Goal: Task Accomplishment & Management: Complete application form

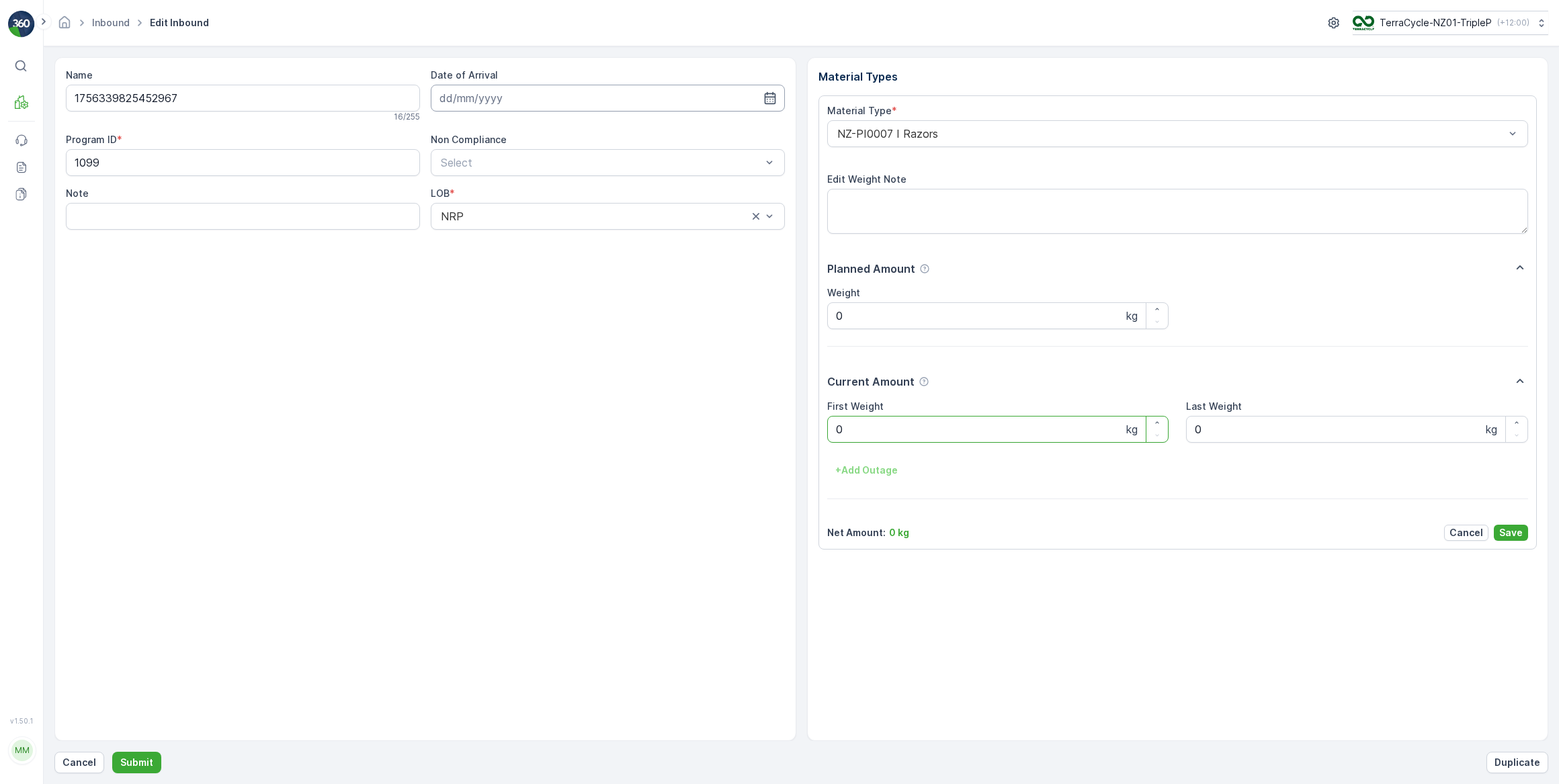
click at [480, 98] on input at bounding box center [607, 97] width 354 height 27
click at [504, 239] on div "16" at bounding box center [502, 237] width 22 height 22
type input "[DATE]"
click at [866, 431] on Weight "0" at bounding box center [998, 429] width 342 height 27
click at [113, 752] on button "Submit" at bounding box center [137, 762] width 49 height 22
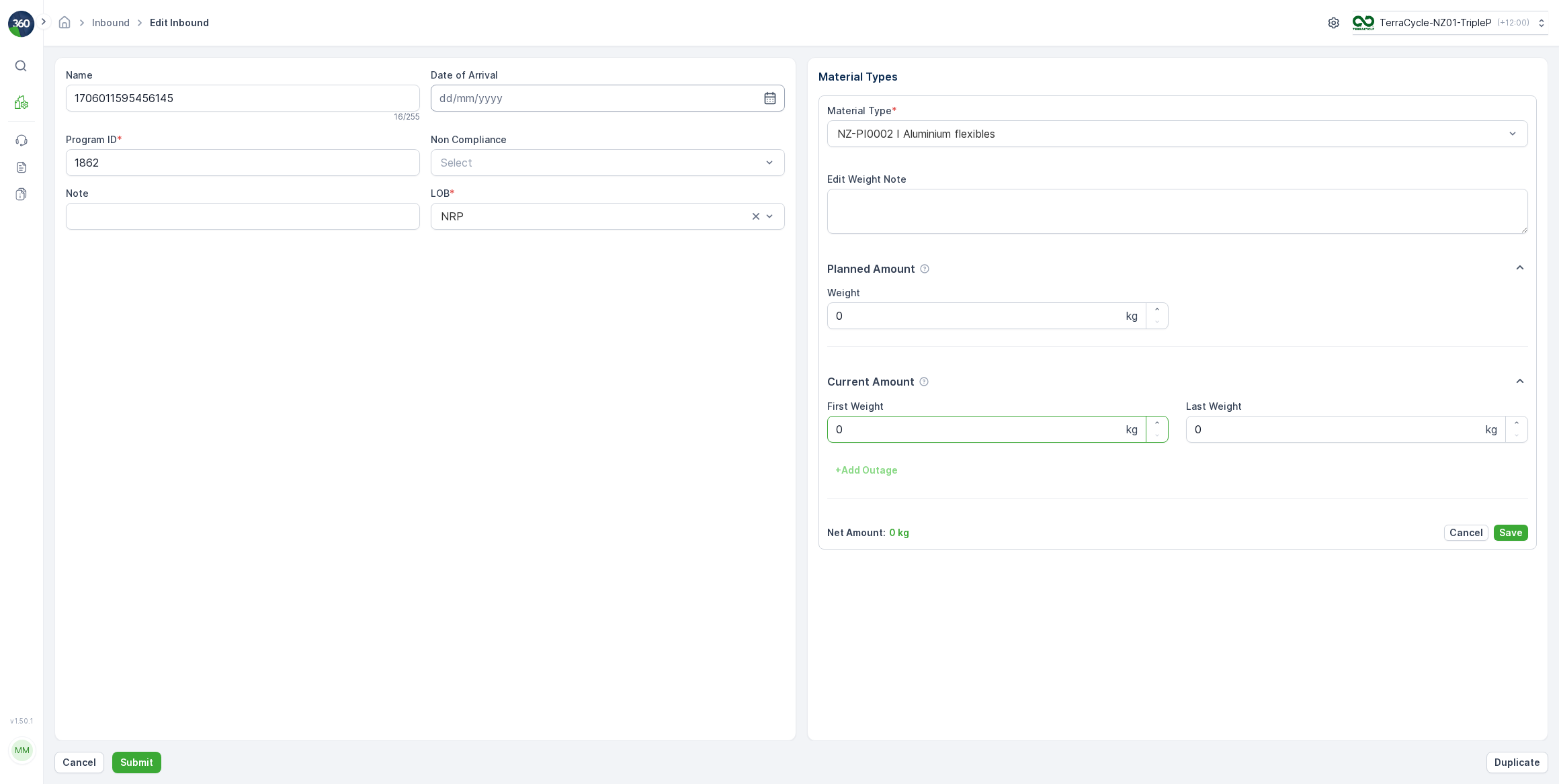
click at [607, 100] on input at bounding box center [607, 97] width 354 height 27
click at [503, 236] on div "16" at bounding box center [502, 237] width 22 height 22
type input "16.09.2025"
click at [870, 428] on Weight "0" at bounding box center [998, 429] width 342 height 27
click at [113, 752] on button "Submit" at bounding box center [137, 762] width 49 height 22
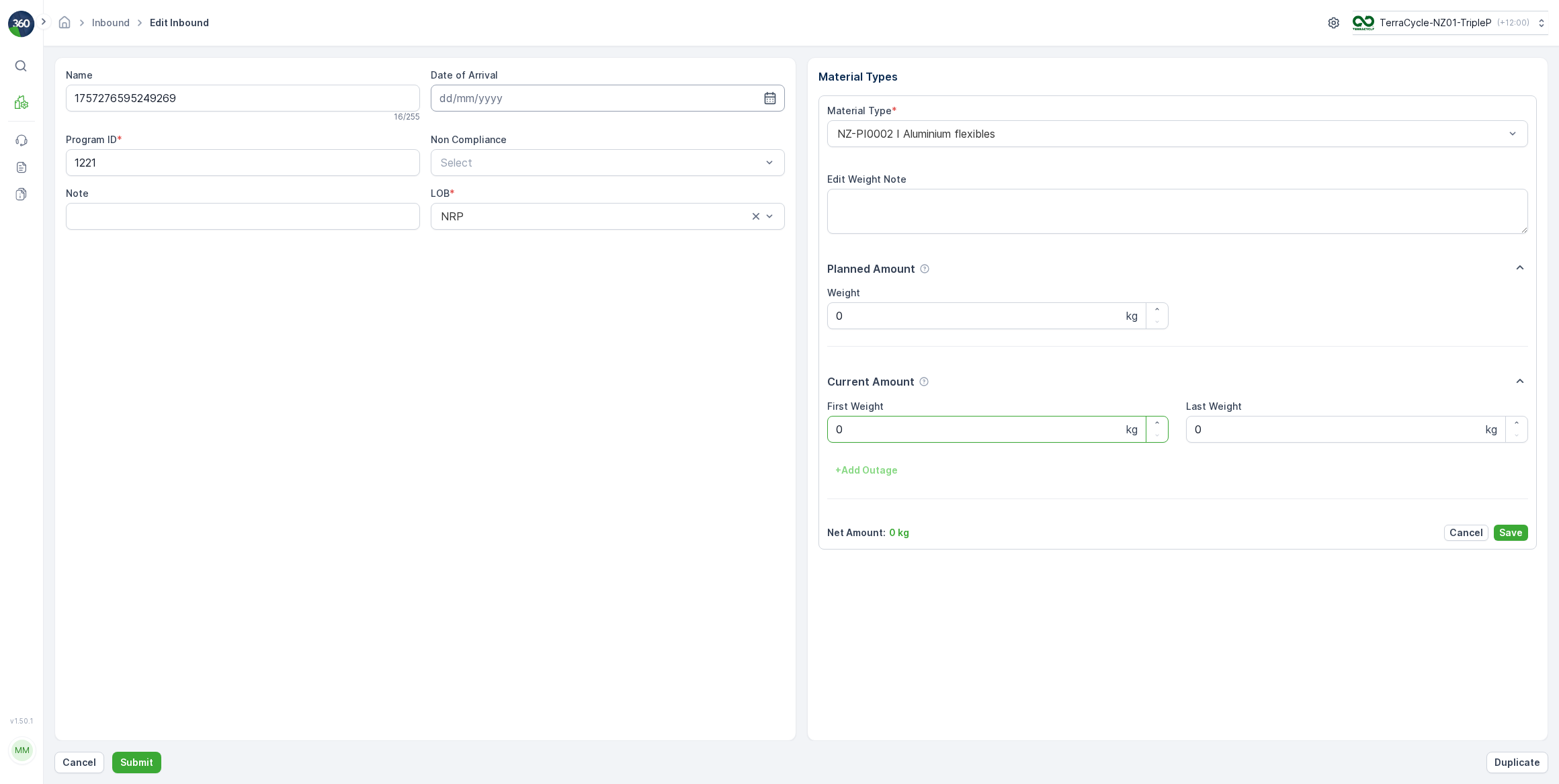
click at [501, 102] on input at bounding box center [607, 97] width 354 height 27
click at [502, 239] on div "16" at bounding box center [502, 237] width 22 height 22
type input "16.09.2025"
drag, startPoint x: 853, startPoint y: 431, endPoint x: 726, endPoint y: 481, distance: 136.5
click at [832, 446] on div "First Weight 0 kg Last Weight 0 kg + Add Outage" at bounding box center [1178, 441] width 701 height 82
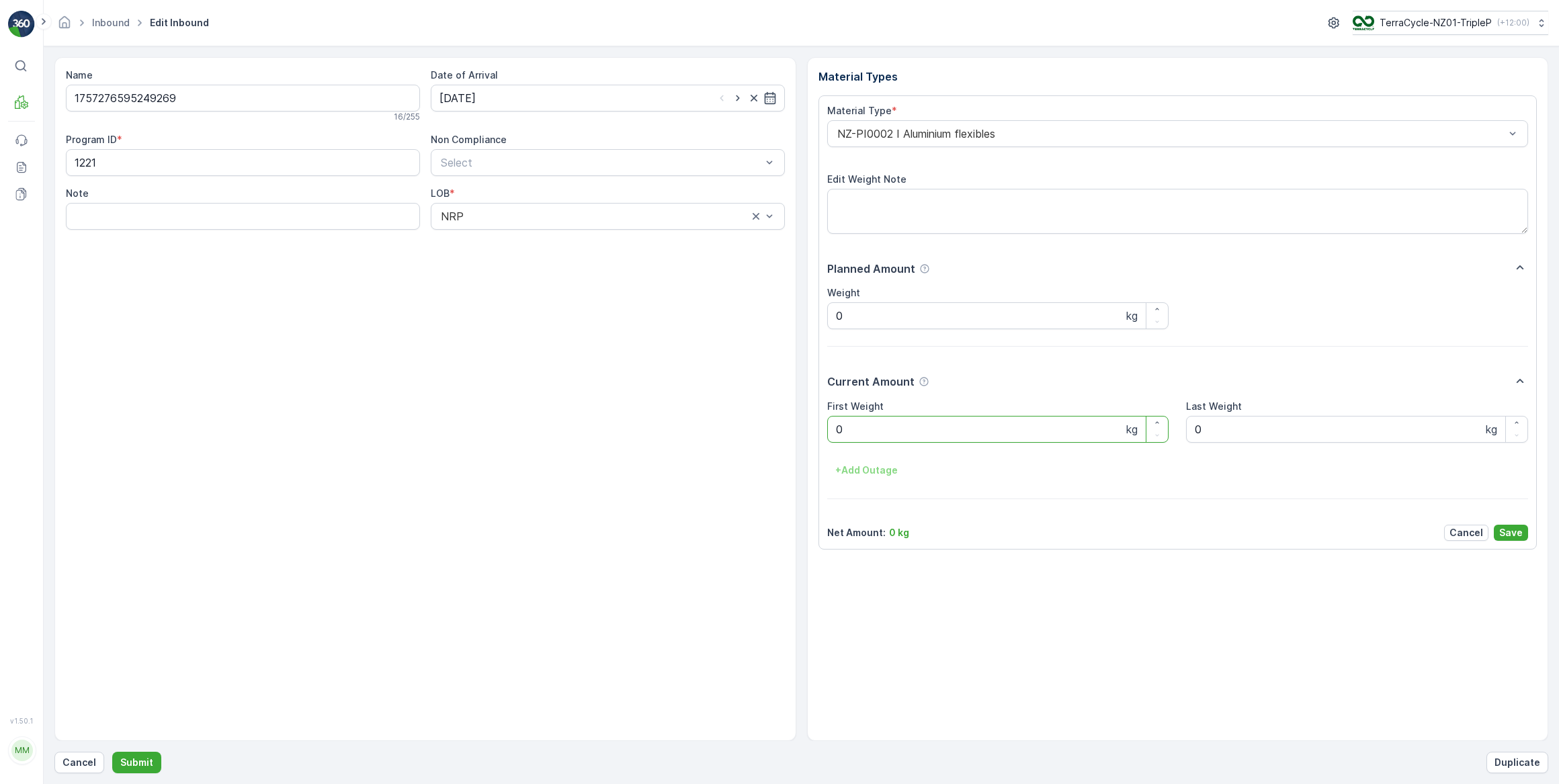
click at [847, 426] on Weight "0" at bounding box center [998, 429] width 342 height 27
click at [113, 752] on button "Submit" at bounding box center [137, 762] width 49 height 22
click at [488, 101] on input at bounding box center [607, 97] width 354 height 27
click at [500, 239] on div "16" at bounding box center [502, 237] width 22 height 22
type input "[DATE]"
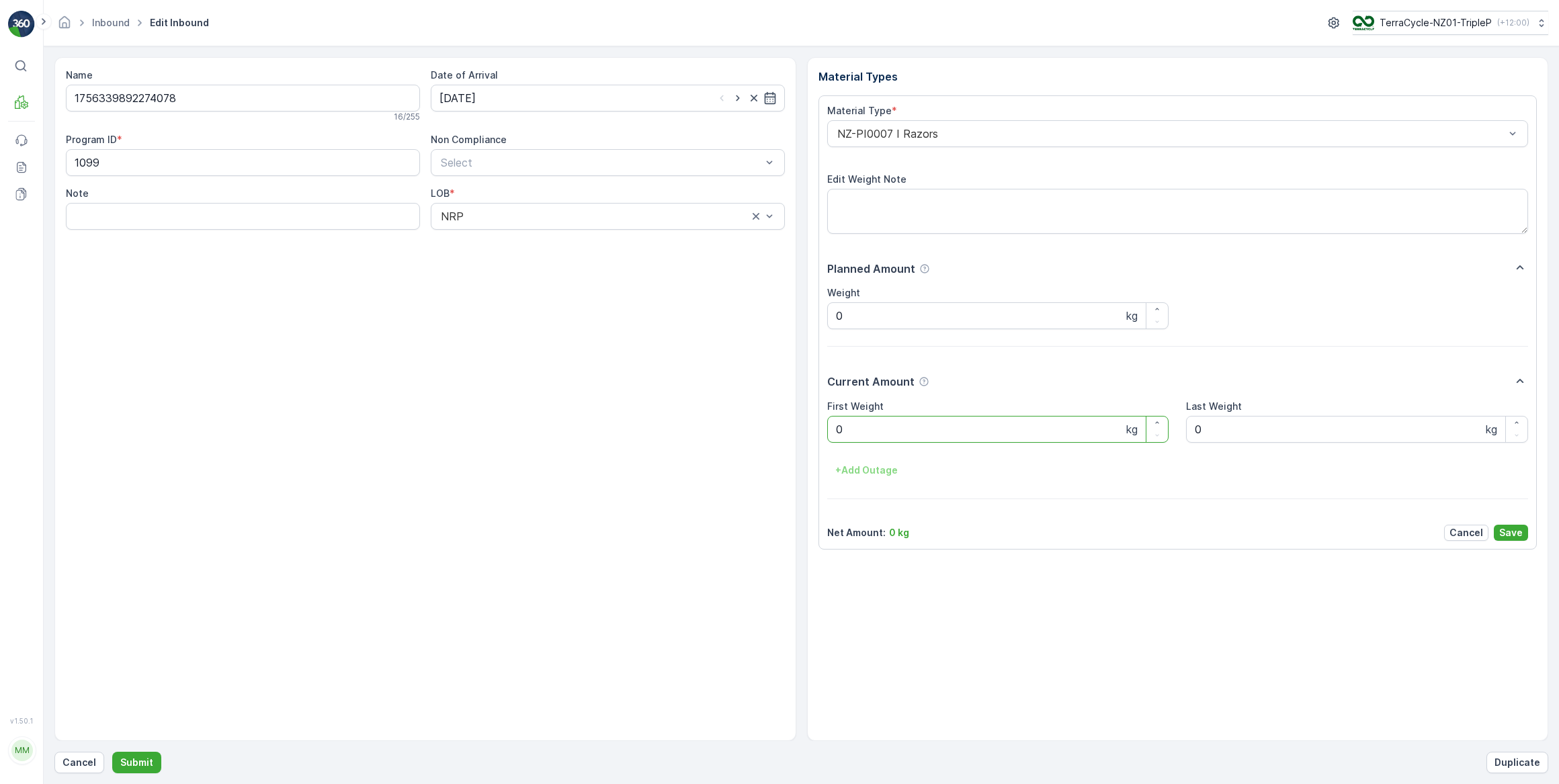
drag, startPoint x: 863, startPoint y: 428, endPoint x: 726, endPoint y: 399, distance: 140.0
click at [854, 428] on Weight "0" at bounding box center [998, 429] width 342 height 27
click at [113, 752] on button "Submit" at bounding box center [137, 762] width 49 height 22
click at [553, 97] on input at bounding box center [607, 97] width 354 height 27
click at [507, 237] on div "16" at bounding box center [502, 237] width 22 height 22
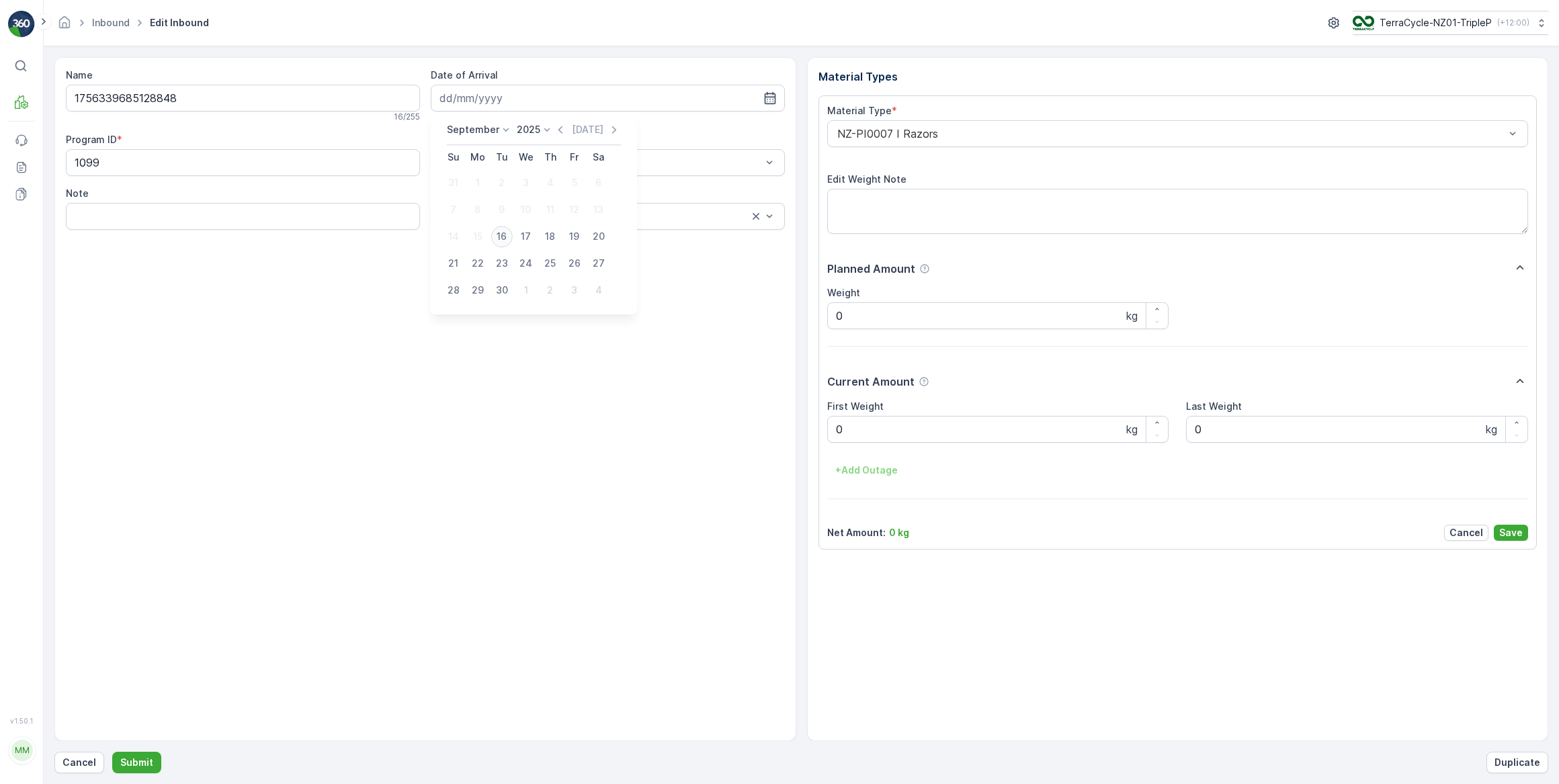
type input "[DATE]"
drag, startPoint x: 856, startPoint y: 430, endPoint x: 602, endPoint y: 402, distance: 255.5
click at [855, 430] on Weight "0" at bounding box center [998, 429] width 342 height 27
click at [113, 752] on button "Submit" at bounding box center [137, 762] width 49 height 22
click at [495, 98] on input at bounding box center [607, 97] width 354 height 27
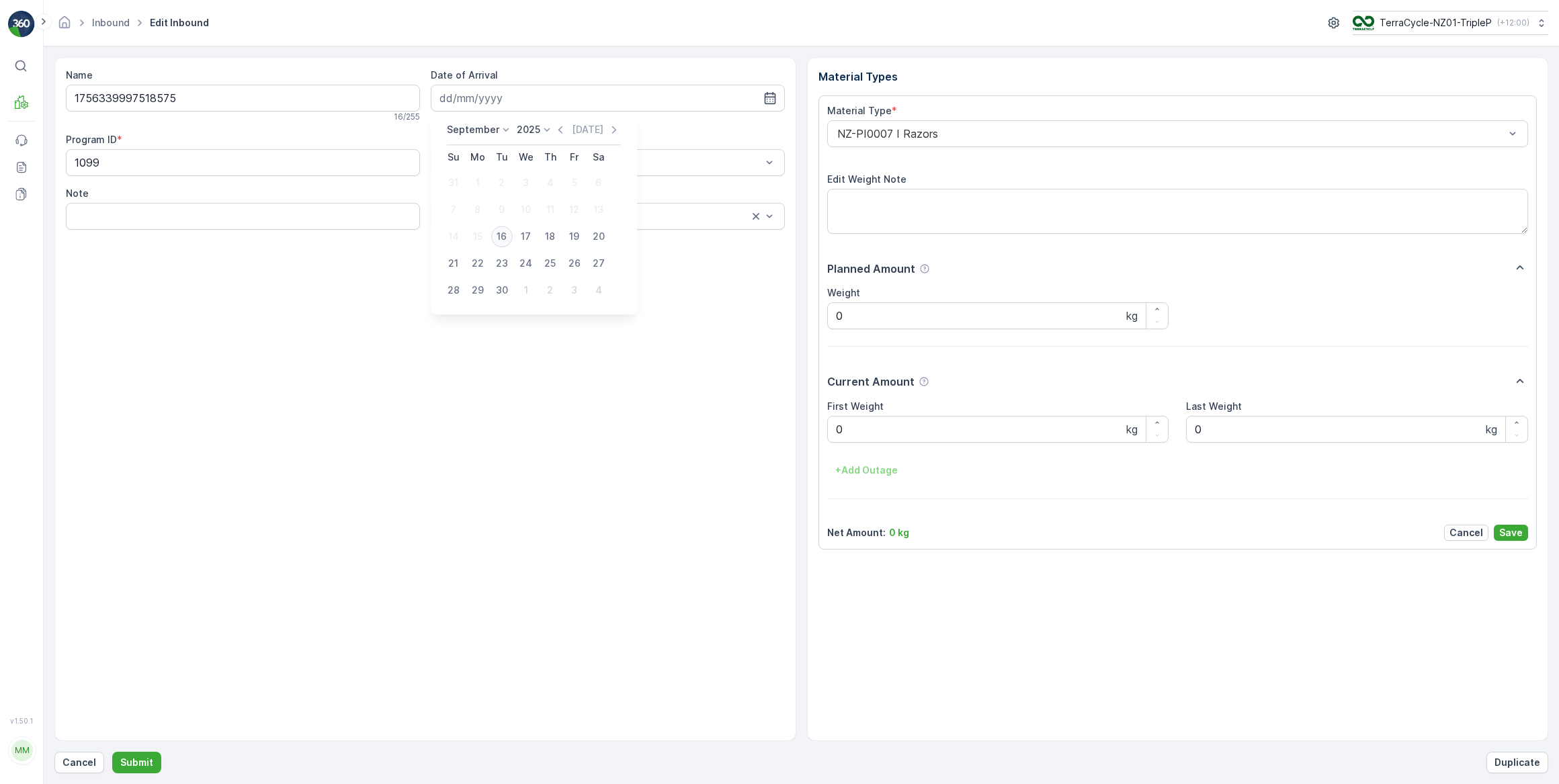
click at [501, 237] on div "16" at bounding box center [502, 237] width 22 height 22
type input "[DATE]"
drag, startPoint x: 852, startPoint y: 434, endPoint x: 823, endPoint y: 443, distance: 30.4
click at [851, 434] on Weight "0" at bounding box center [998, 429] width 342 height 27
click at [113, 752] on button "Submit" at bounding box center [137, 762] width 49 height 22
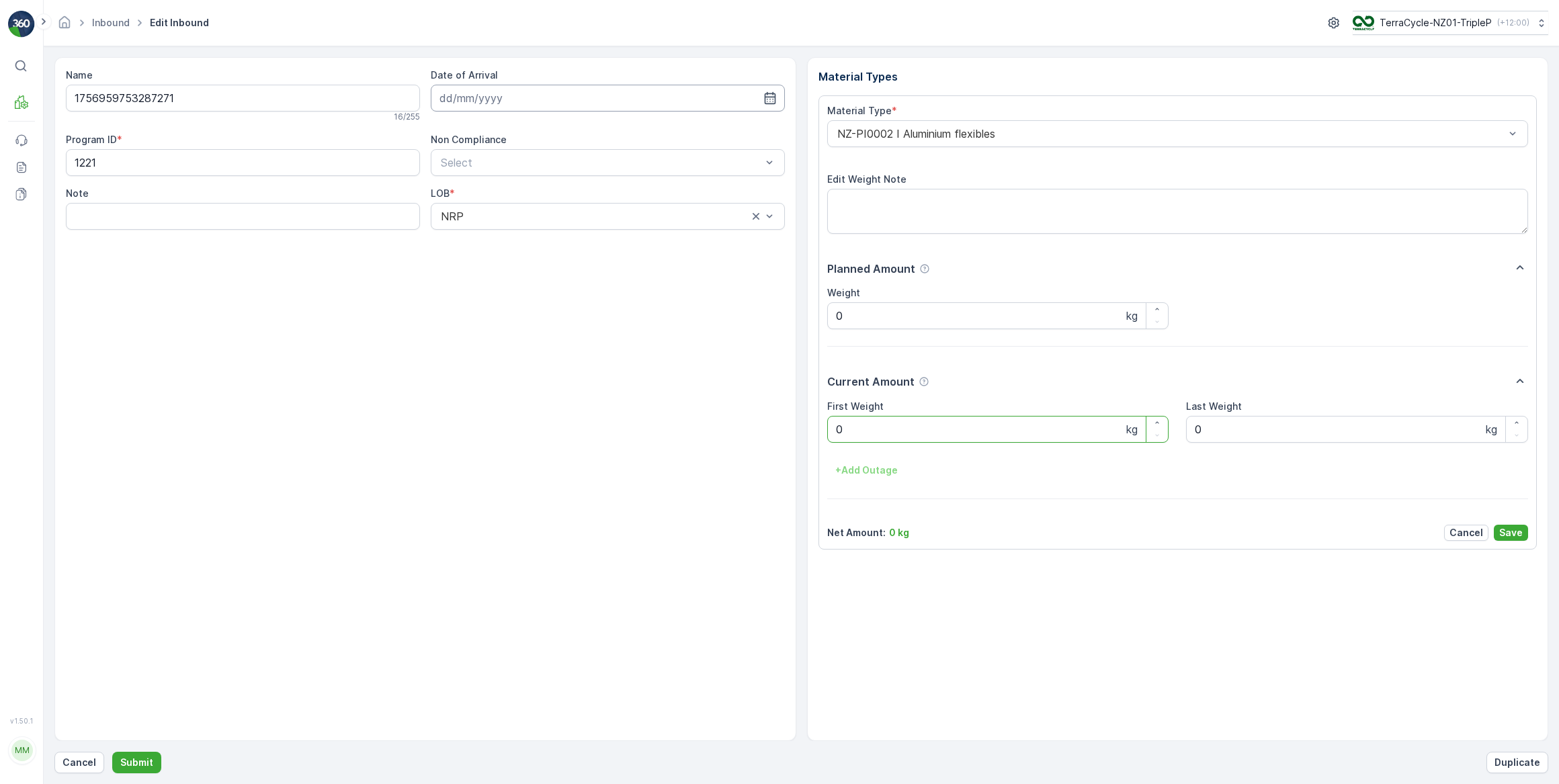
click at [486, 97] on input at bounding box center [607, 97] width 354 height 27
click at [501, 239] on div "16" at bounding box center [502, 237] width 22 height 22
type input "[DATE]"
click at [877, 426] on Weight "0" at bounding box center [998, 429] width 342 height 27
click at [113, 752] on button "Submit" at bounding box center [137, 762] width 49 height 22
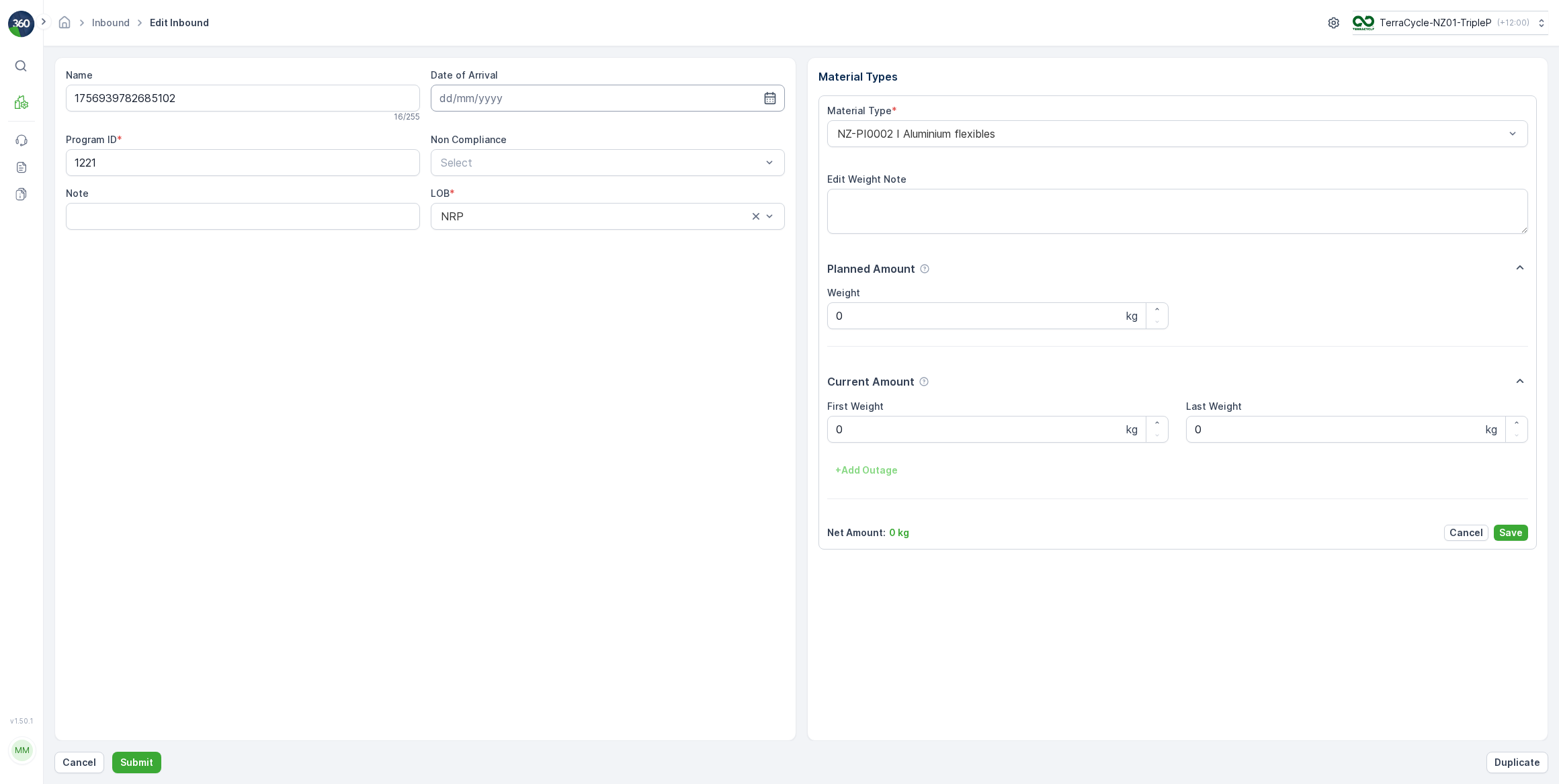
click at [511, 100] on input at bounding box center [607, 97] width 354 height 27
click at [503, 239] on div "16" at bounding box center [502, 237] width 22 height 22
type input "[DATE]"
click at [849, 433] on Weight "0" at bounding box center [998, 429] width 342 height 27
click at [113, 752] on button "Submit" at bounding box center [137, 762] width 49 height 22
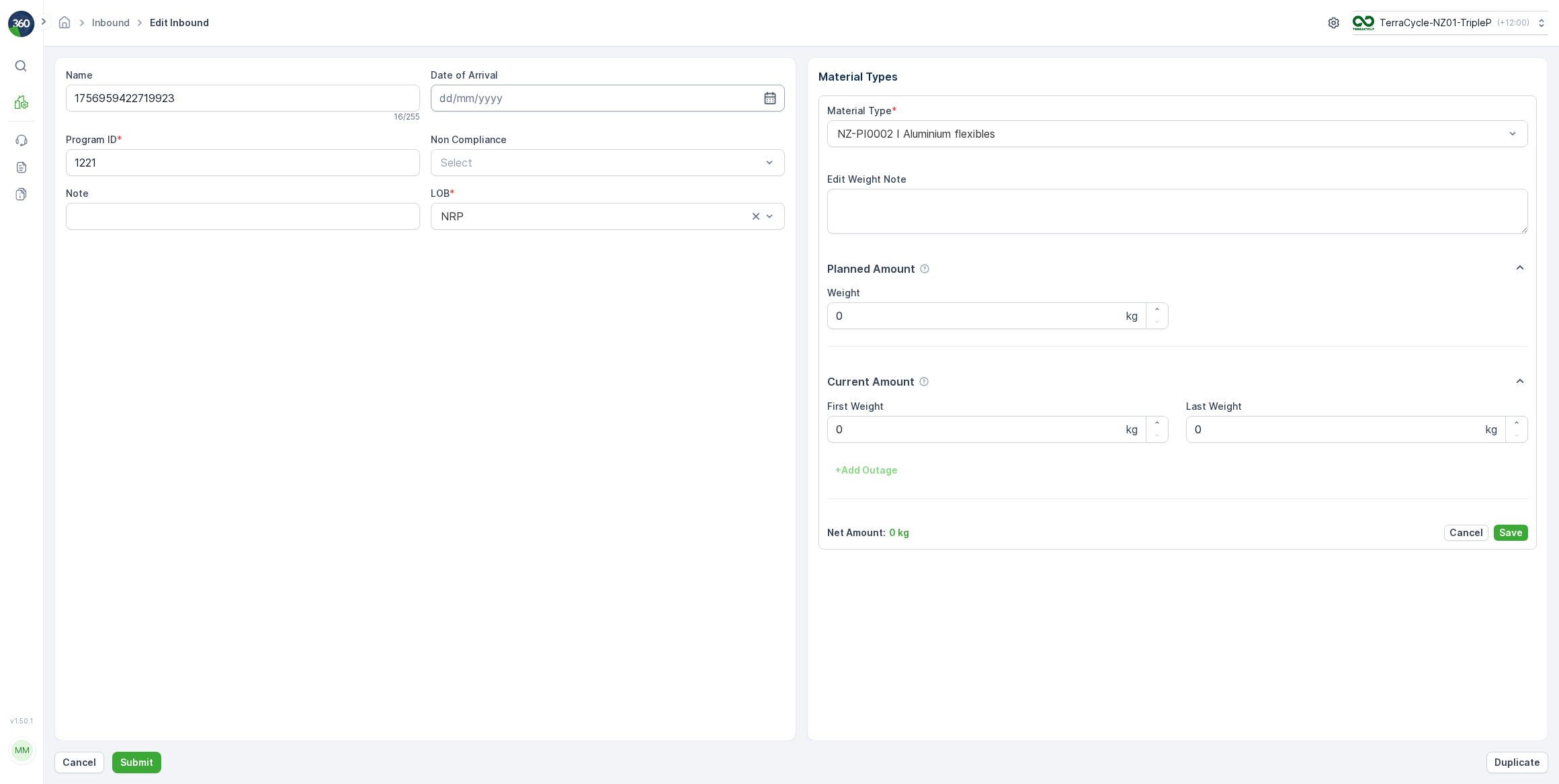
click at [493, 101] on input at bounding box center [607, 97] width 354 height 27
click at [503, 239] on div "16" at bounding box center [502, 237] width 22 height 22
type input "[DATE]"
click at [858, 431] on Weight "0" at bounding box center [998, 429] width 342 height 27
click at [113, 752] on button "Submit" at bounding box center [137, 762] width 49 height 22
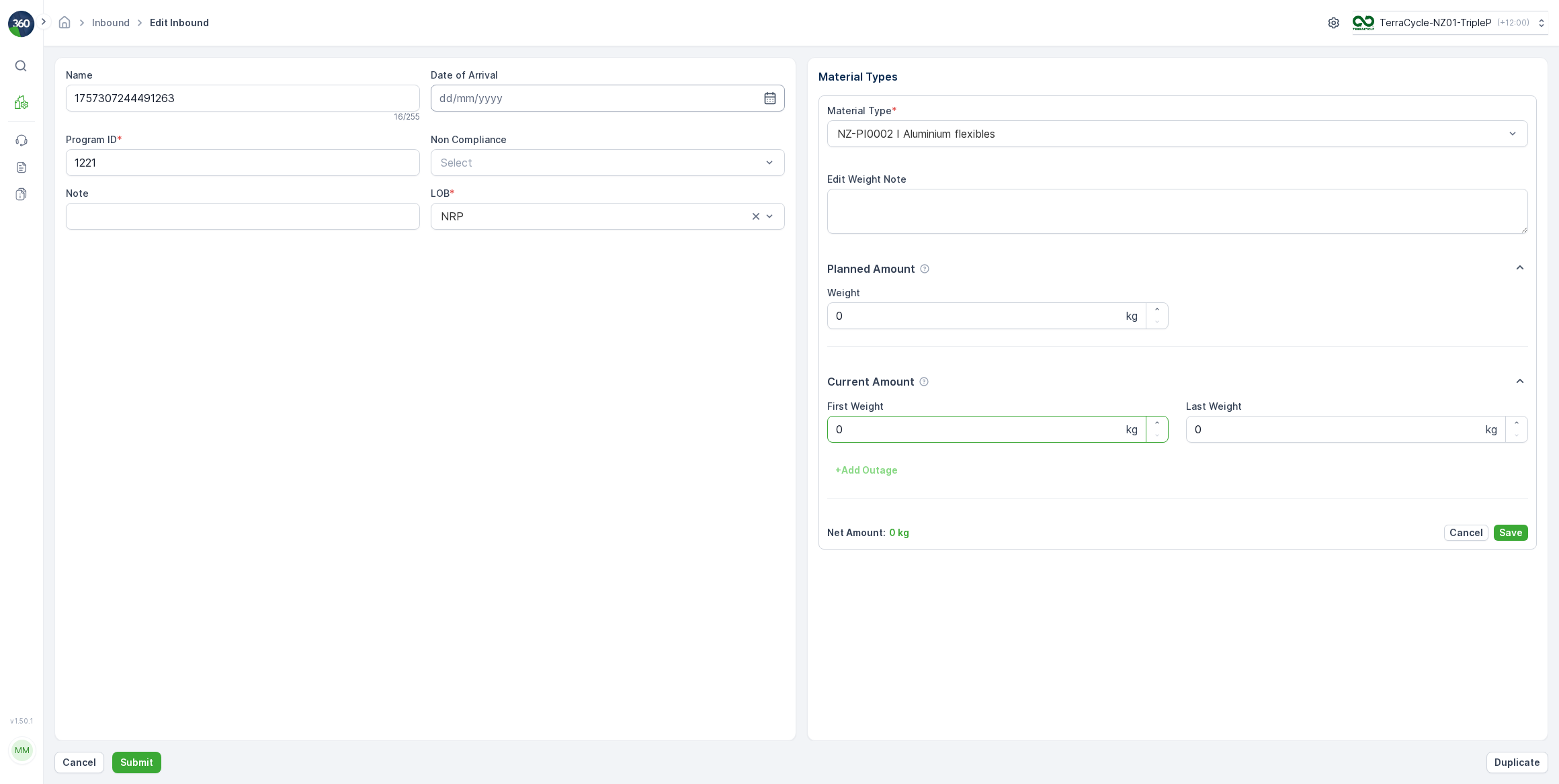
click at [585, 101] on input at bounding box center [607, 97] width 354 height 27
click at [499, 235] on div "16" at bounding box center [502, 237] width 22 height 22
type input "[DATE]"
drag, startPoint x: 866, startPoint y: 436, endPoint x: 712, endPoint y: 433, distance: 154.0
click at [830, 437] on Weight "0" at bounding box center [998, 429] width 342 height 27
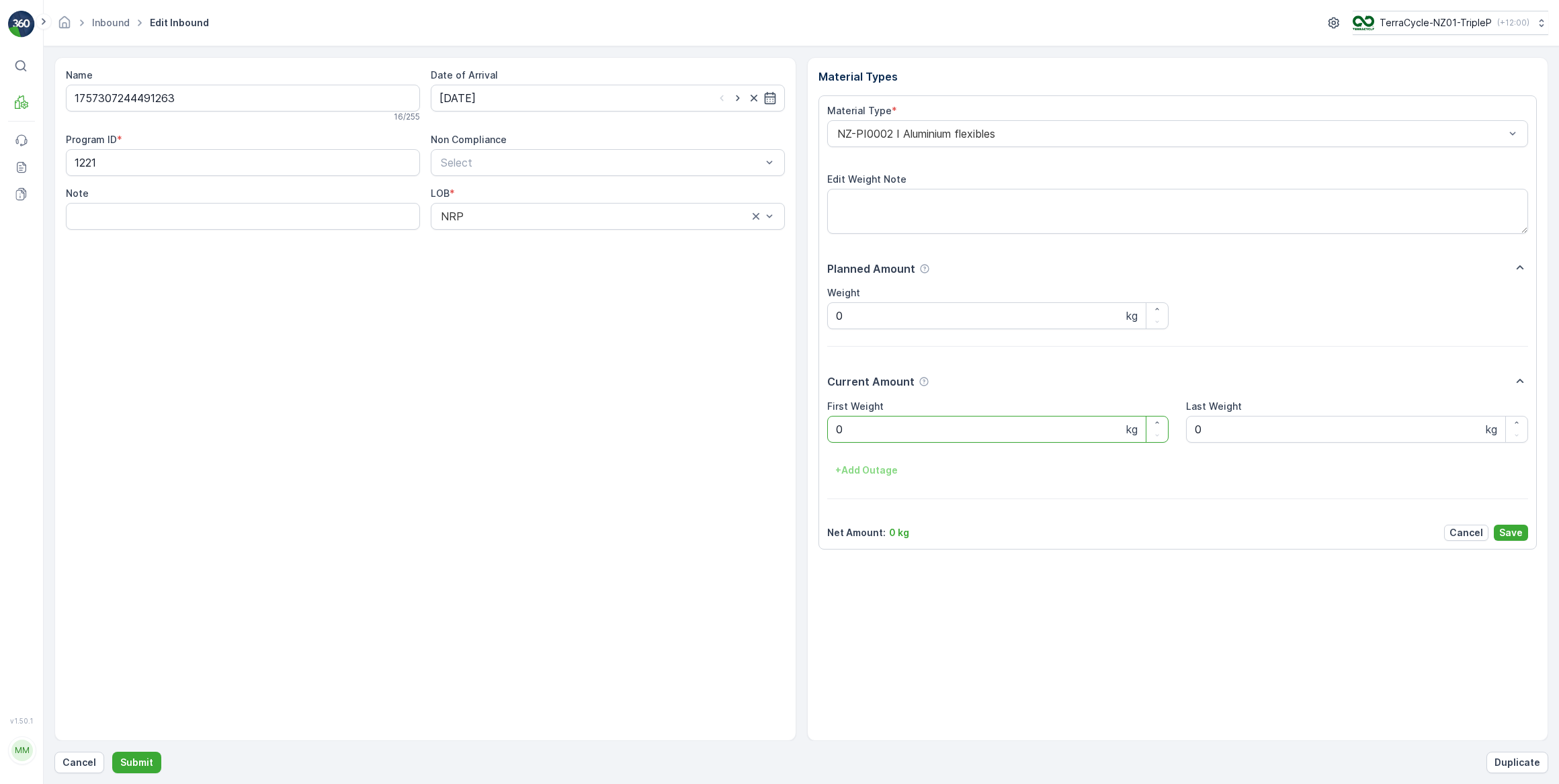
click at [843, 426] on Weight "0" at bounding box center [998, 429] width 342 height 27
click at [841, 427] on Weight "0" at bounding box center [998, 429] width 342 height 27
click at [840, 428] on Weight "0" at bounding box center [998, 429] width 342 height 27
click at [113, 752] on button "Submit" at bounding box center [137, 762] width 49 height 22
click at [473, 96] on input at bounding box center [607, 97] width 354 height 27
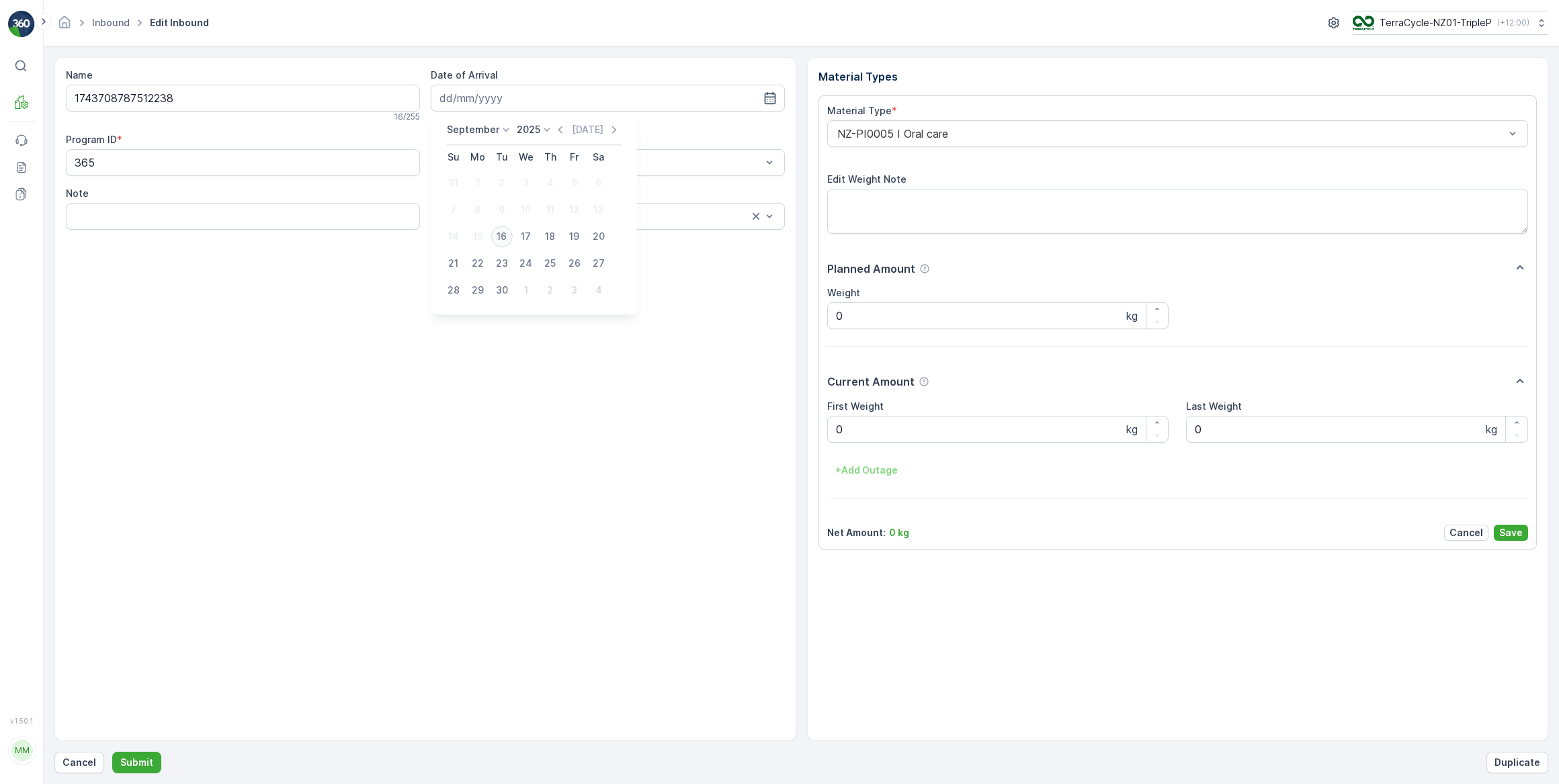
click at [504, 239] on div "16" at bounding box center [502, 237] width 22 height 22
type input "[DATE]"
click at [864, 430] on Weight "0" at bounding box center [998, 429] width 342 height 27
click at [113, 752] on button "Submit" at bounding box center [137, 762] width 49 height 22
click at [489, 97] on input at bounding box center [607, 97] width 354 height 27
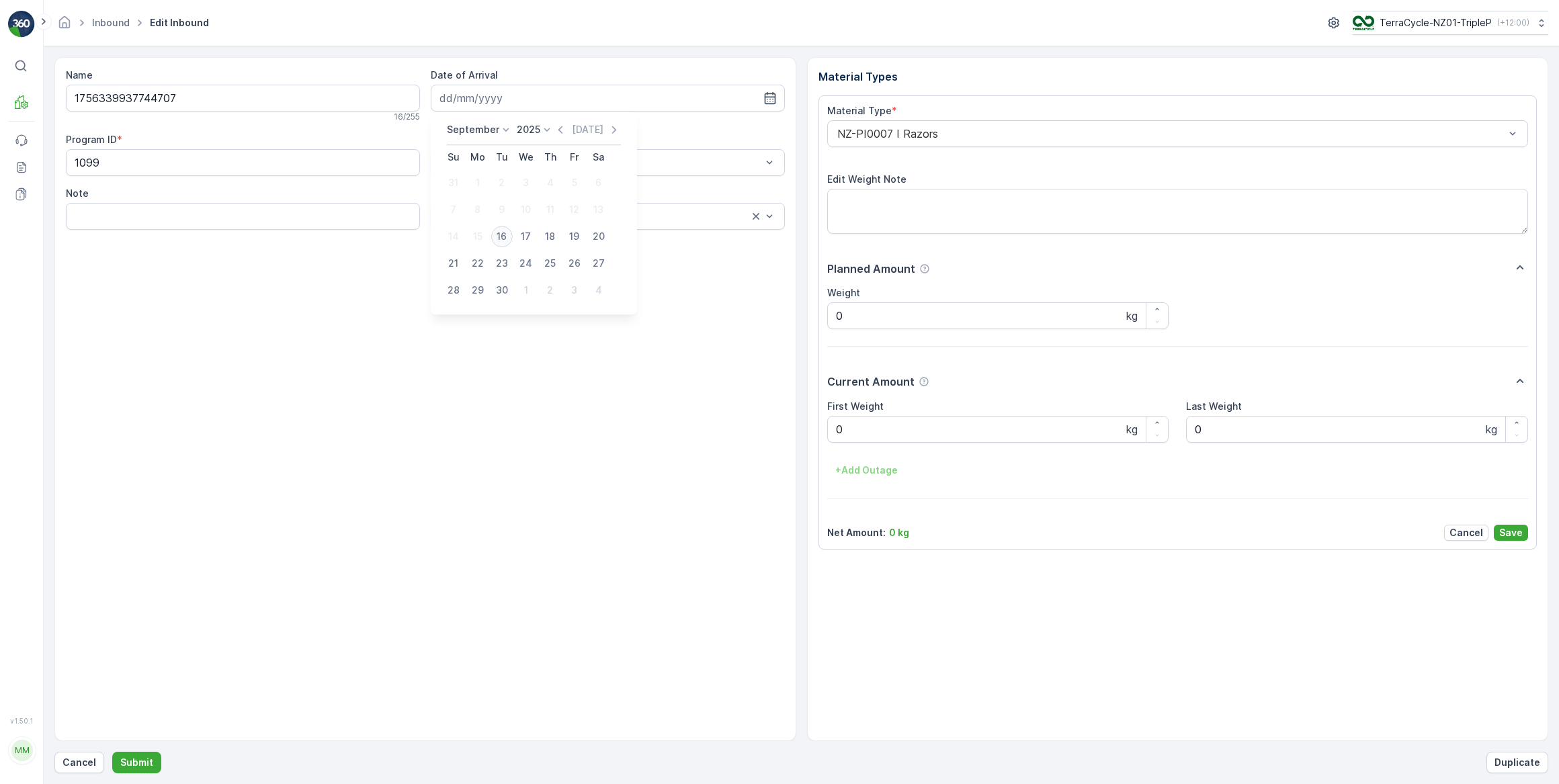
click at [502, 239] on div "16" at bounding box center [502, 237] width 22 height 22
type input "[DATE]"
click at [864, 436] on Weight "0" at bounding box center [998, 429] width 342 height 27
click at [113, 752] on button "Submit" at bounding box center [137, 762] width 49 height 22
click at [565, 97] on input at bounding box center [607, 97] width 354 height 27
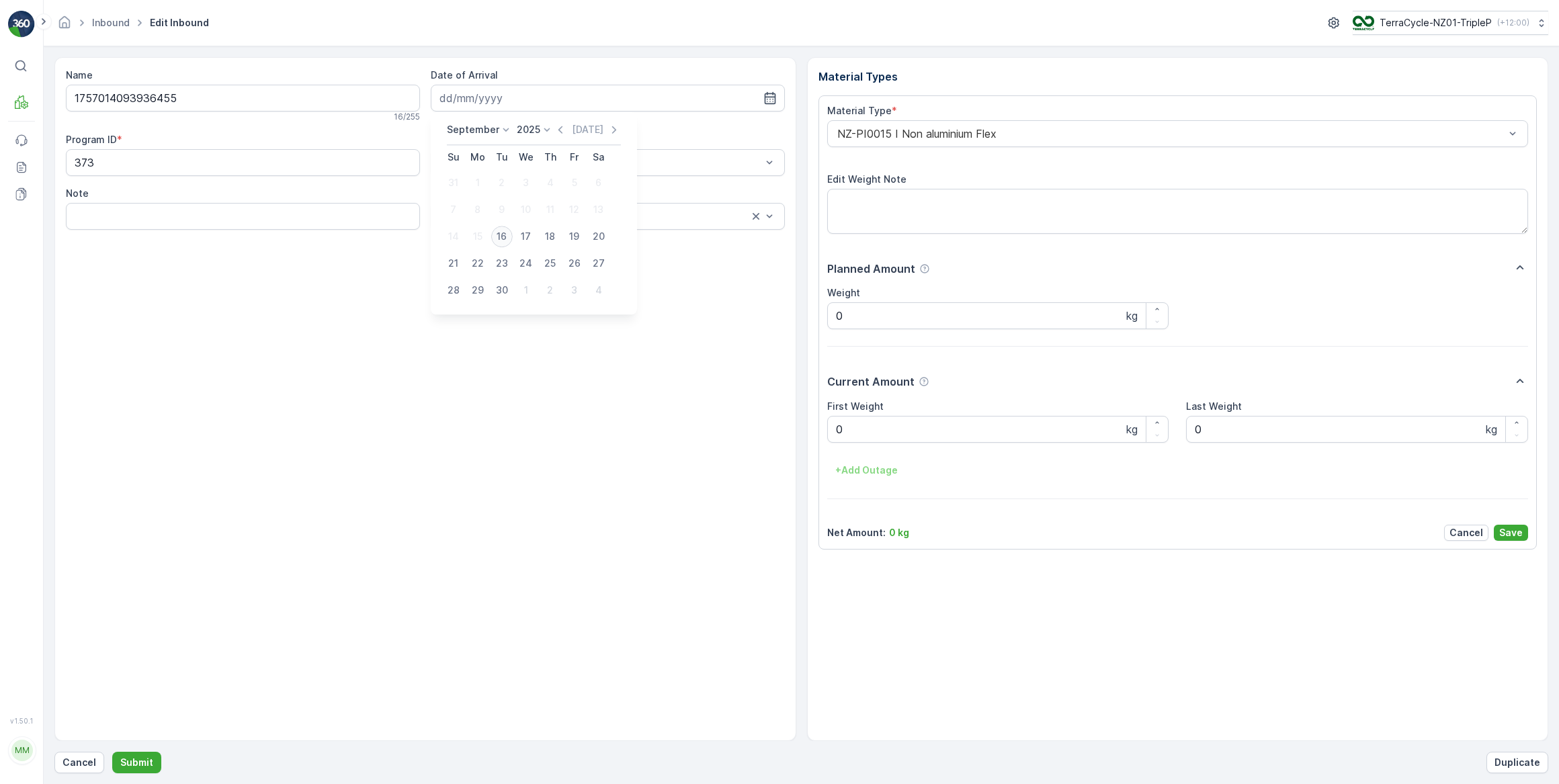
click at [503, 241] on div "16" at bounding box center [502, 237] width 22 height 22
type input "[DATE]"
click at [870, 430] on Weight "0" at bounding box center [998, 429] width 342 height 27
click at [113, 752] on button "Submit" at bounding box center [137, 762] width 49 height 22
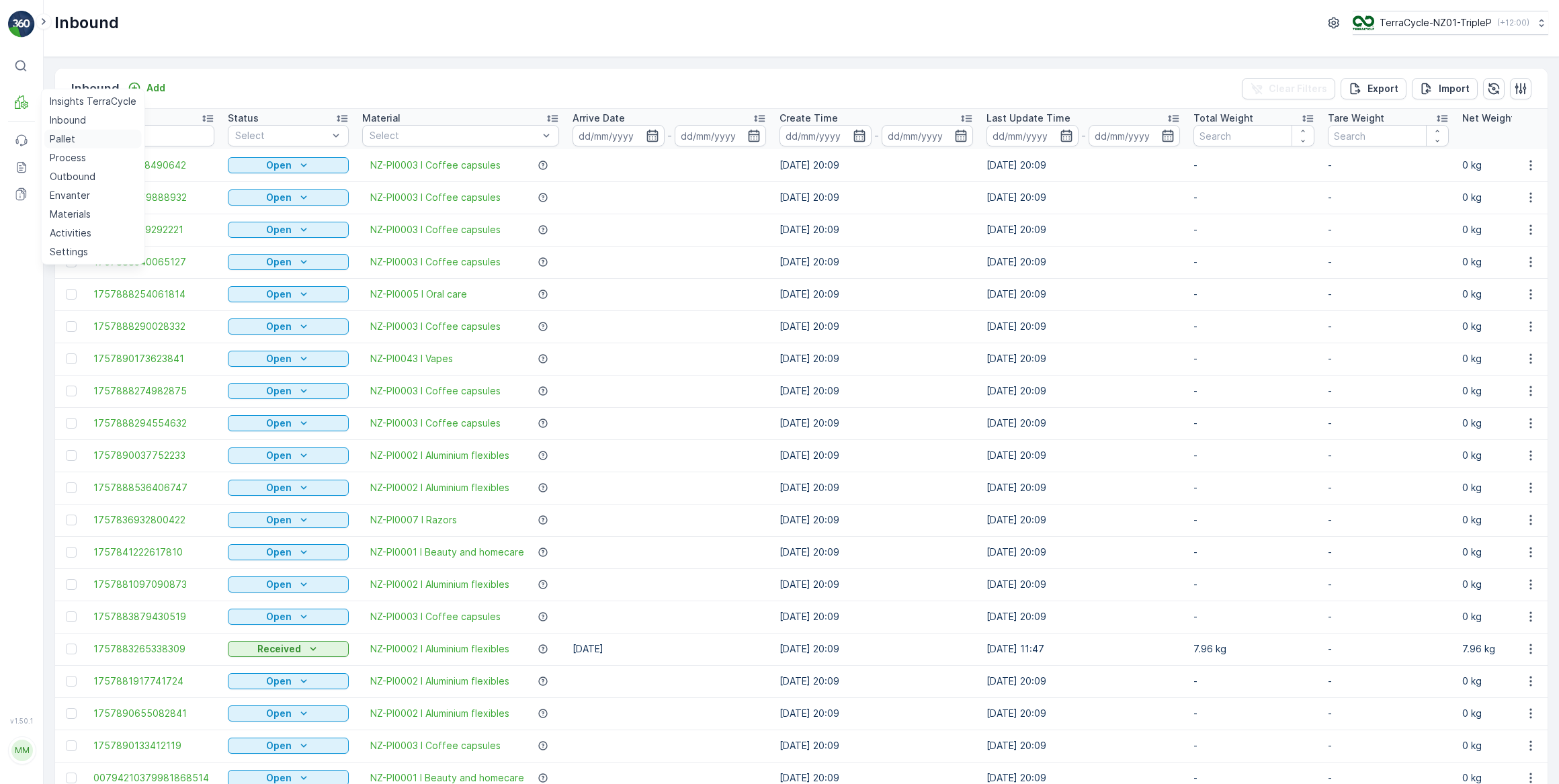
click at [63, 139] on p "Pallet" at bounding box center [62, 138] width 25 height 14
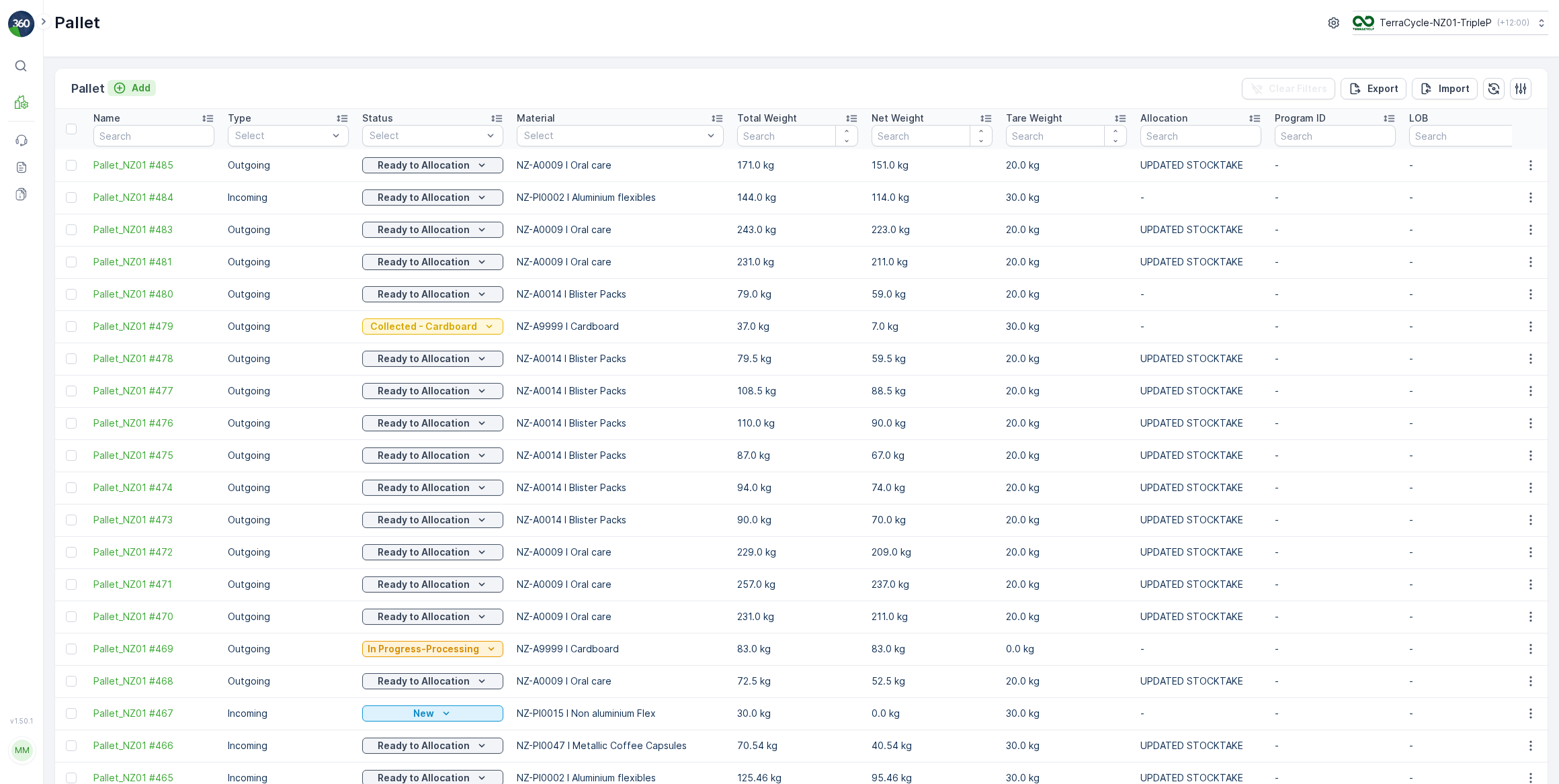
click at [144, 89] on p "Add" at bounding box center [141, 88] width 19 height 14
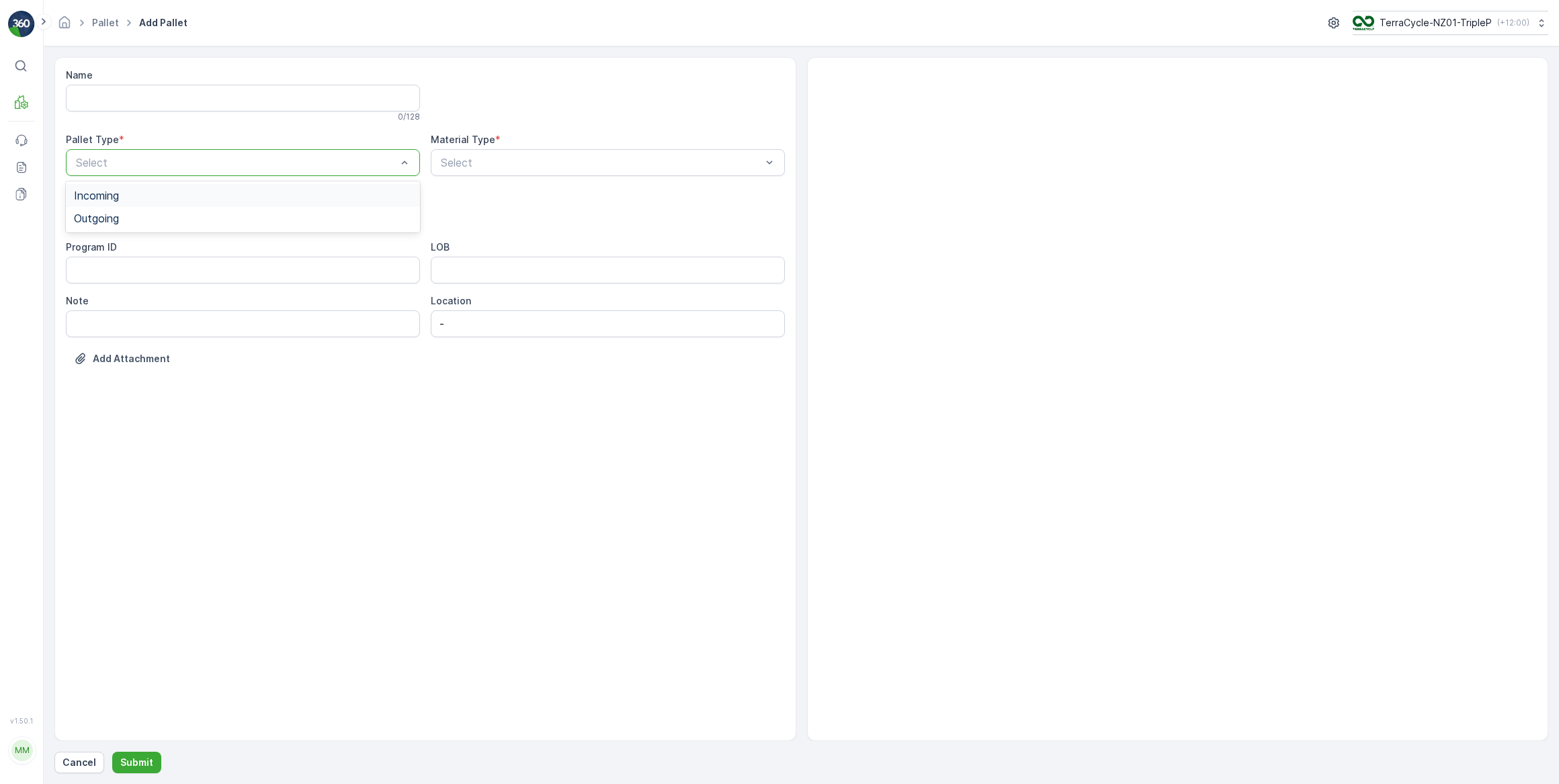
click at [104, 196] on span "Incoming" at bounding box center [96, 195] width 45 height 12
click at [93, 318] on span "Pallet" at bounding box center [87, 317] width 28 height 12
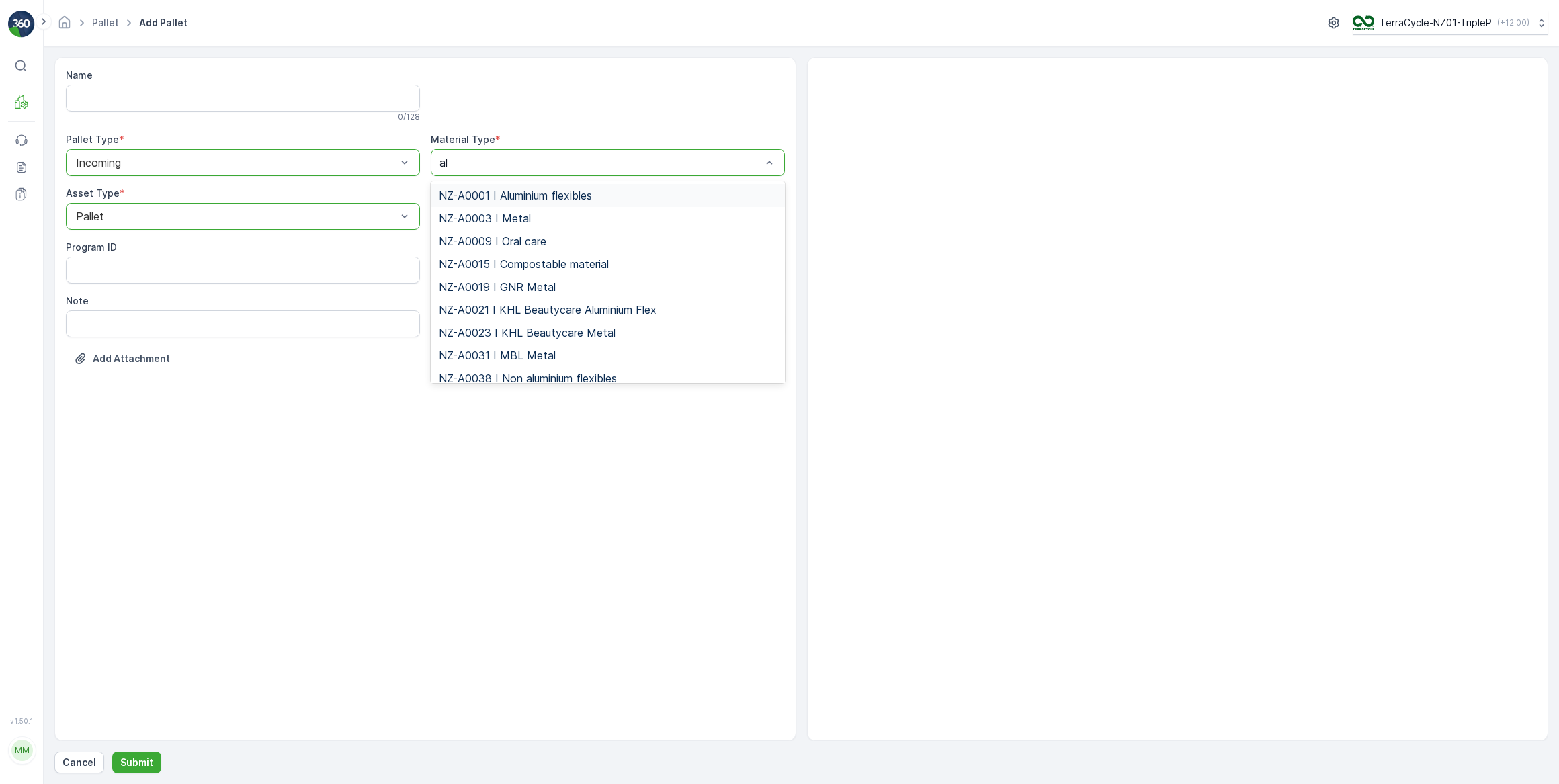
type input "alu"
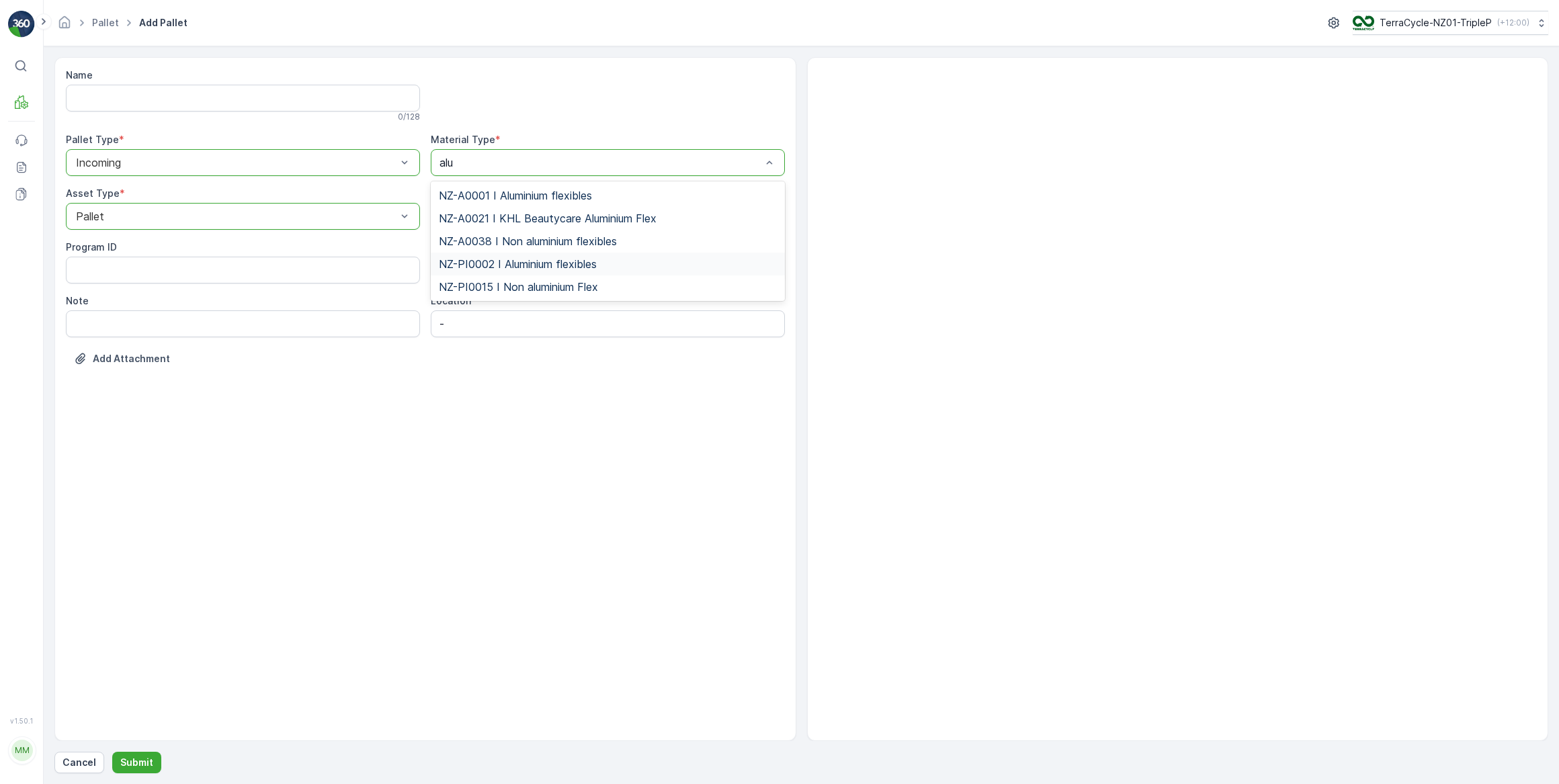
click at [519, 267] on span "NZ-PI0002 I Aluminium flexibles" at bounding box center [517, 264] width 158 height 12
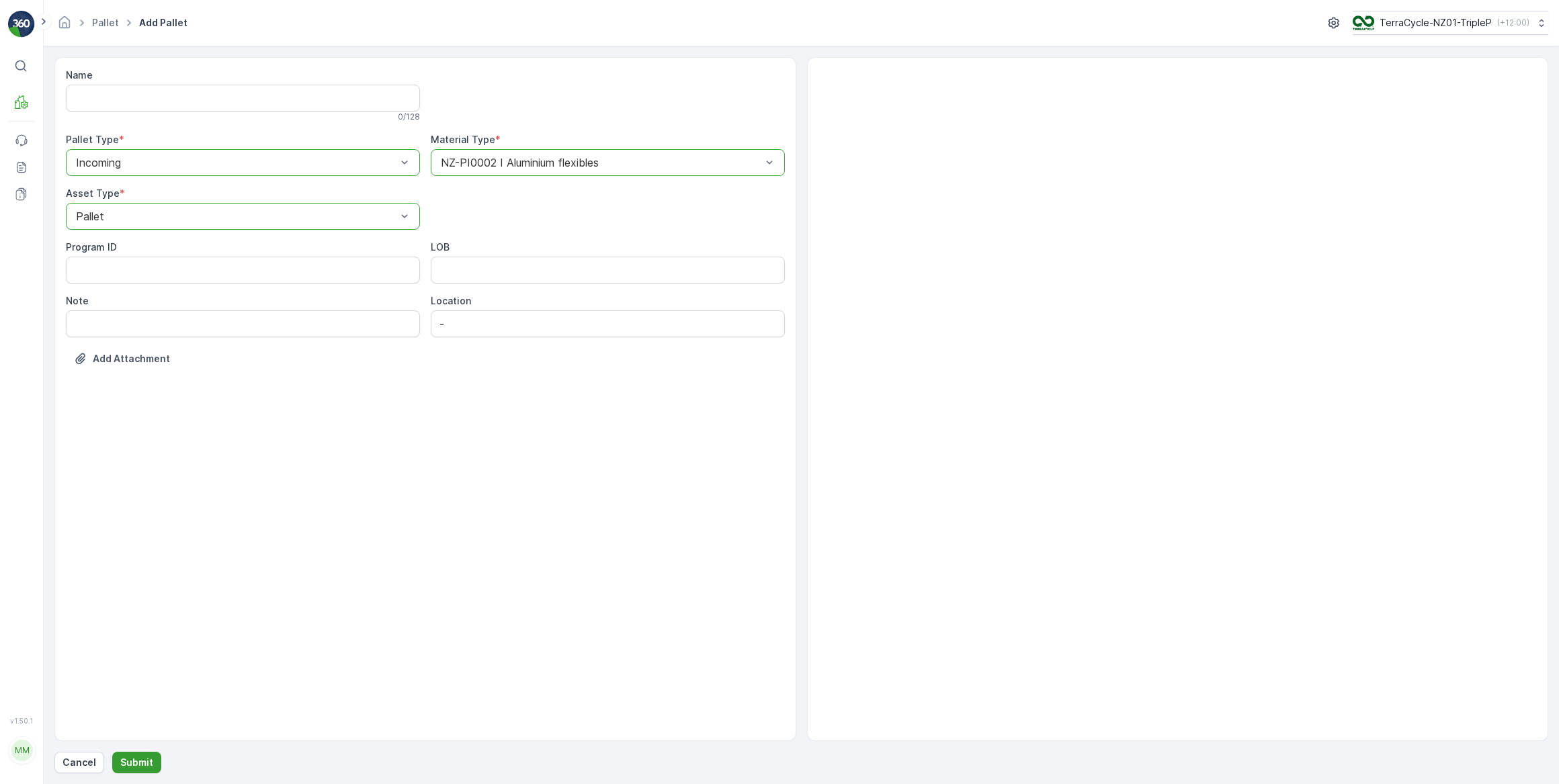
click at [136, 762] on p "Submit" at bounding box center [137, 762] width 33 height 14
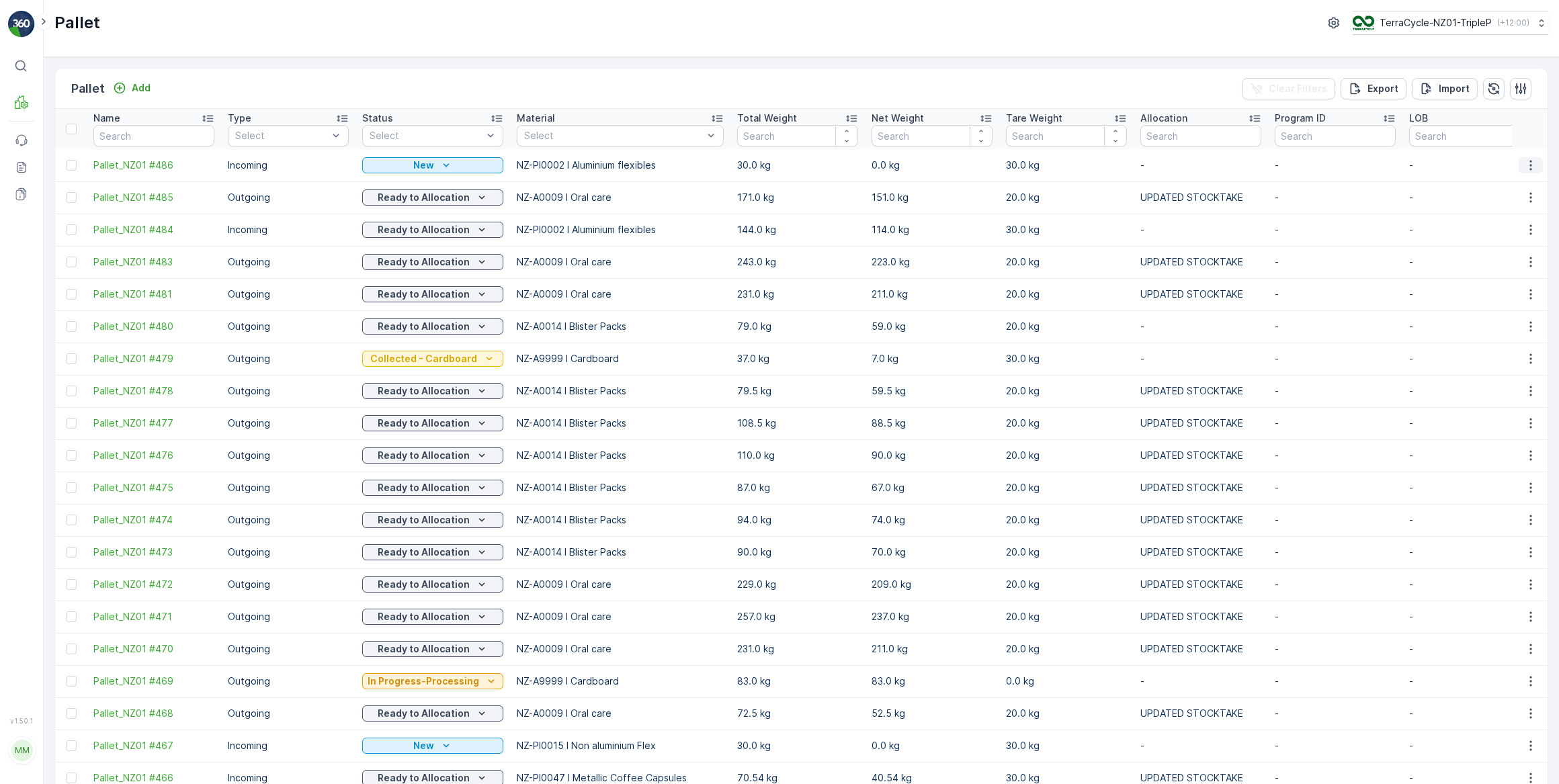
click at [1529, 164] on icon "button" at bounding box center [1530, 165] width 2 height 10
click at [1495, 262] on span "Print QR" at bounding box center [1493, 260] width 37 height 14
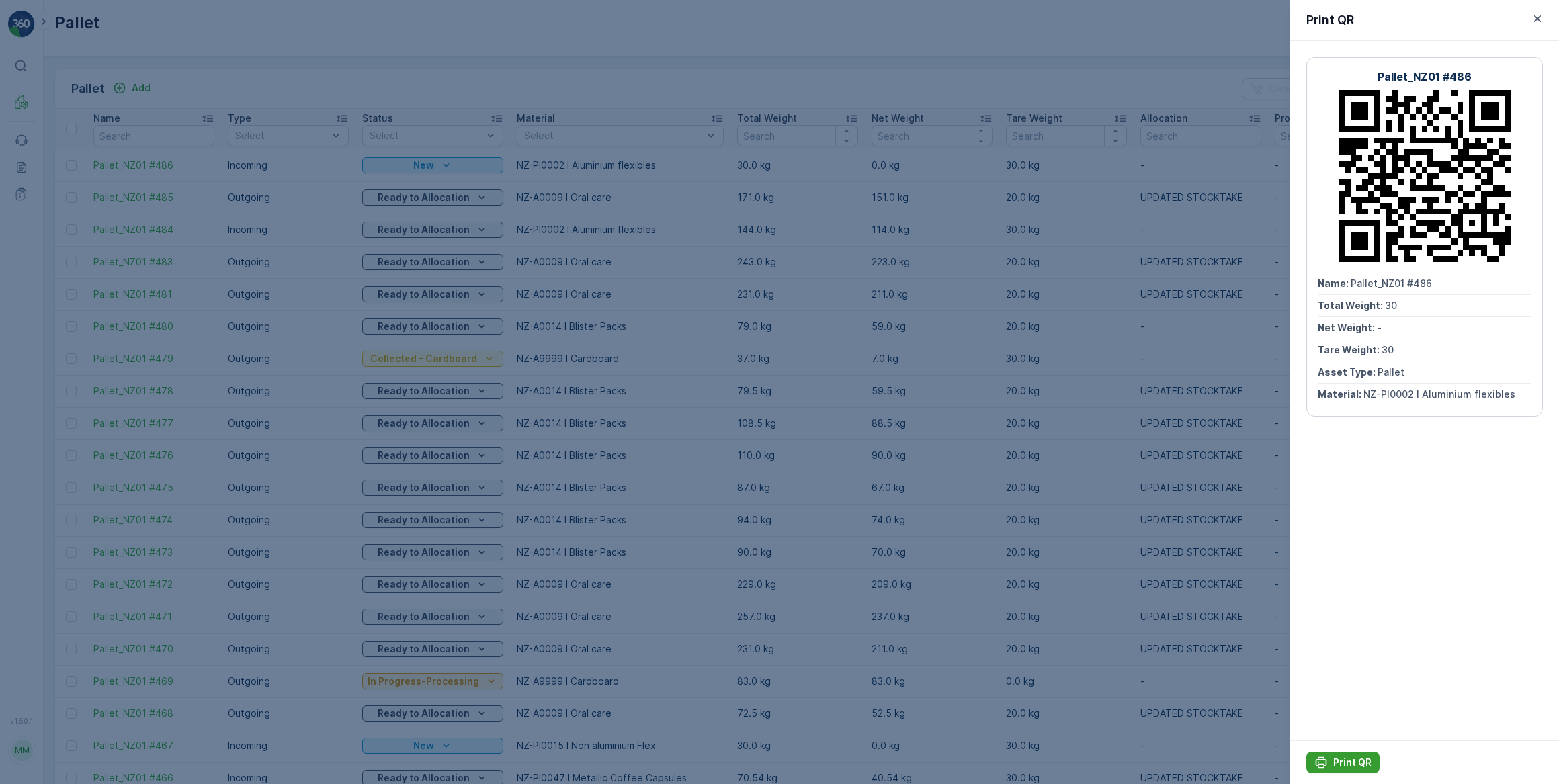
click at [1352, 763] on p "Print QR" at bounding box center [1352, 762] width 38 height 14
click at [1538, 19] on icon "button" at bounding box center [1537, 18] width 6 height 6
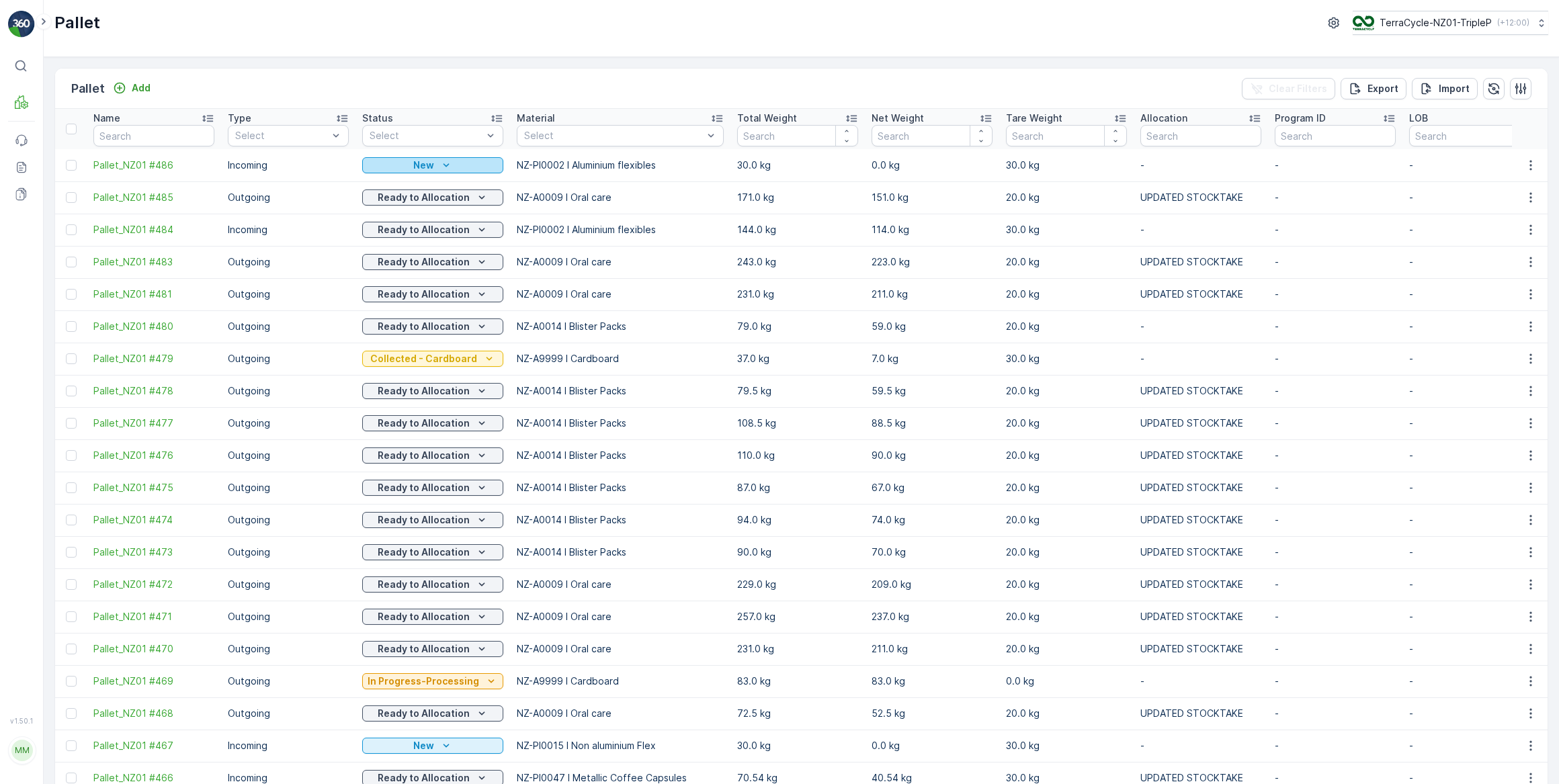
click at [432, 163] on div "New" at bounding box center [432, 165] width 131 height 14
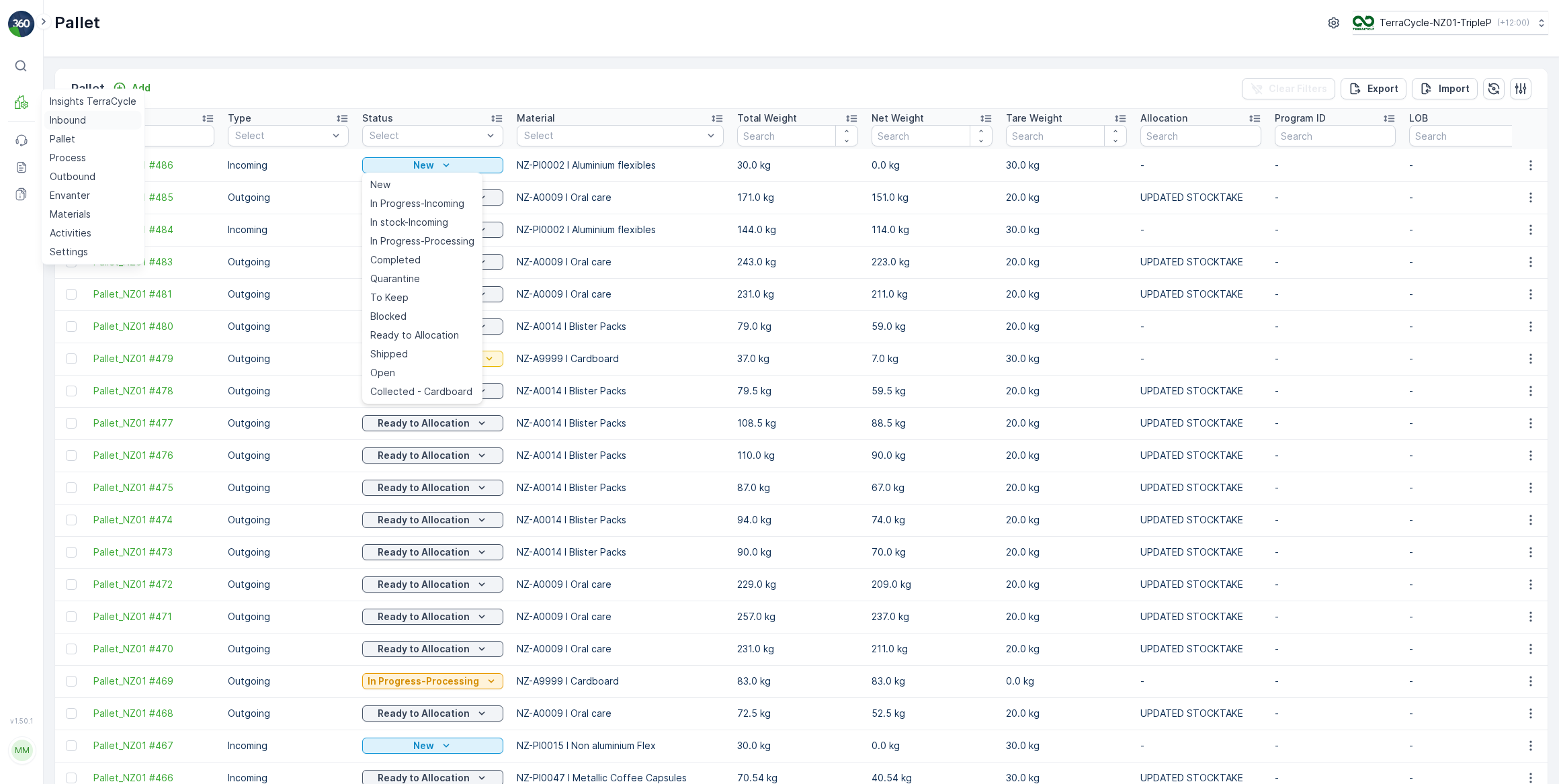
click at [67, 119] on p "Inbound" at bounding box center [68, 120] width 36 height 14
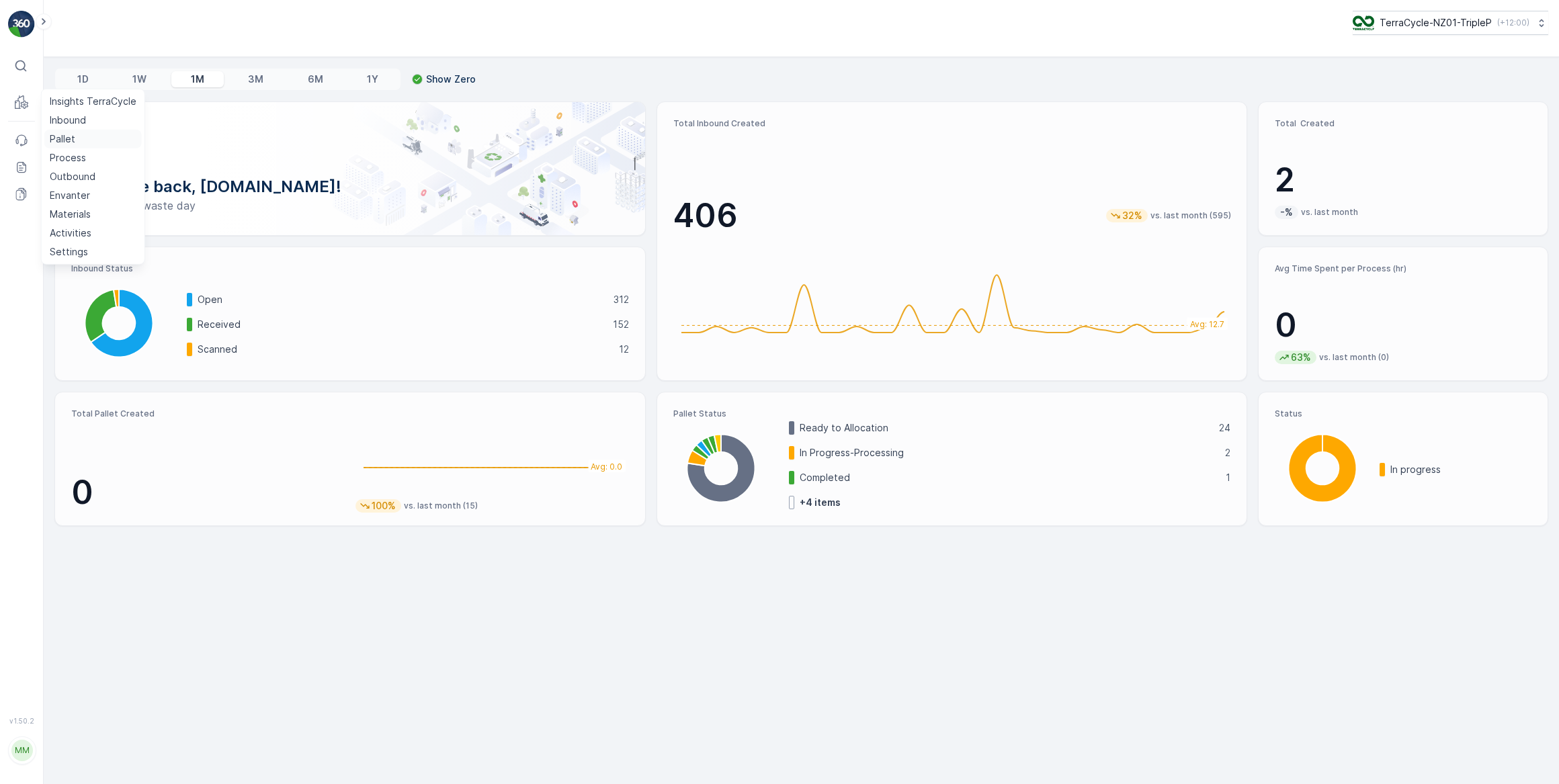
click at [83, 138] on link "Pallet" at bounding box center [92, 139] width 97 height 19
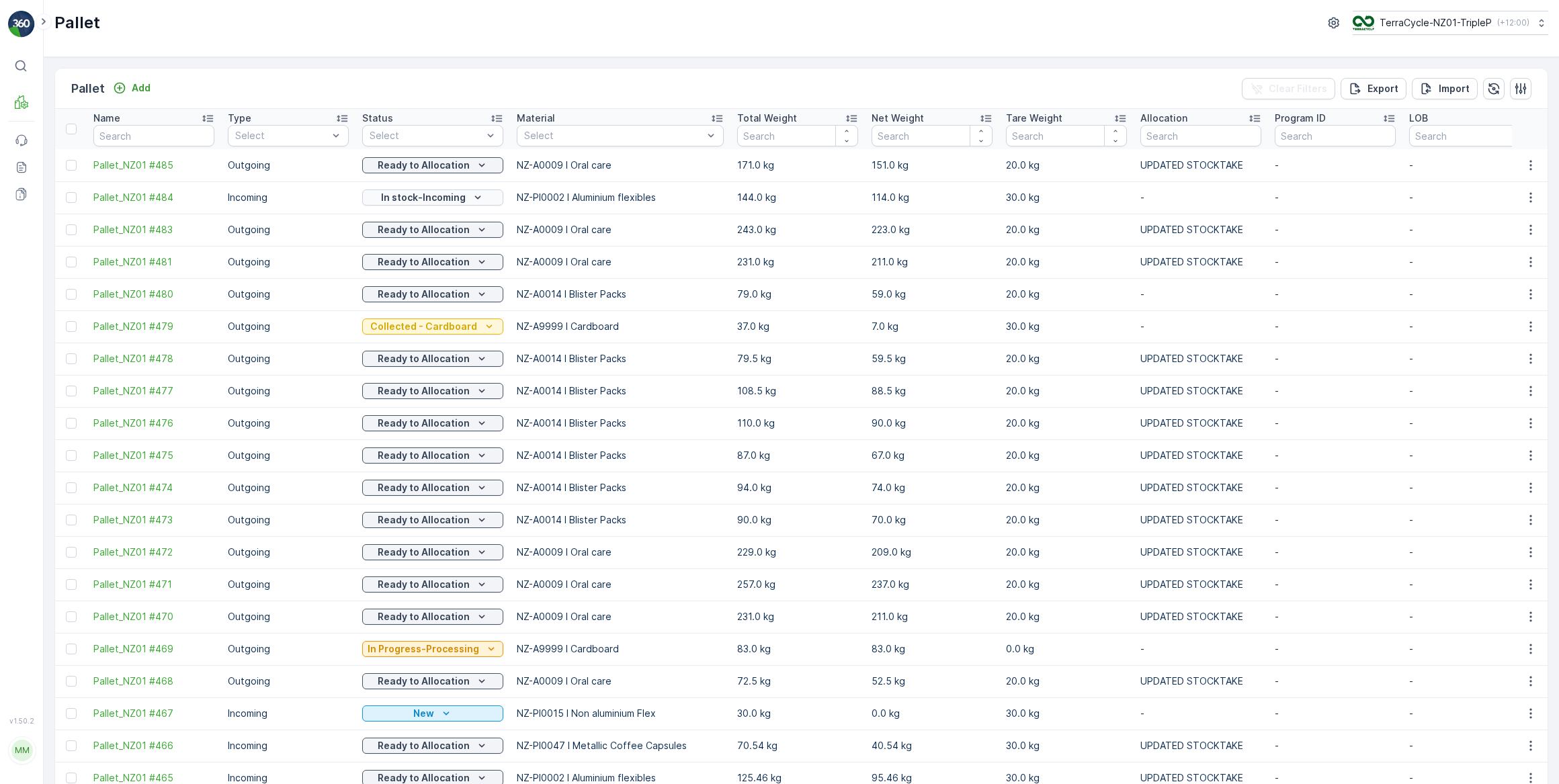
click at [464, 198] on div "In stock-Incoming" at bounding box center [432, 198] width 131 height 14
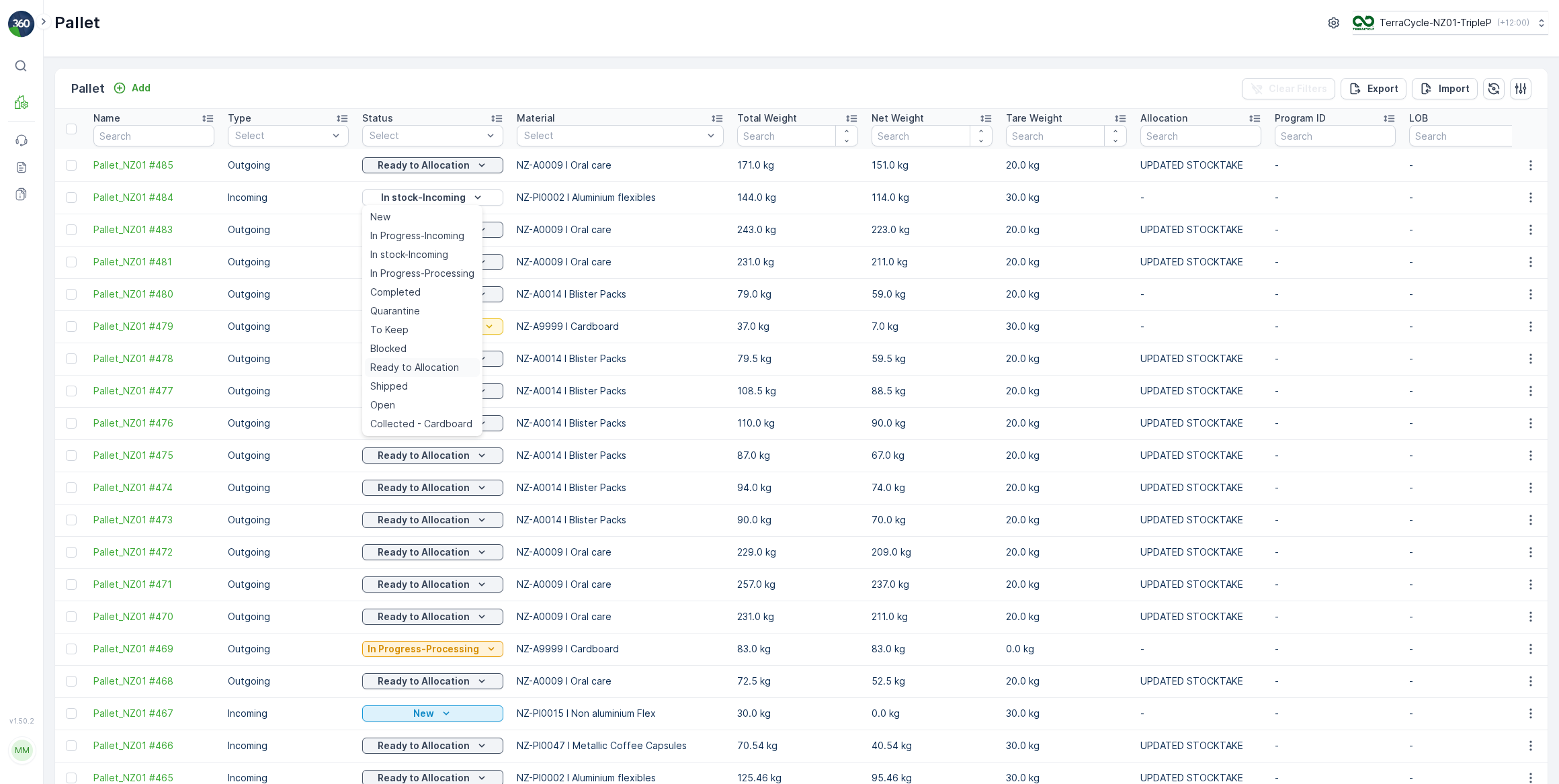
click at [449, 361] on span "Ready to Allocation" at bounding box center [414, 367] width 89 height 14
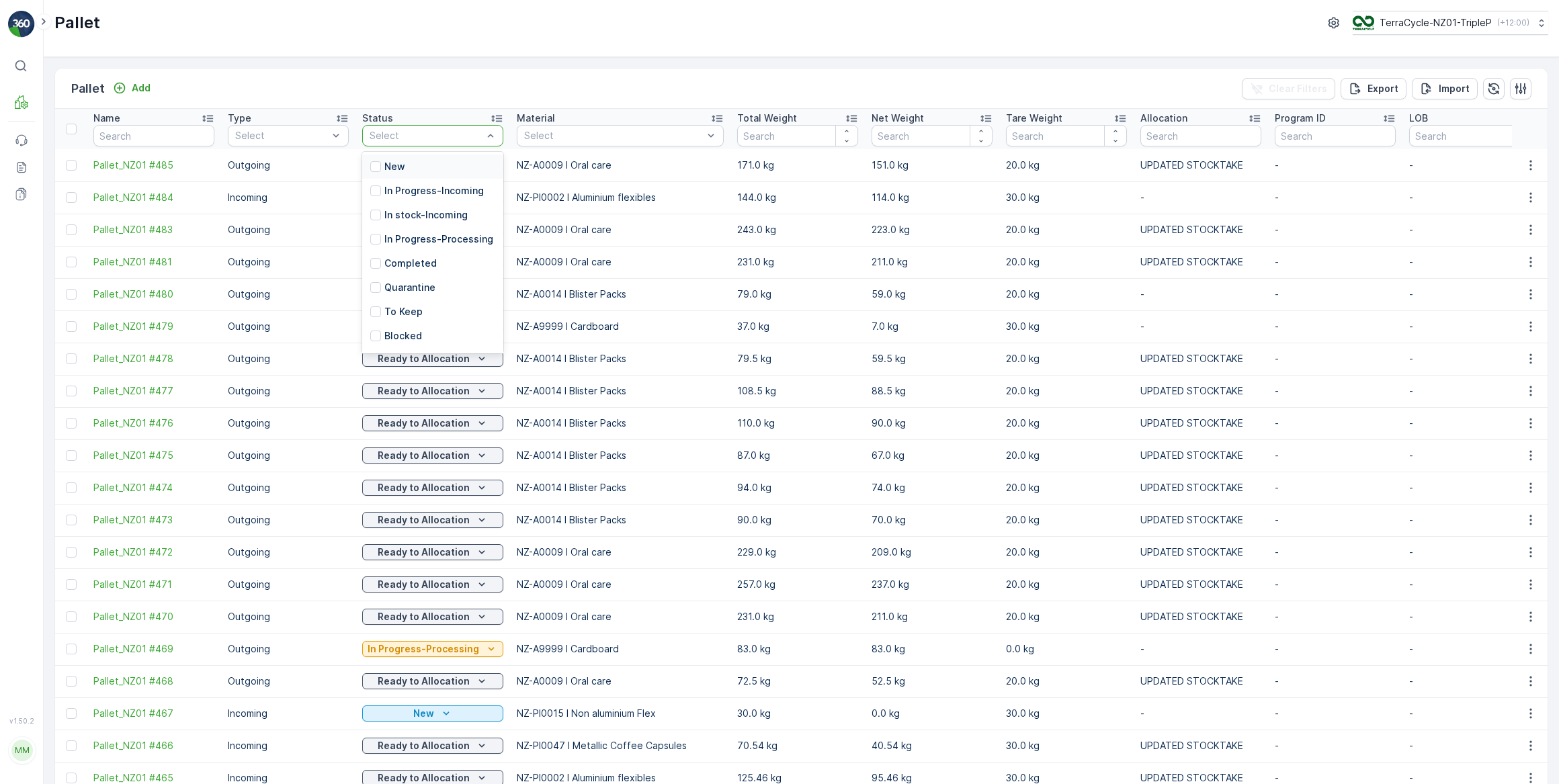
click at [429, 69] on div "Pallet Add Clear Filters Export Import" at bounding box center [801, 89] width 1493 height 40
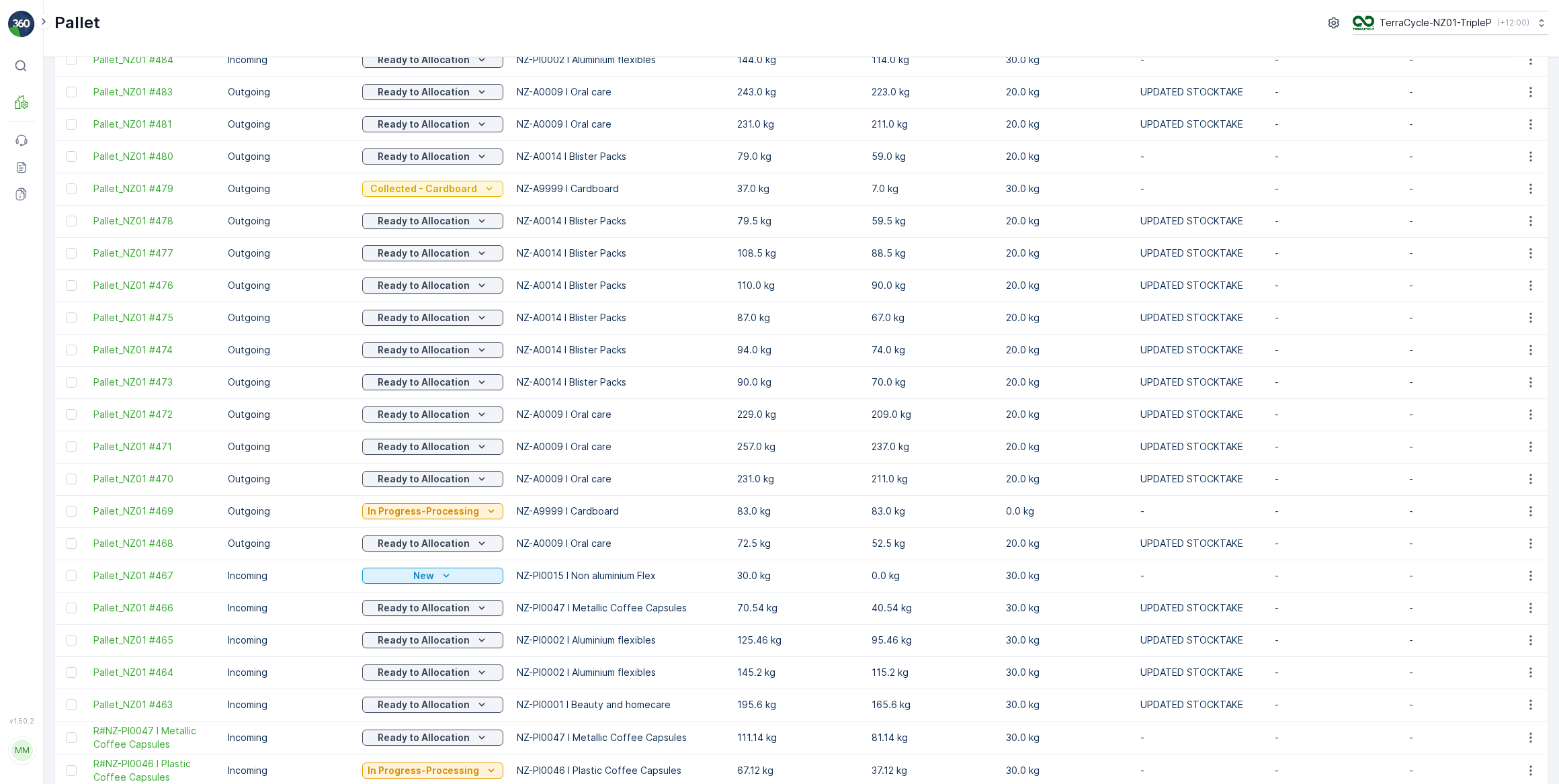
scroll to position [244, 0]
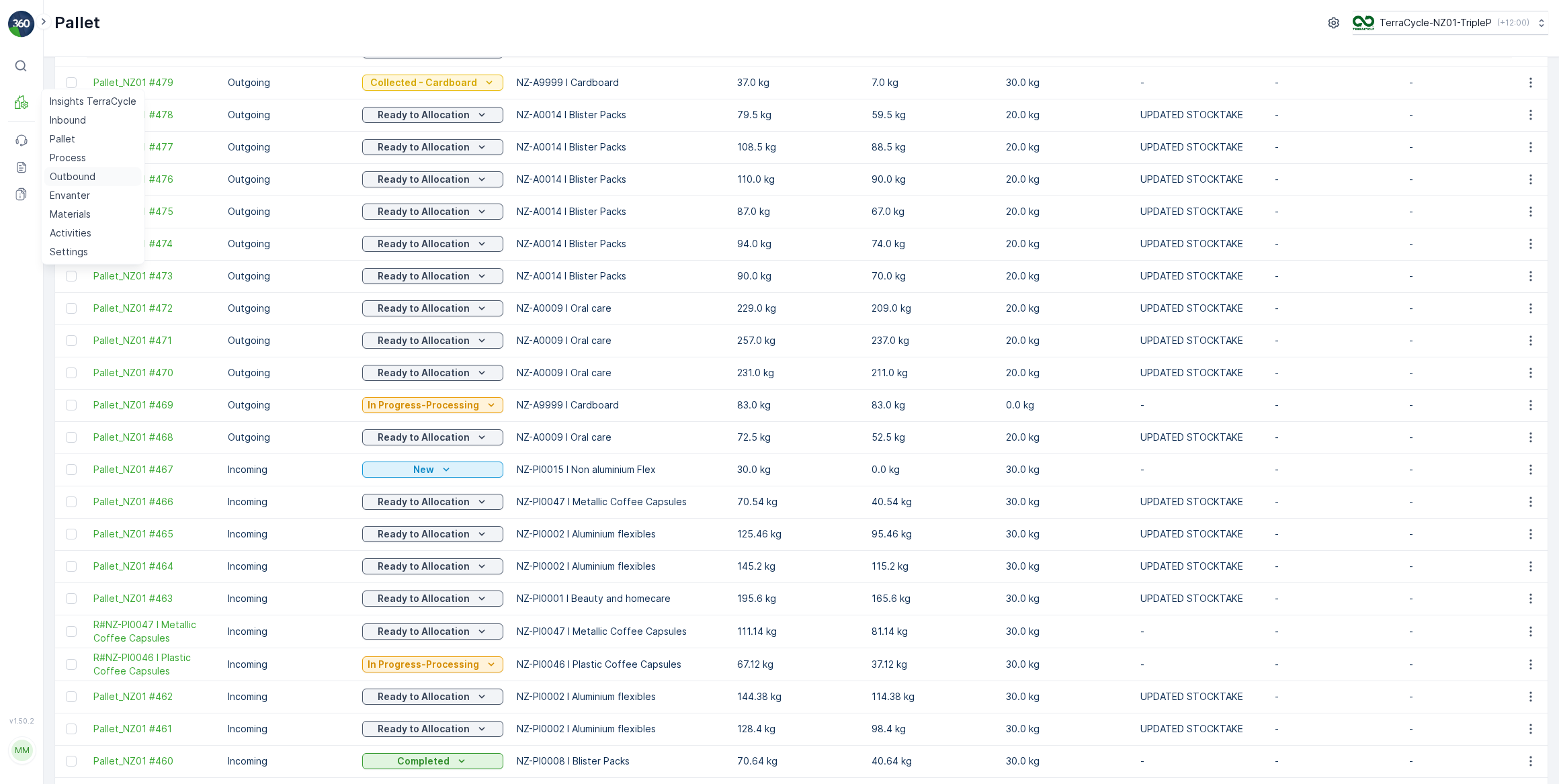
click at [58, 176] on p "Outbound" at bounding box center [72, 177] width 45 height 14
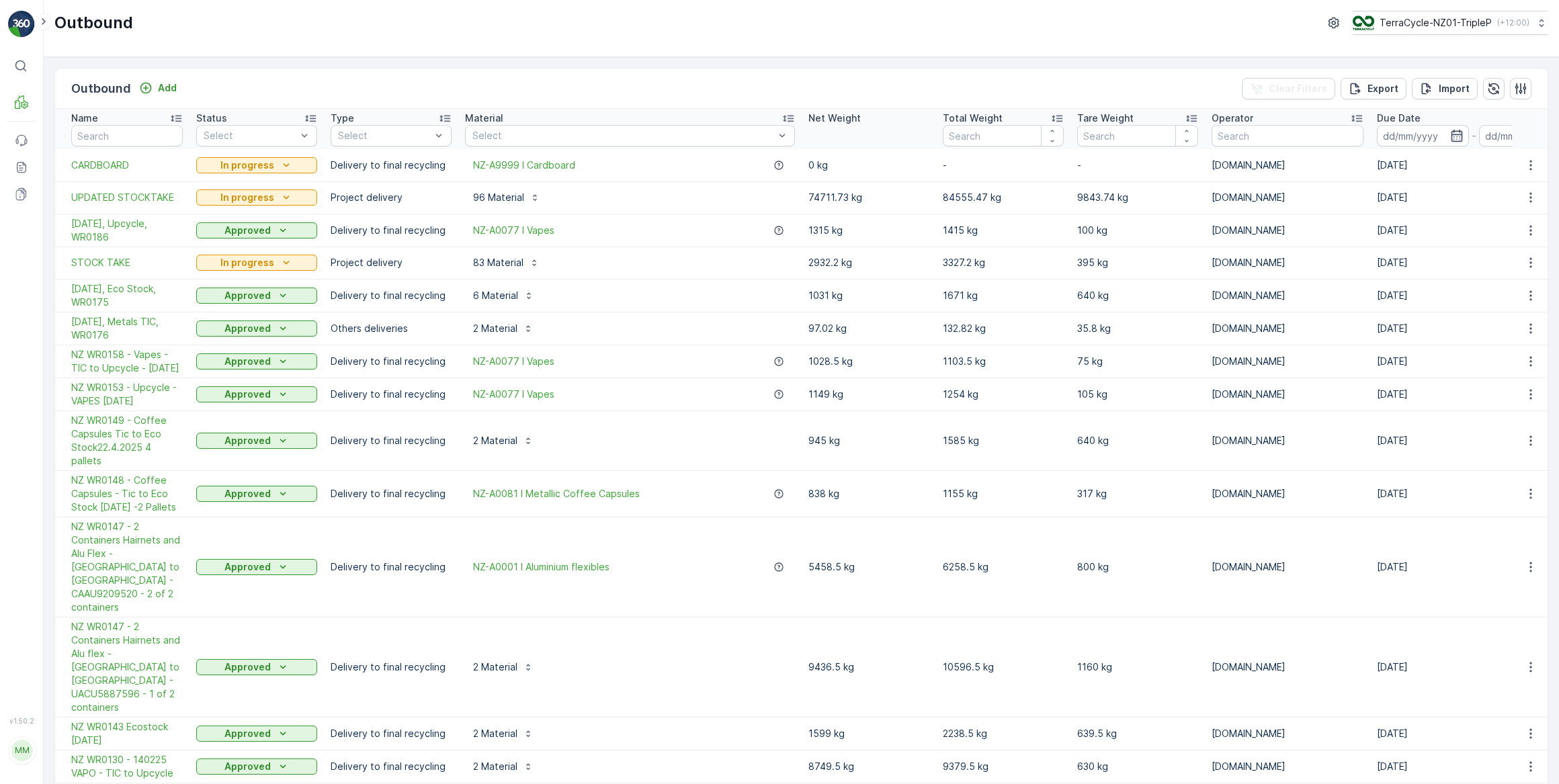
click at [148, 198] on span "UPDATED STOCKTAKE" at bounding box center [127, 198] width 112 height 14
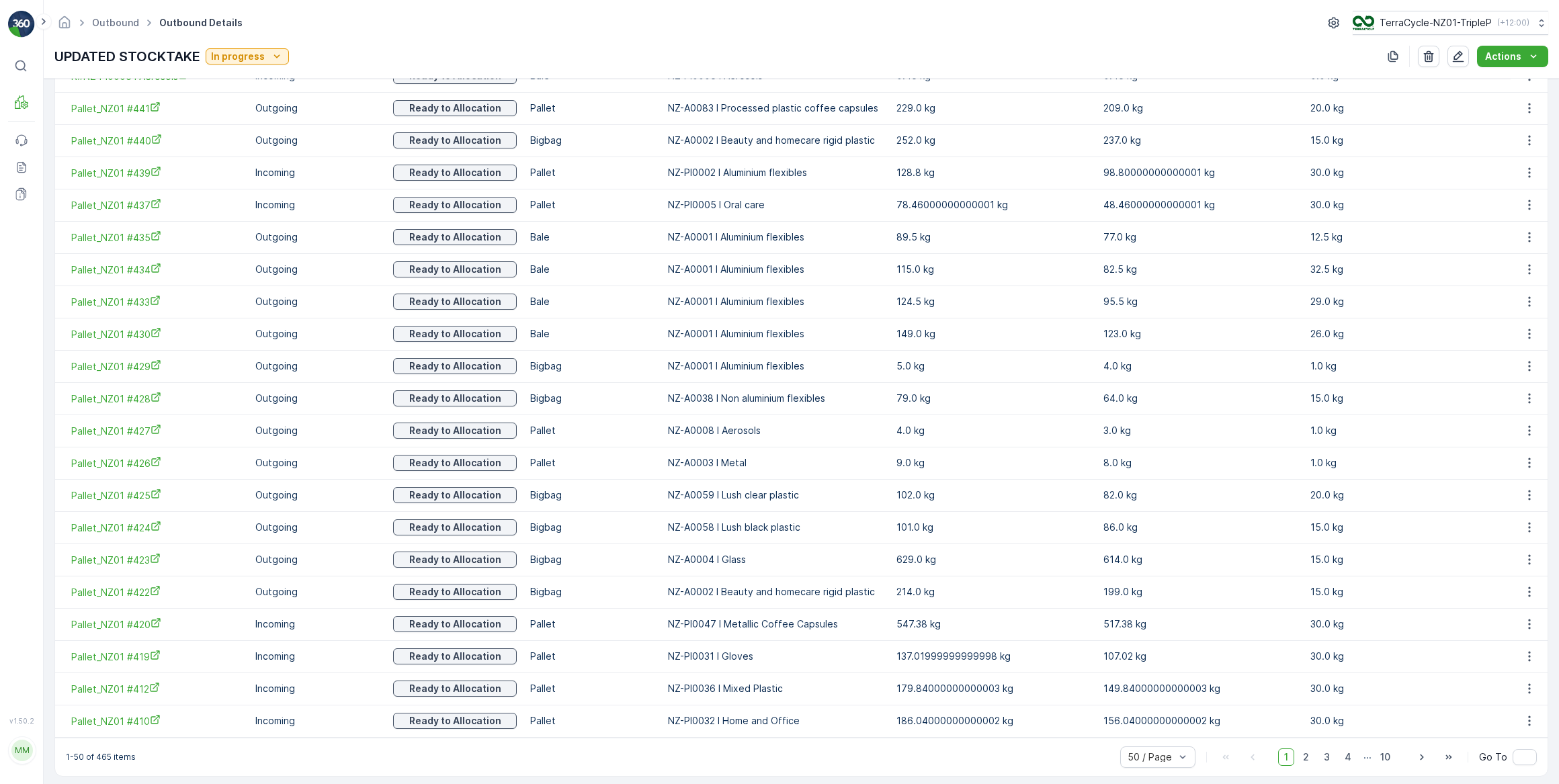
scroll to position [1369, 0]
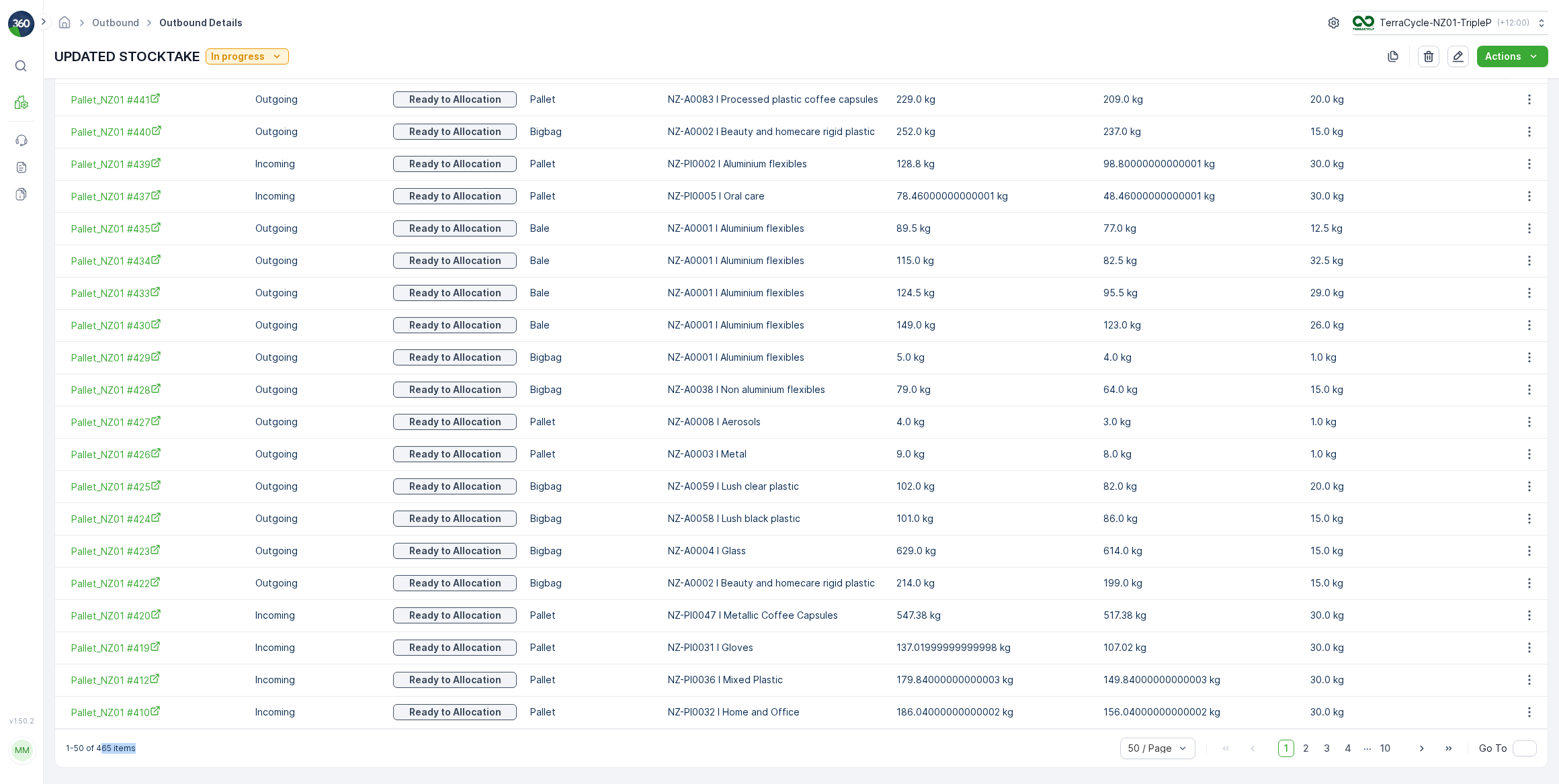
drag, startPoint x: 99, startPoint y: 746, endPoint x: 141, endPoint y: 746, distance: 42.0
click at [141, 746] on div "1-50 of 465 items 50 / Page 1 2 3 4 ... 10 Go To" at bounding box center [801, 748] width 1493 height 38
click at [136, 748] on div "1-50 of 465 items 50 / Page 1 2 3 4 ... 10 Go To" at bounding box center [801, 748] width 1493 height 38
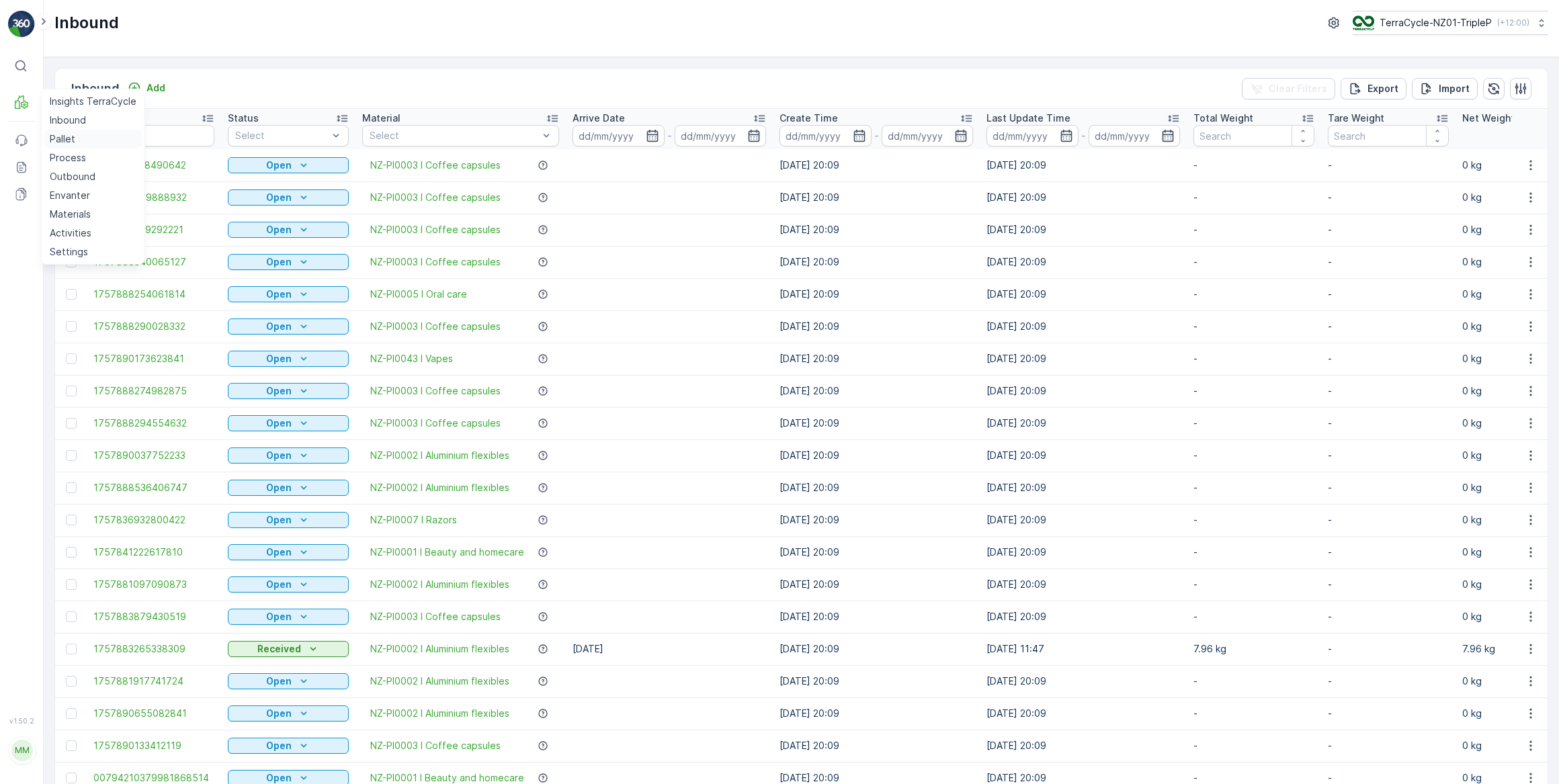
click at [69, 139] on p "Pallet" at bounding box center [62, 138] width 25 height 14
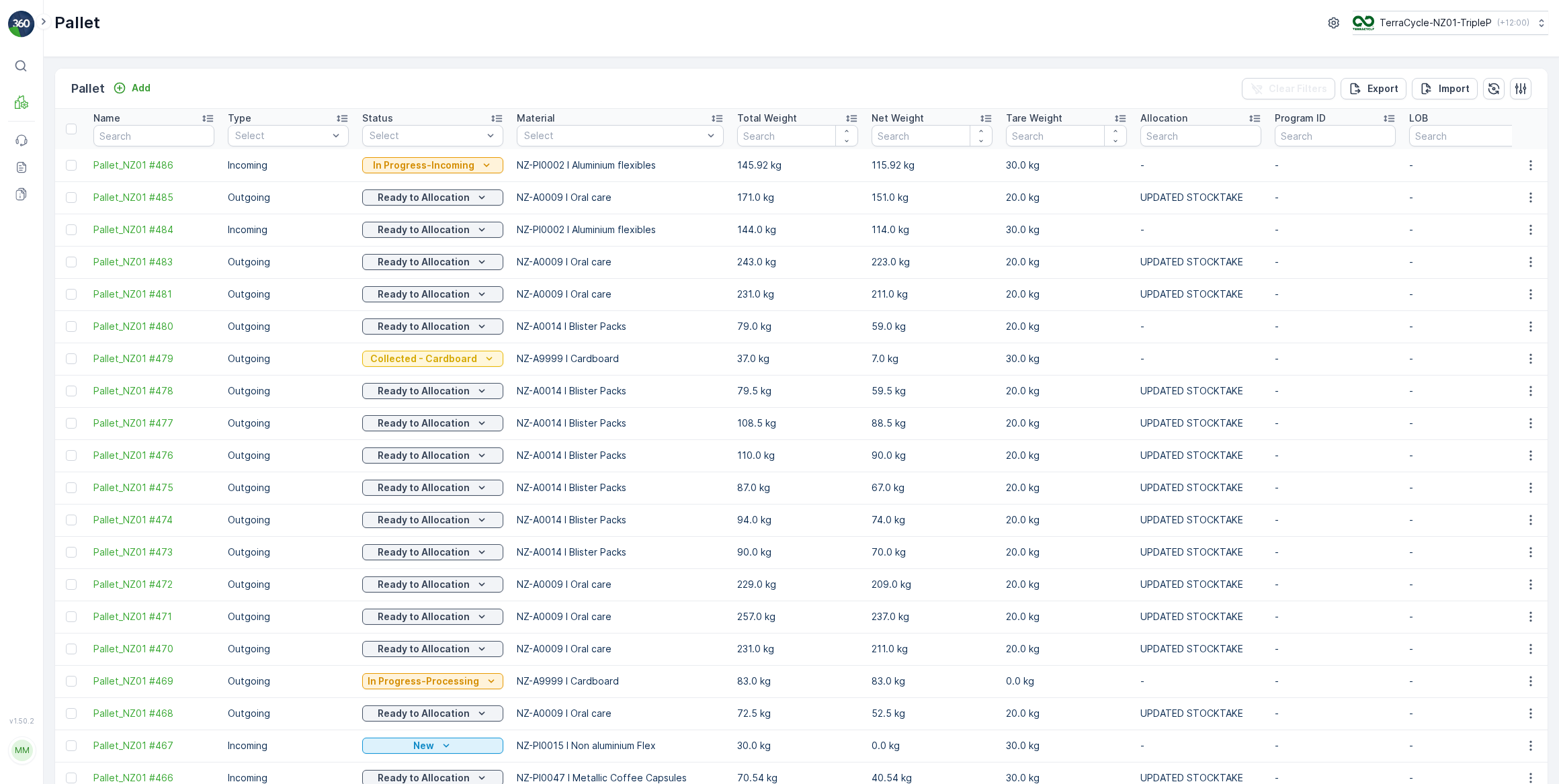
click at [399, 164] on p "In Progress-Incoming" at bounding box center [423, 165] width 102 height 14
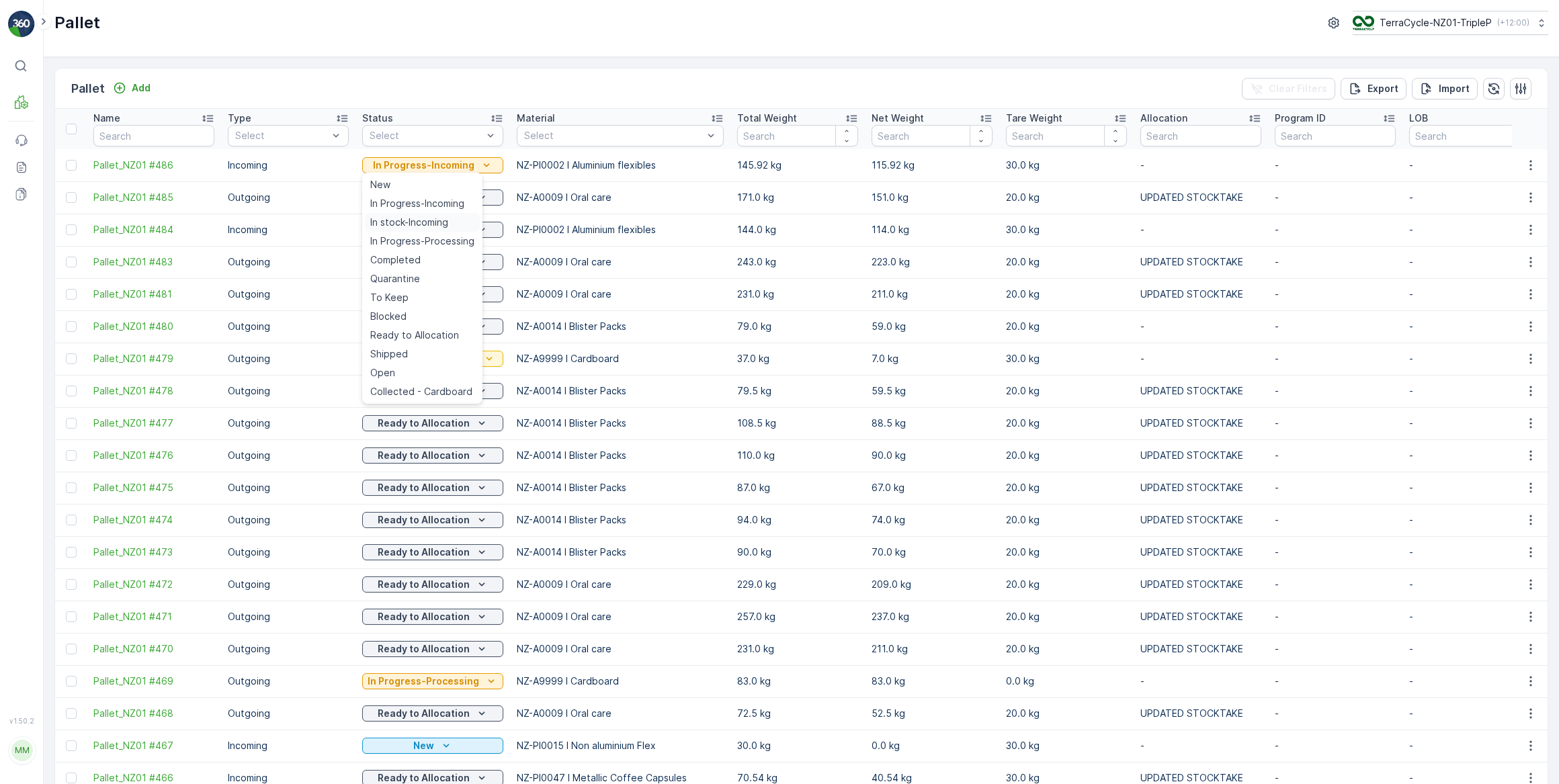
click at [402, 224] on span "In stock-Incoming" at bounding box center [409, 222] width 78 height 14
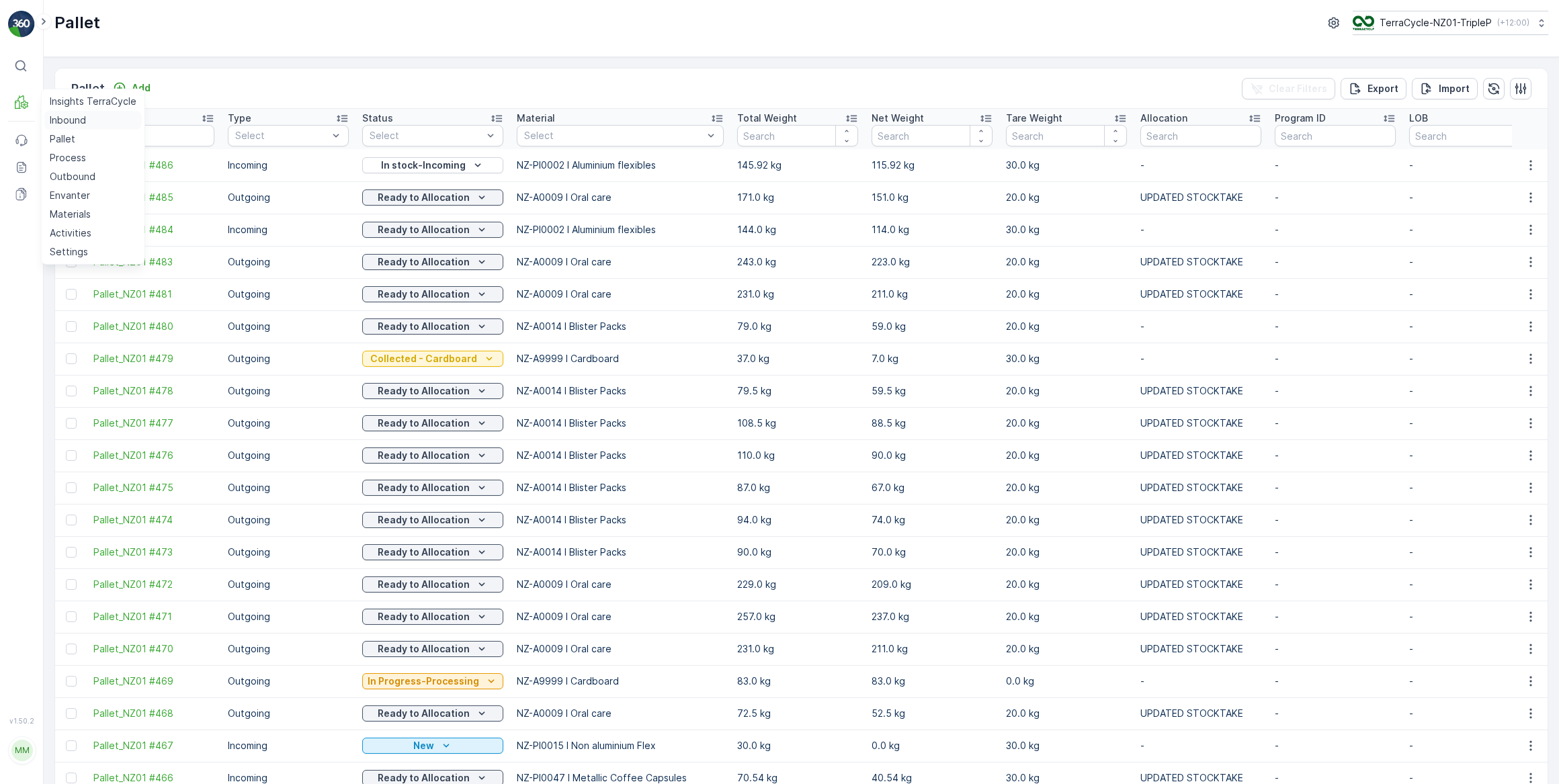
click at [63, 123] on p "Inbound" at bounding box center [68, 120] width 36 height 14
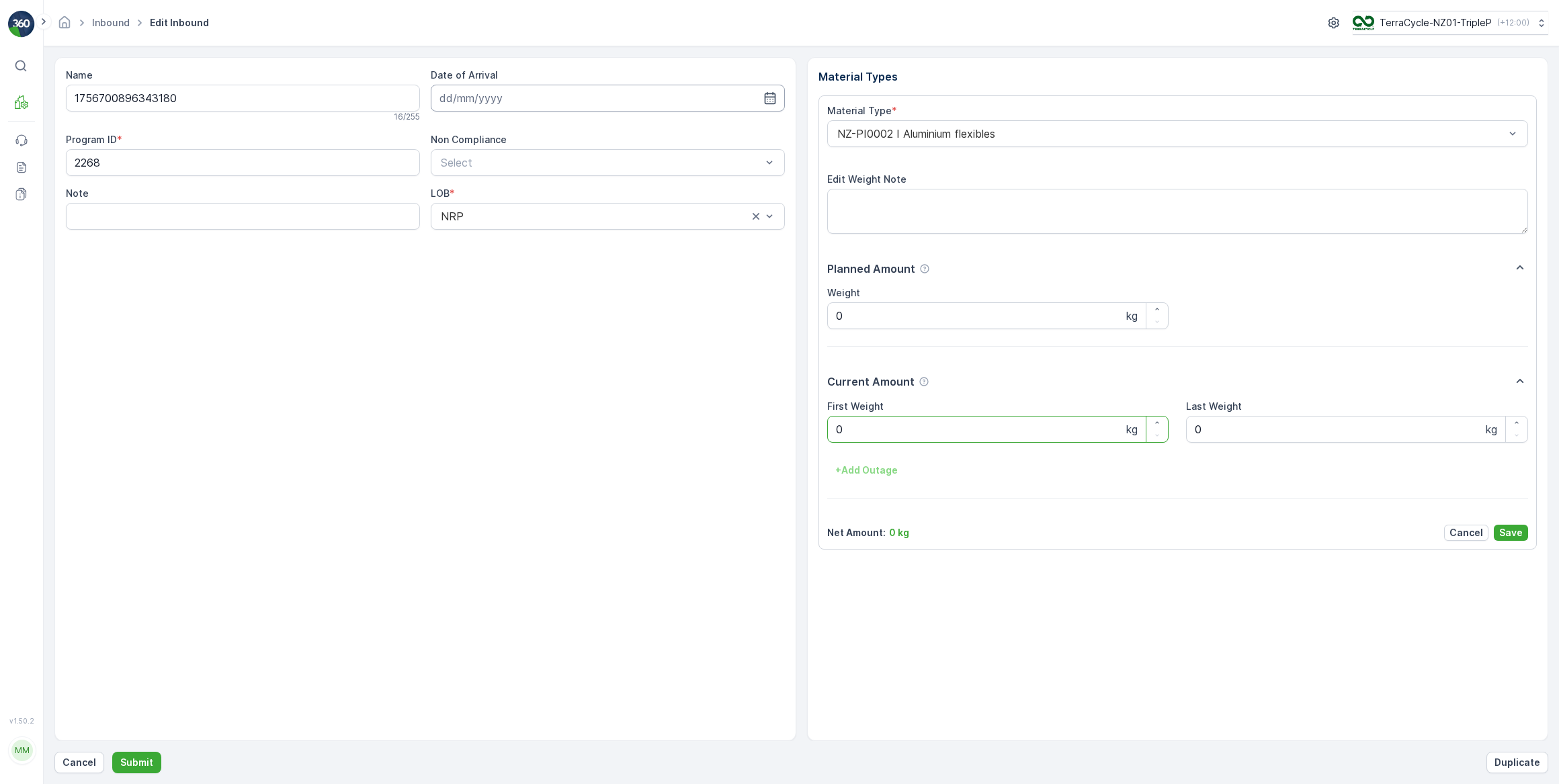
click at [482, 100] on input at bounding box center [607, 97] width 354 height 27
drag, startPoint x: 502, startPoint y: 239, endPoint x: 598, endPoint y: 296, distance: 111.6
click at [503, 239] on div "16" at bounding box center [502, 237] width 22 height 22
type input "[DATE]"
click at [866, 433] on Weight "0" at bounding box center [998, 429] width 342 height 27
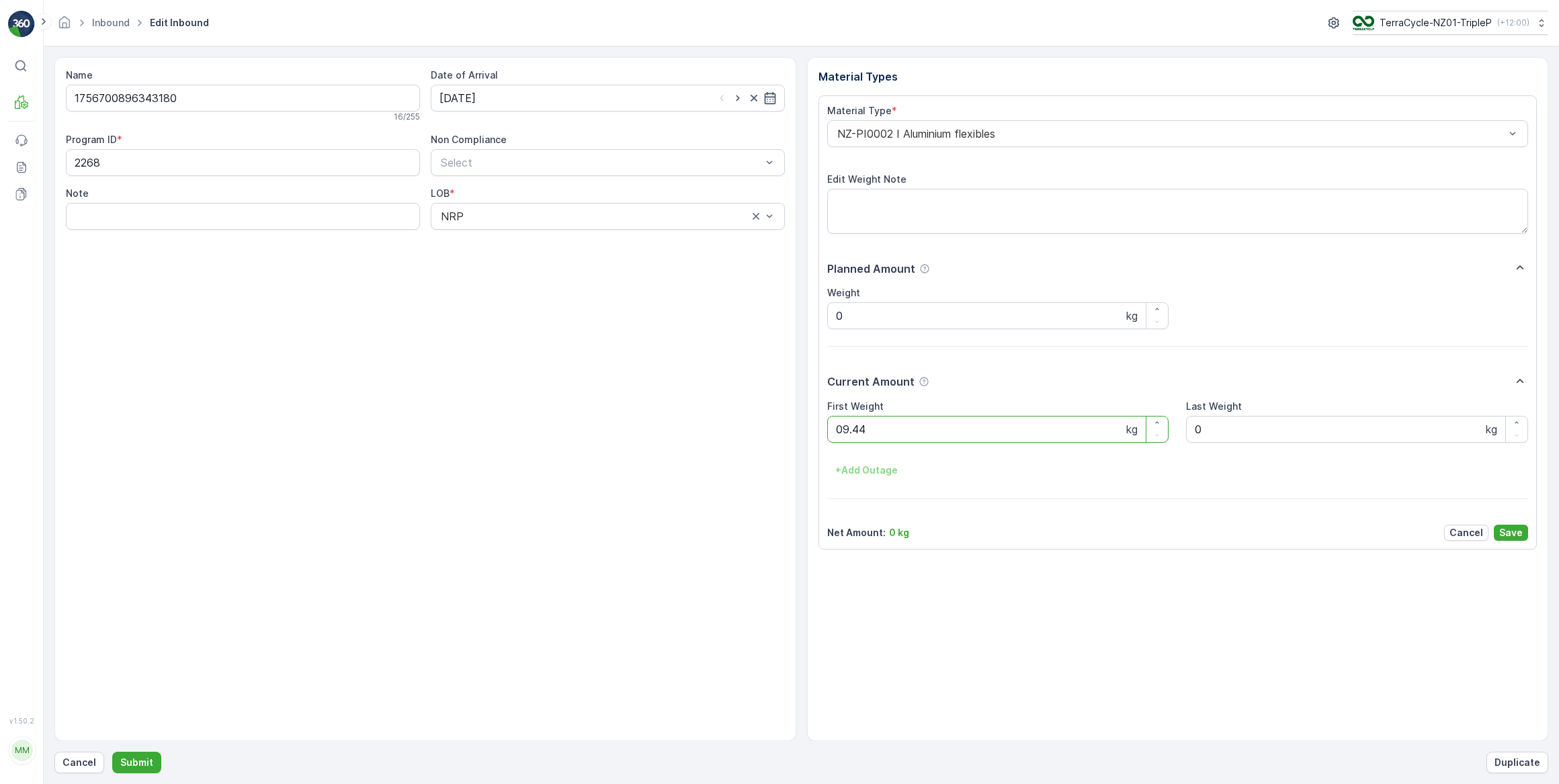
click at [113, 752] on button "Submit" at bounding box center [137, 762] width 49 height 22
click at [491, 101] on input at bounding box center [607, 97] width 354 height 27
click at [499, 235] on div "16" at bounding box center [502, 237] width 22 height 22
type input "[DATE]"
click at [849, 432] on Weight "0" at bounding box center [998, 429] width 342 height 27
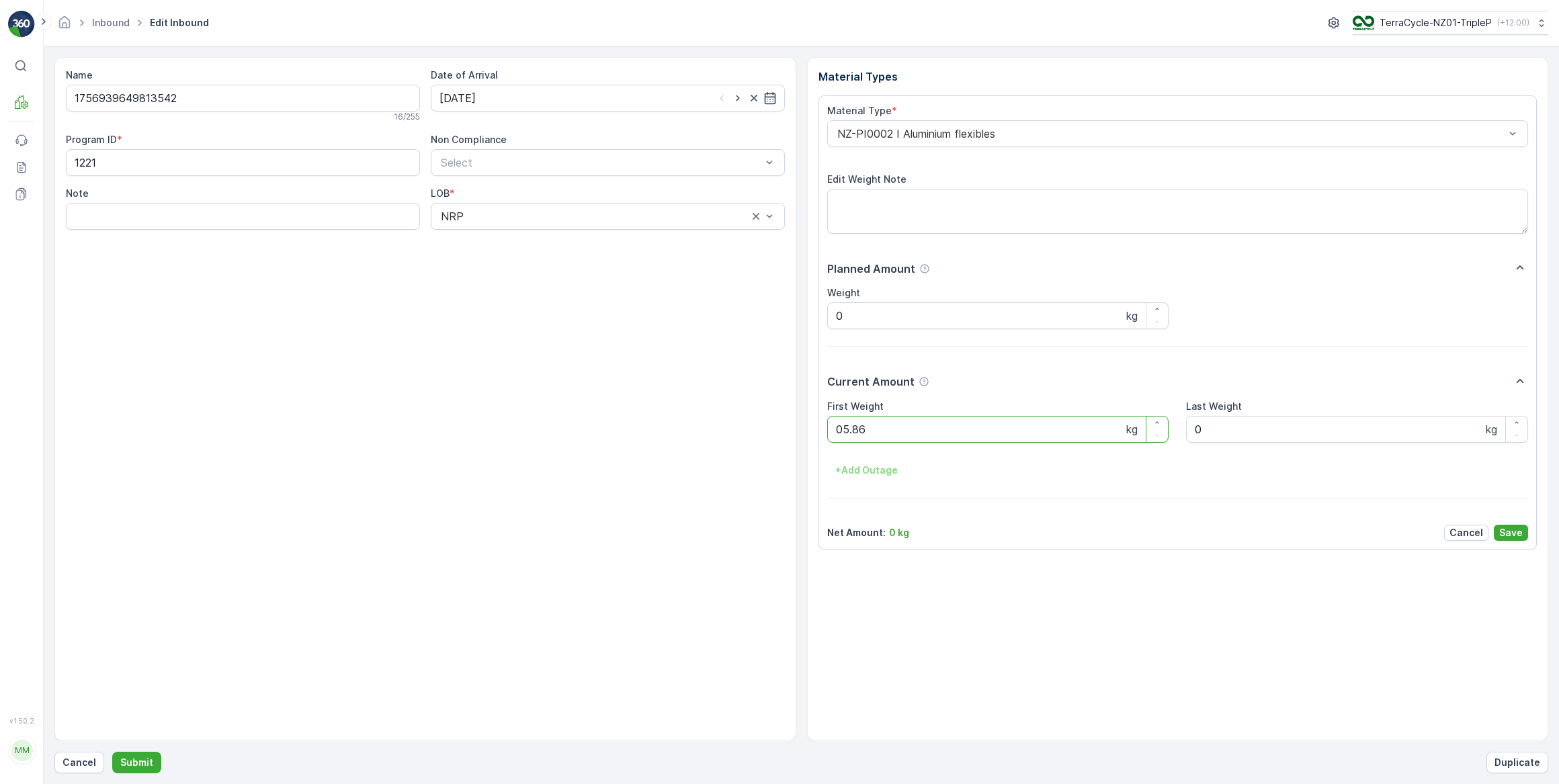
click at [113, 752] on button "Submit" at bounding box center [137, 762] width 49 height 22
click at [497, 102] on input at bounding box center [607, 97] width 354 height 27
click at [499, 237] on div "16" at bounding box center [502, 237] width 22 height 22
type input "[DATE]"
drag, startPoint x: 847, startPoint y: 428, endPoint x: 820, endPoint y: 445, distance: 31.9
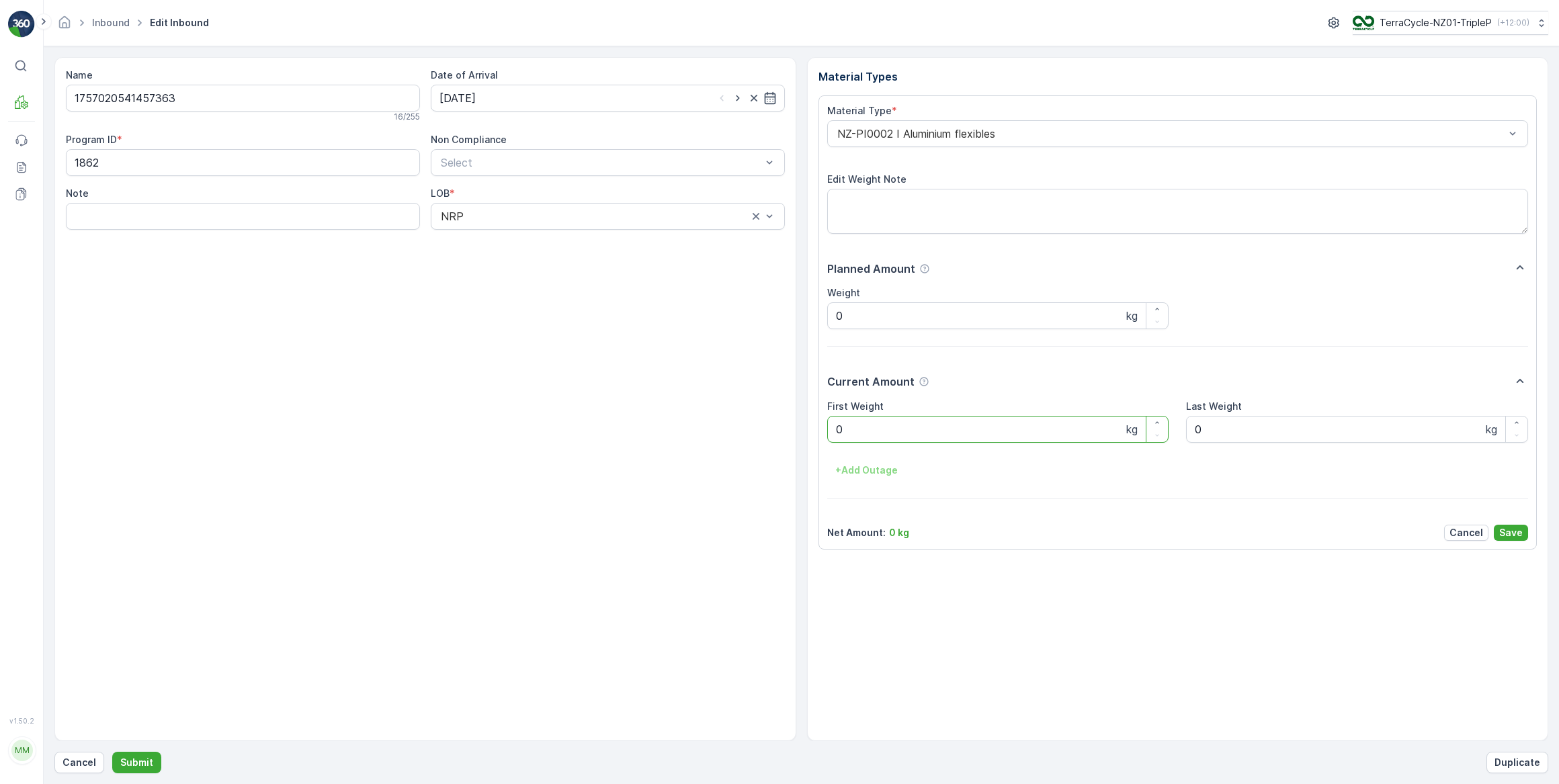
click at [847, 427] on Weight "0" at bounding box center [998, 429] width 342 height 27
click at [113, 752] on button "Submit" at bounding box center [137, 762] width 49 height 22
click at [491, 98] on input at bounding box center [607, 97] width 354 height 27
click at [504, 237] on div "16" at bounding box center [502, 237] width 22 height 22
type input "[DATE]"
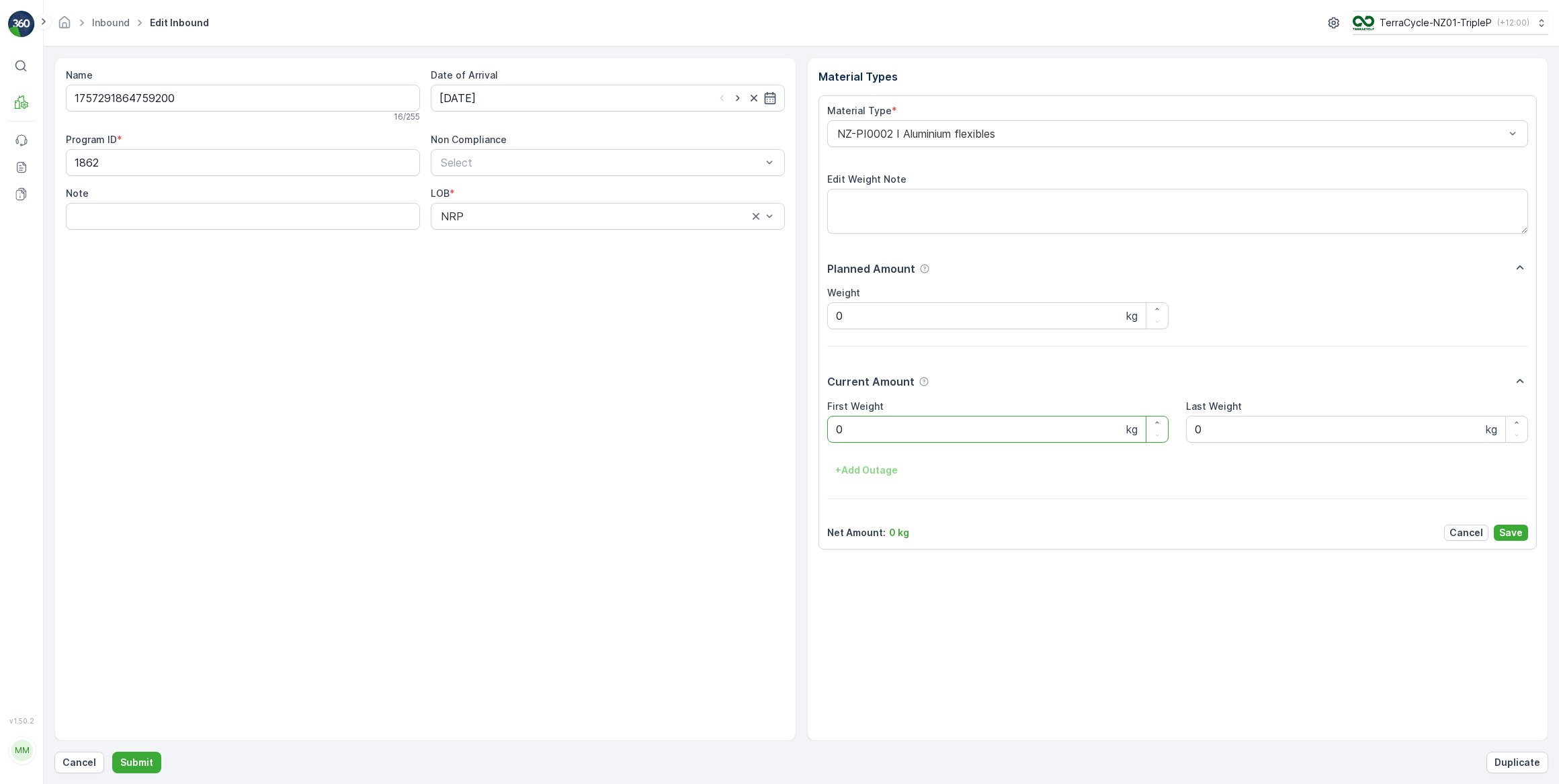
click at [907, 428] on Weight "0" at bounding box center [998, 429] width 342 height 27
click at [113, 752] on button "Submit" at bounding box center [137, 762] width 49 height 22
click at [502, 104] on input at bounding box center [607, 97] width 354 height 27
click at [500, 241] on div "16" at bounding box center [502, 237] width 22 height 22
type input "[DATE]"
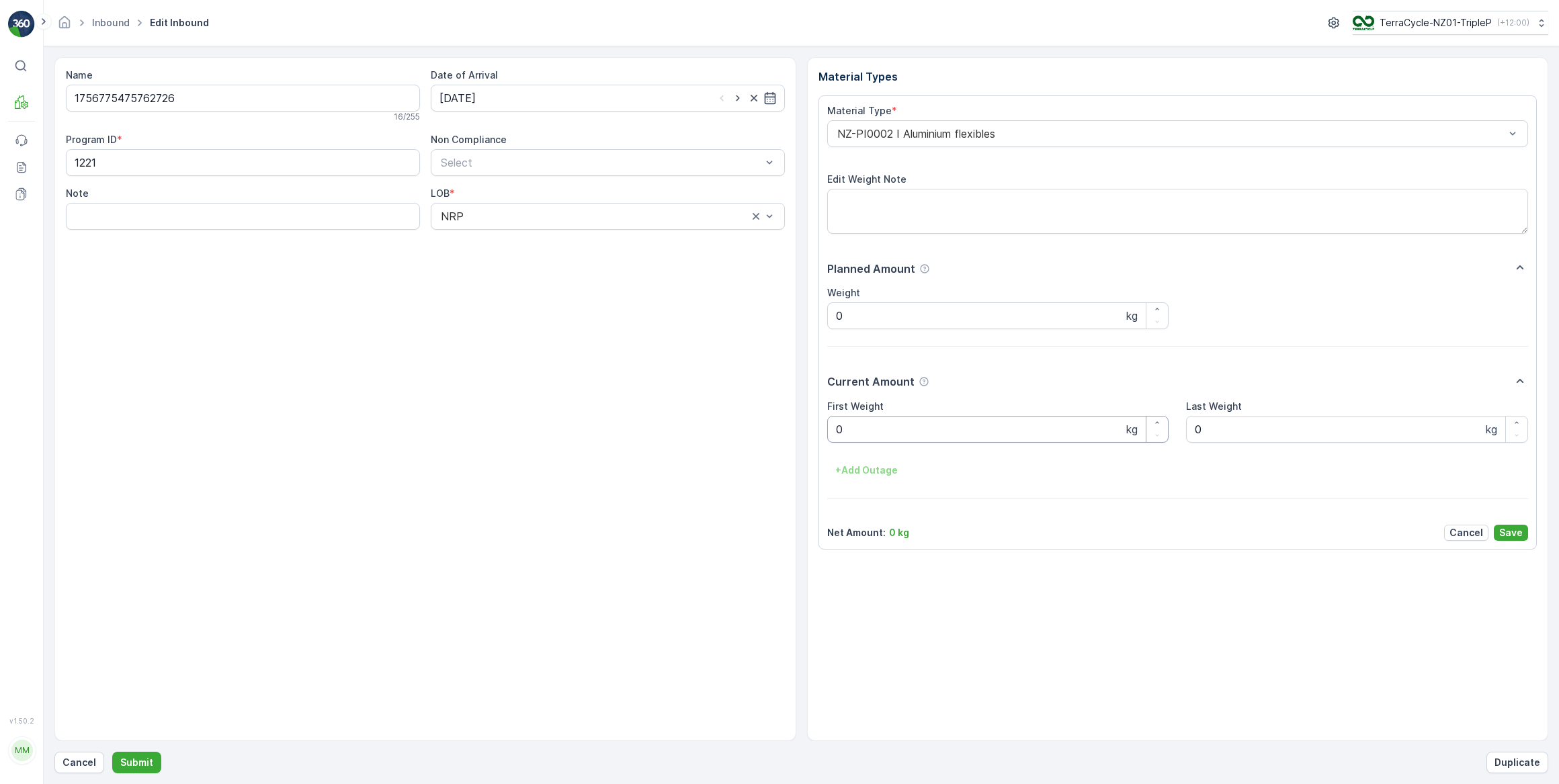
click at [862, 433] on Weight "0" at bounding box center [998, 429] width 342 height 27
click at [113, 752] on button "Submit" at bounding box center [137, 762] width 49 height 22
click at [480, 101] on input at bounding box center [607, 97] width 354 height 27
click at [501, 235] on div "16" at bounding box center [502, 237] width 22 height 22
type input "[DATE]"
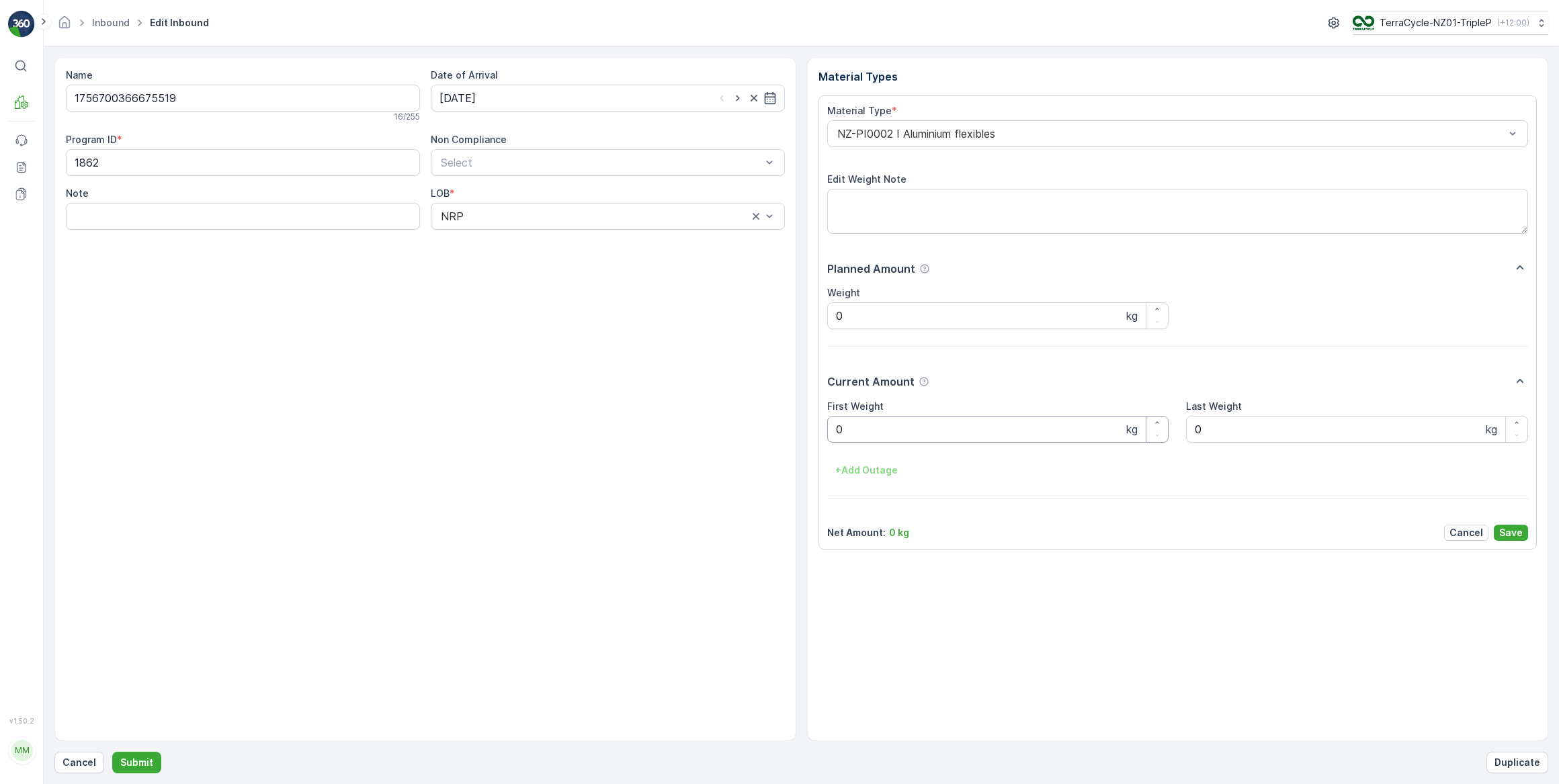
click at [866, 427] on Weight "0" at bounding box center [998, 429] width 342 height 27
click at [113, 752] on button "Submit" at bounding box center [137, 762] width 49 height 22
click at [481, 99] on input at bounding box center [607, 97] width 354 height 27
click at [497, 242] on div "16" at bounding box center [502, 237] width 22 height 22
type input "[DATE]"
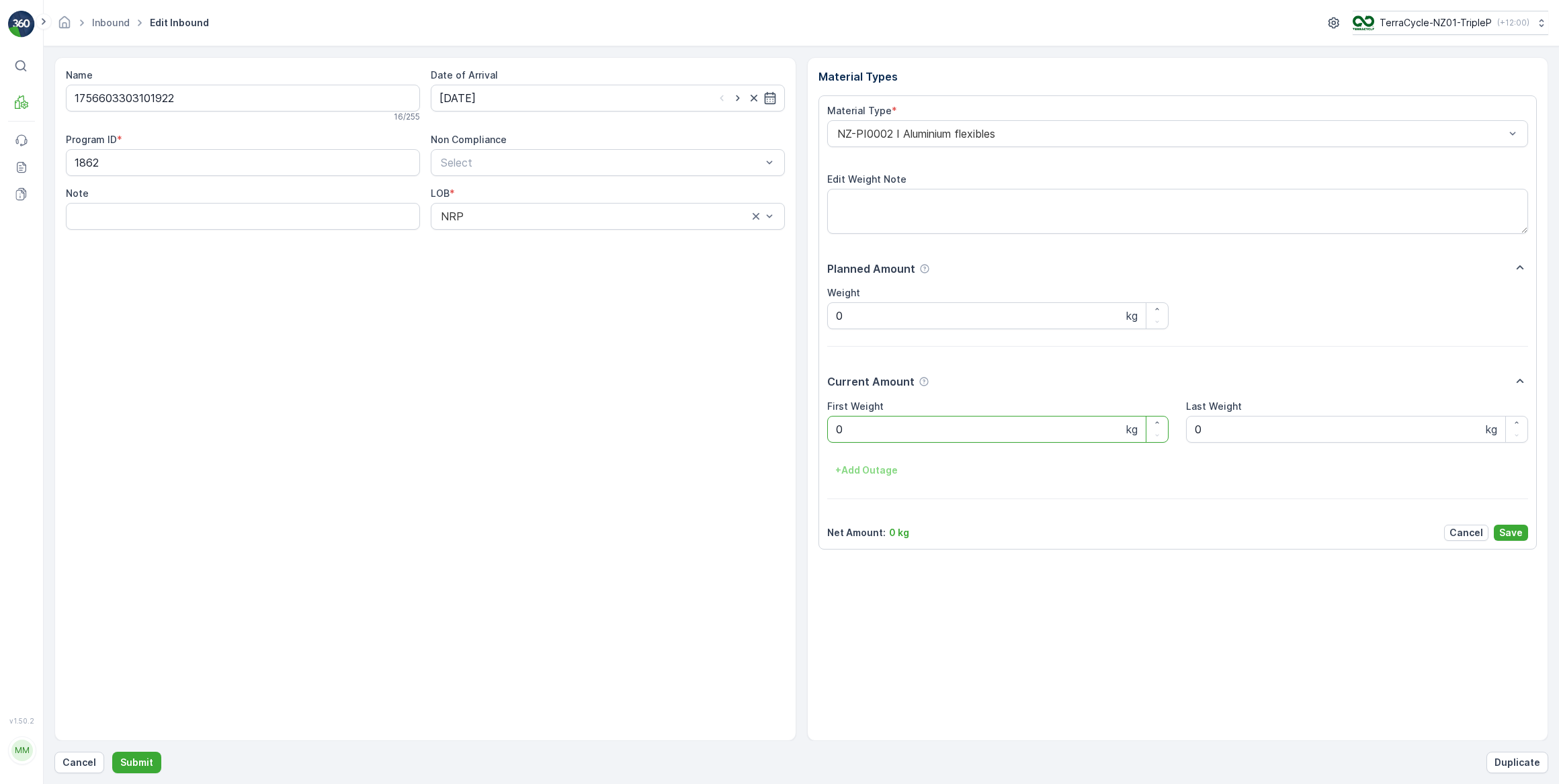
click at [847, 436] on Weight "0" at bounding box center [998, 429] width 342 height 27
click at [113, 752] on button "Submit" at bounding box center [137, 762] width 49 height 22
click at [492, 102] on input at bounding box center [607, 97] width 354 height 27
click at [504, 236] on div "16" at bounding box center [502, 237] width 22 height 22
type input "[DATE]"
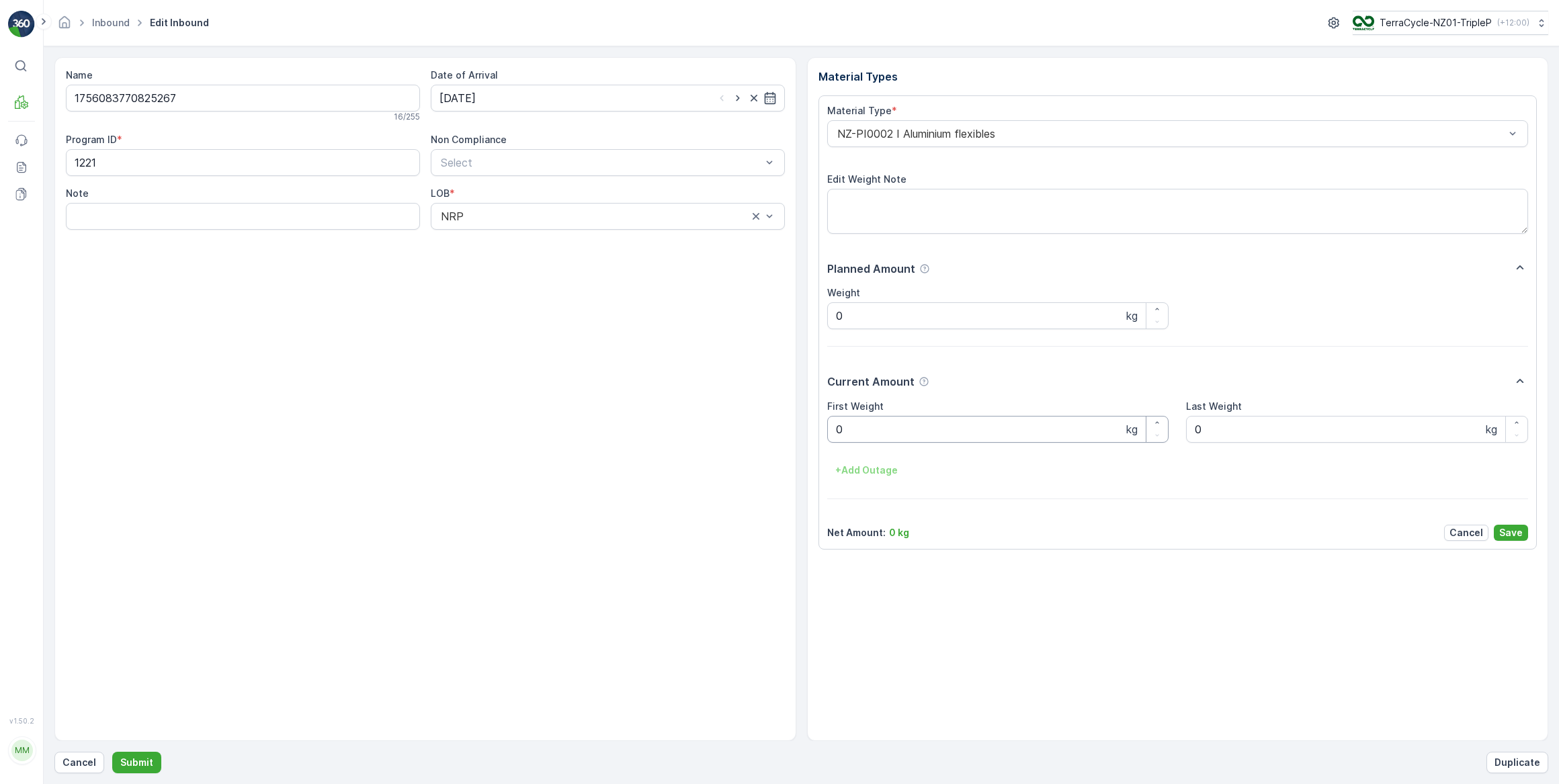
click at [863, 436] on Weight "0" at bounding box center [998, 429] width 342 height 27
click at [113, 752] on button "Submit" at bounding box center [137, 762] width 49 height 22
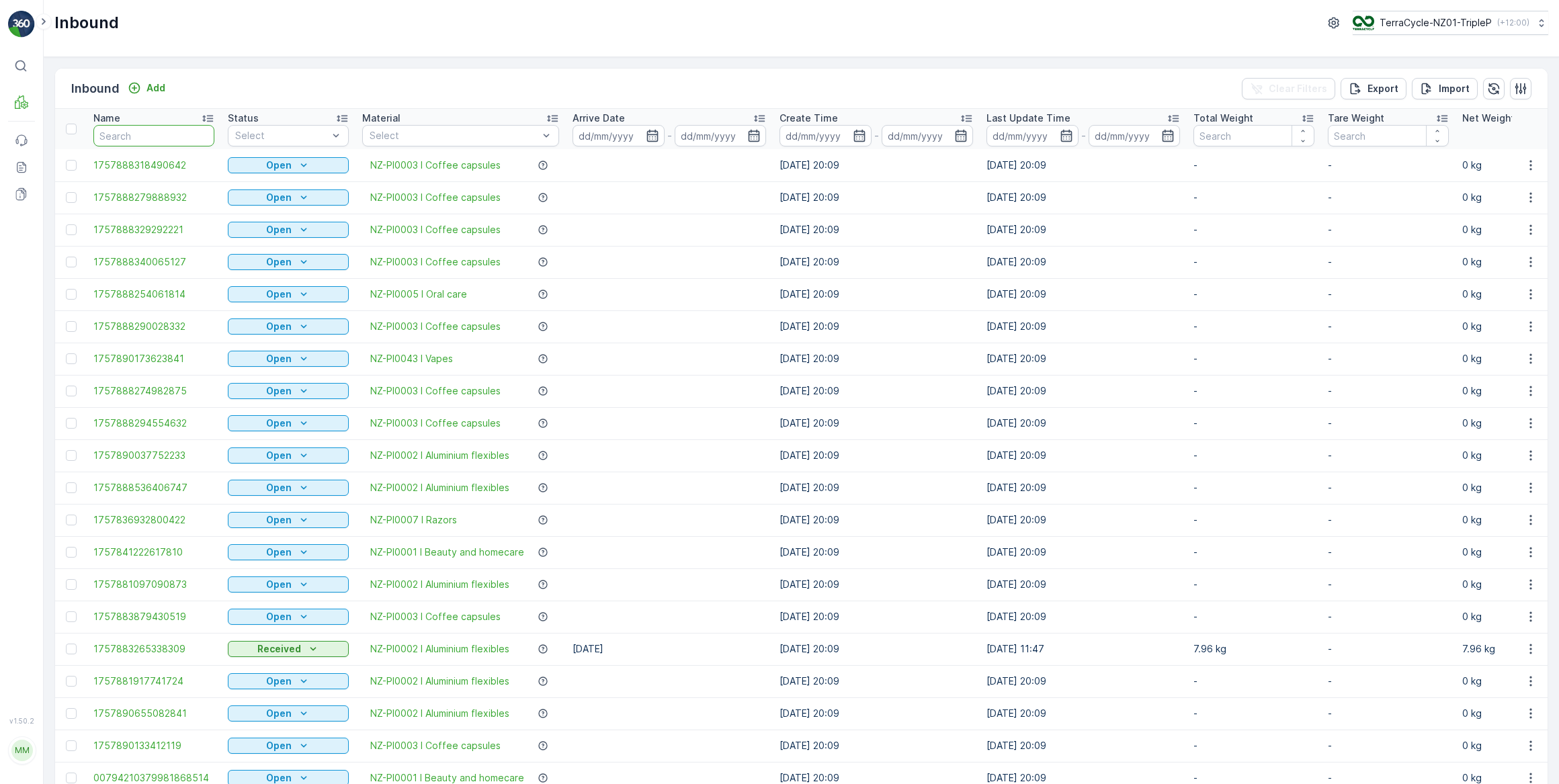
drag, startPoint x: 106, startPoint y: 136, endPoint x: 113, endPoint y: 134, distance: 7.3
click at [107, 136] on input "text" at bounding box center [154, 136] width 121 height 22
type input "825267"
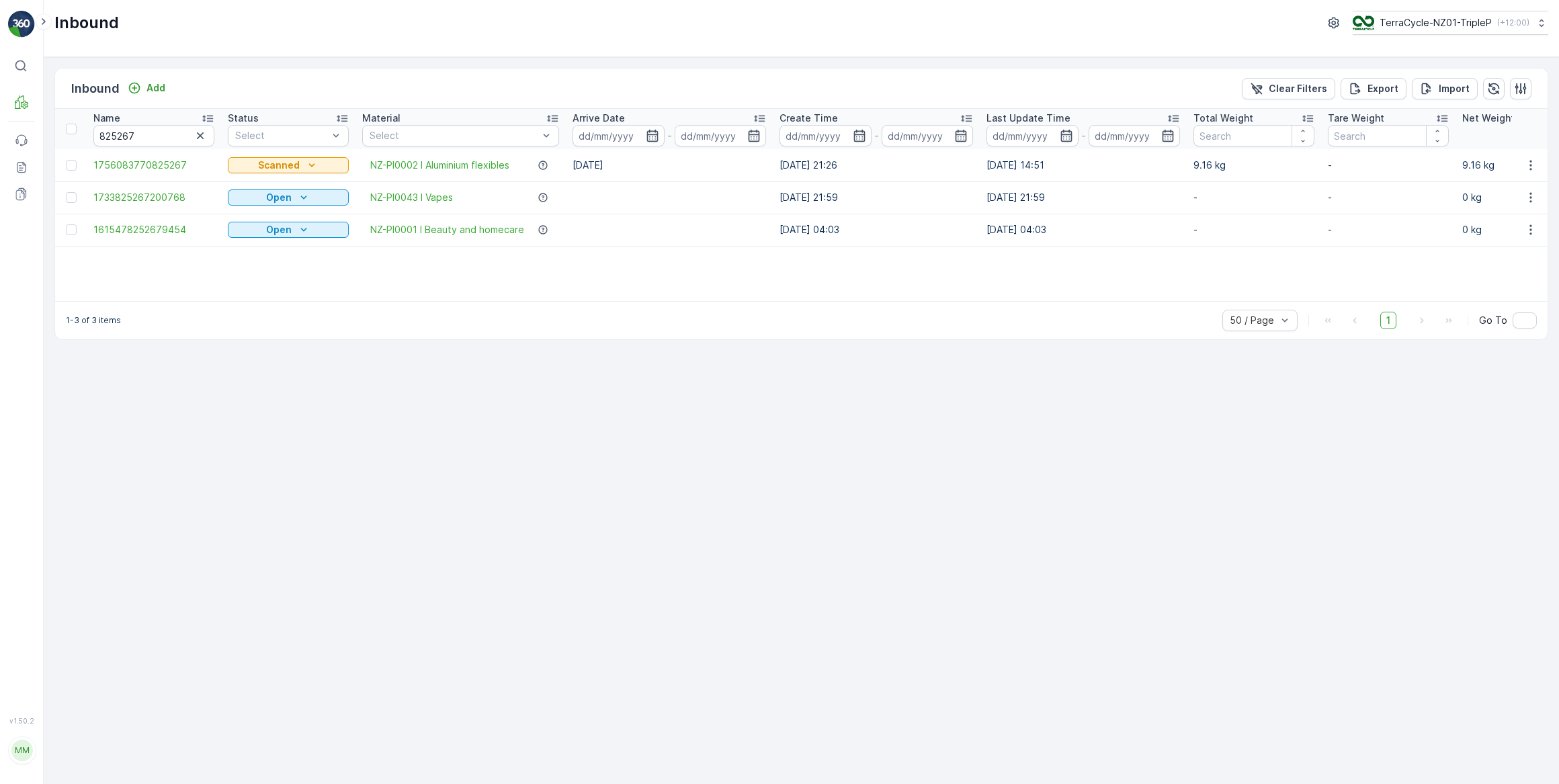
click at [201, 134] on icon "button" at bounding box center [200, 136] width 14 height 14
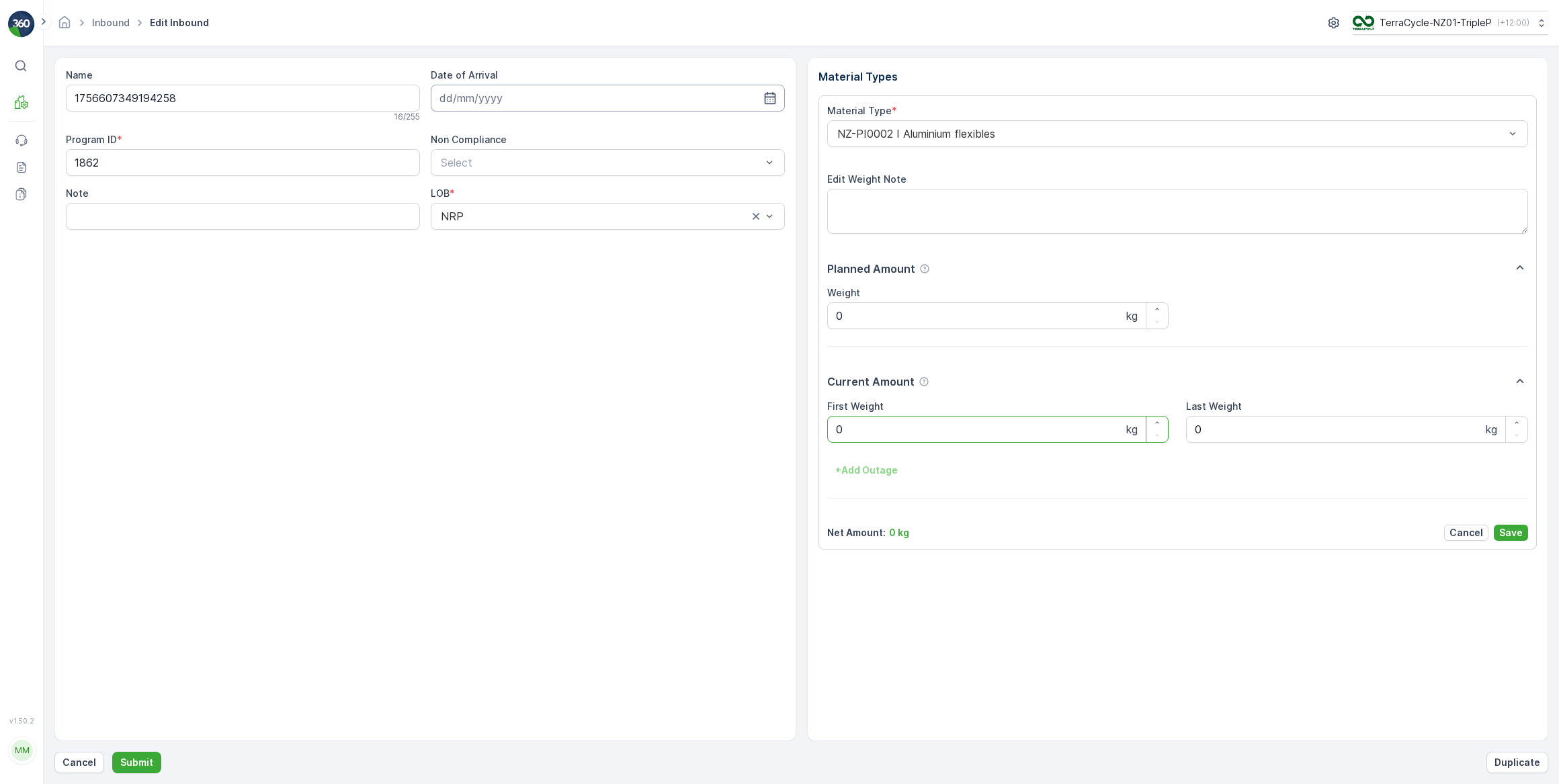
click at [546, 98] on input at bounding box center [607, 97] width 354 height 27
click at [500, 241] on div "16" at bounding box center [502, 237] width 22 height 22
type input "[DATE]"
drag, startPoint x: 874, startPoint y: 426, endPoint x: 825, endPoint y: 426, distance: 49.0
click at [872, 426] on Weight "0" at bounding box center [998, 429] width 342 height 27
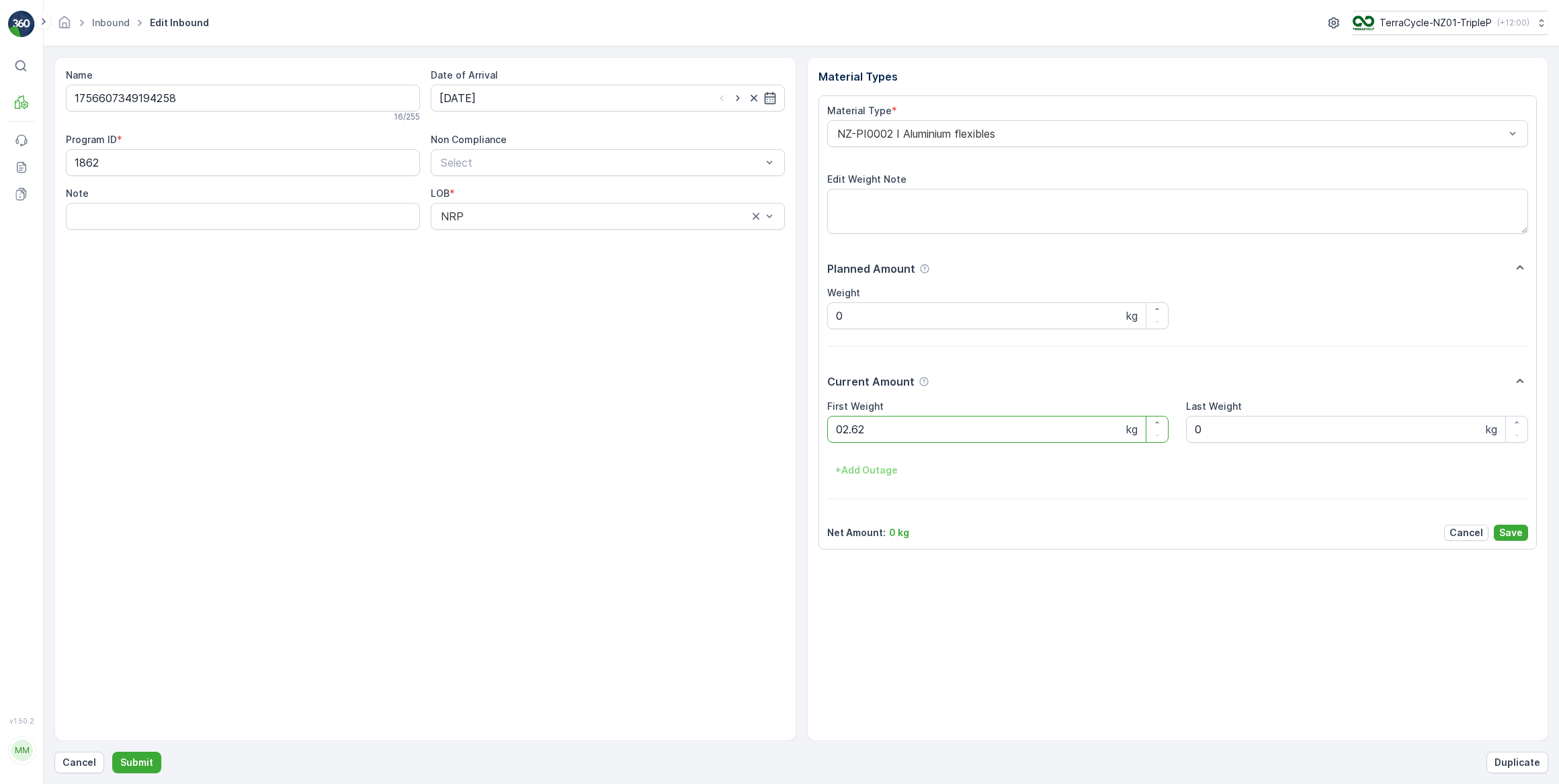
click at [113, 752] on button "Submit" at bounding box center [137, 762] width 49 height 22
click at [507, 101] on input at bounding box center [607, 97] width 354 height 27
click at [499, 240] on div "16" at bounding box center [502, 237] width 22 height 22
type input "[DATE]"
drag, startPoint x: 873, startPoint y: 430, endPoint x: 833, endPoint y: 437, distance: 40.6
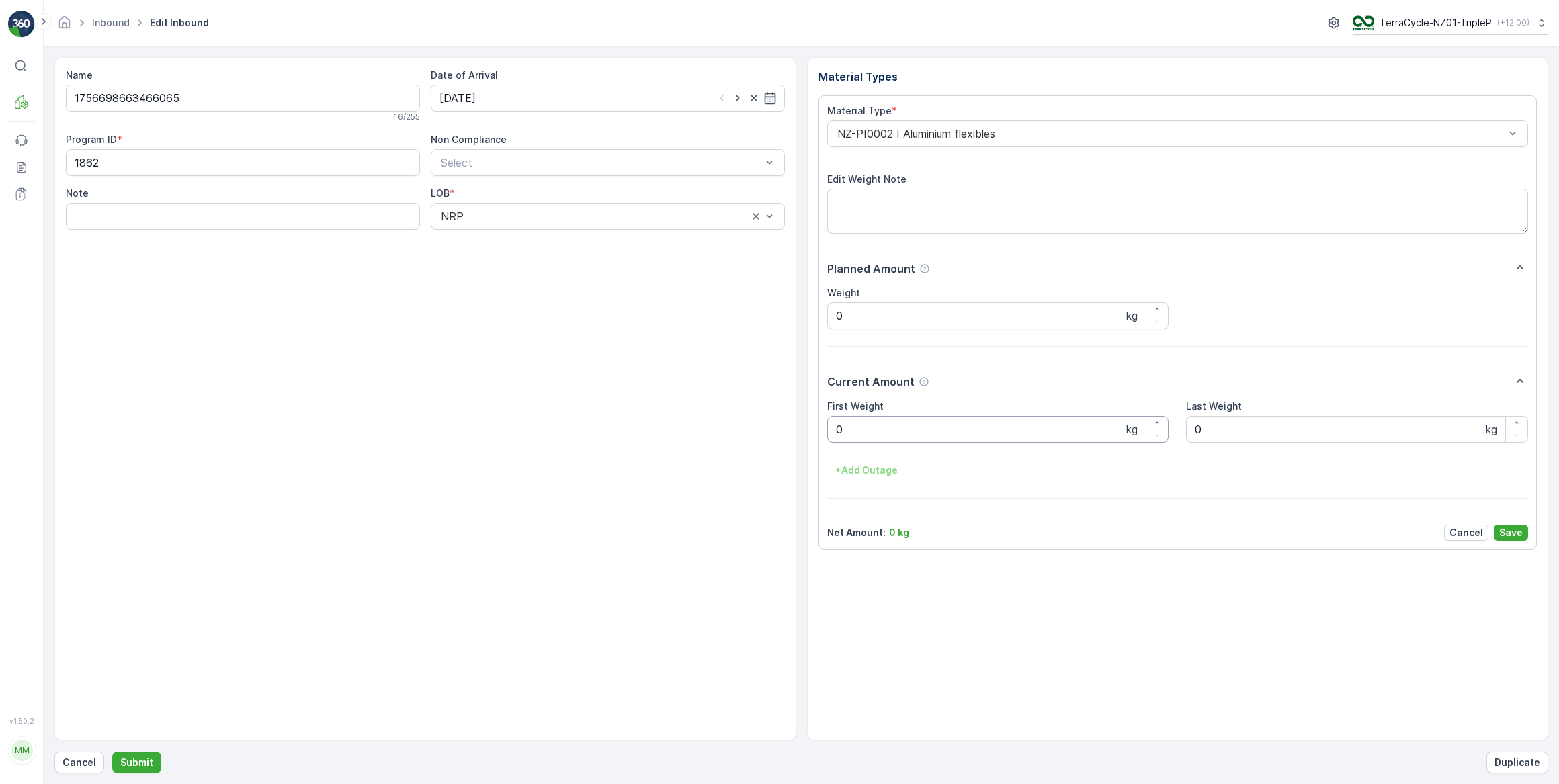
click at [872, 430] on Weight "0" at bounding box center [998, 429] width 342 height 27
click at [113, 752] on button "Submit" at bounding box center [137, 762] width 49 height 22
click at [473, 101] on input at bounding box center [607, 97] width 354 height 27
click at [497, 237] on div "16" at bounding box center [502, 237] width 22 height 22
type input "[DATE]"
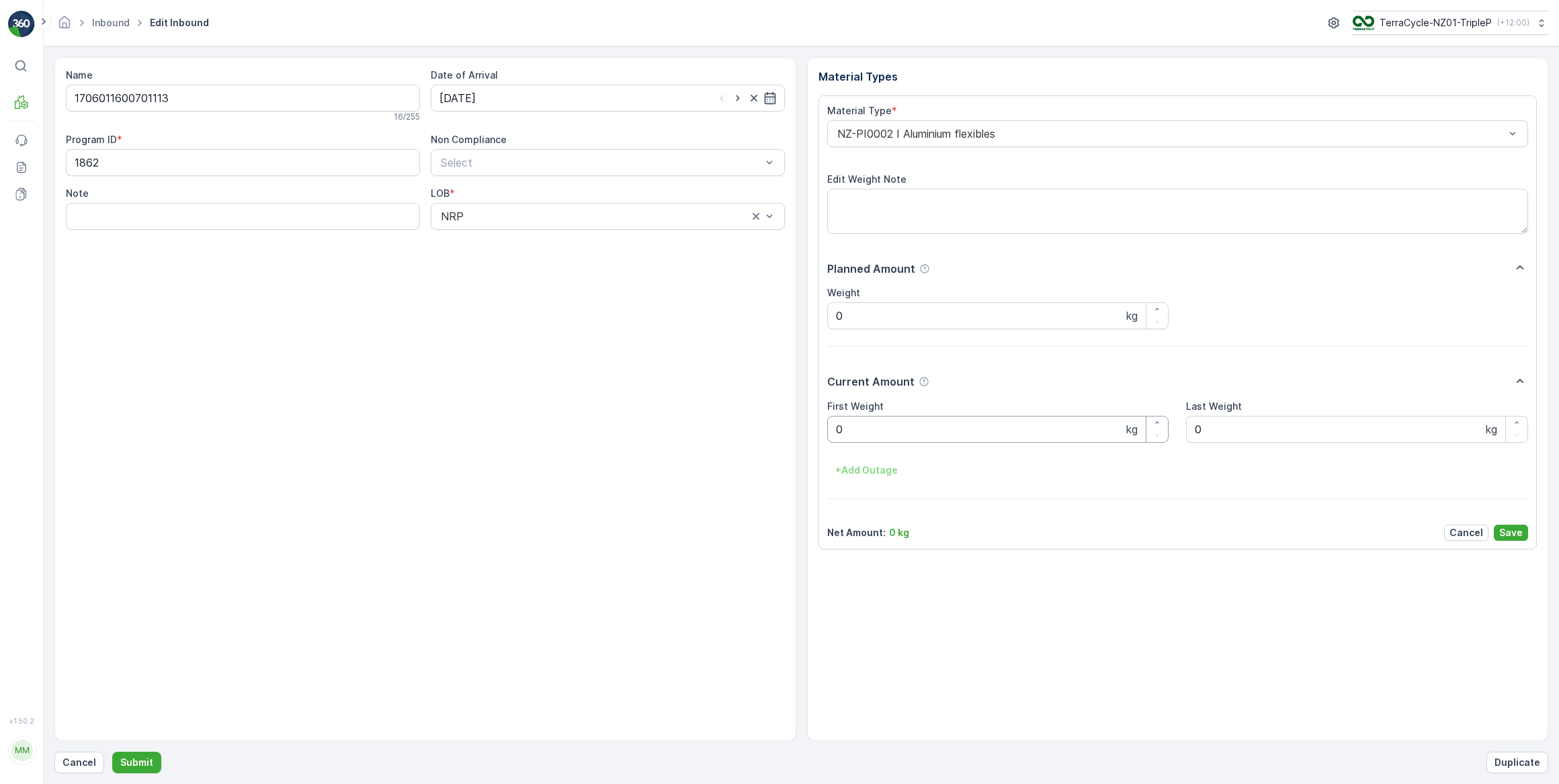
drag, startPoint x: 851, startPoint y: 420, endPoint x: 835, endPoint y: 420, distance: 16.0
click at [851, 420] on Weight "0" at bounding box center [998, 429] width 342 height 27
click at [113, 752] on button "Submit" at bounding box center [137, 762] width 49 height 22
click at [524, 98] on input at bounding box center [607, 97] width 354 height 27
drag, startPoint x: 504, startPoint y: 235, endPoint x: 508, endPoint y: 219, distance: 16.5
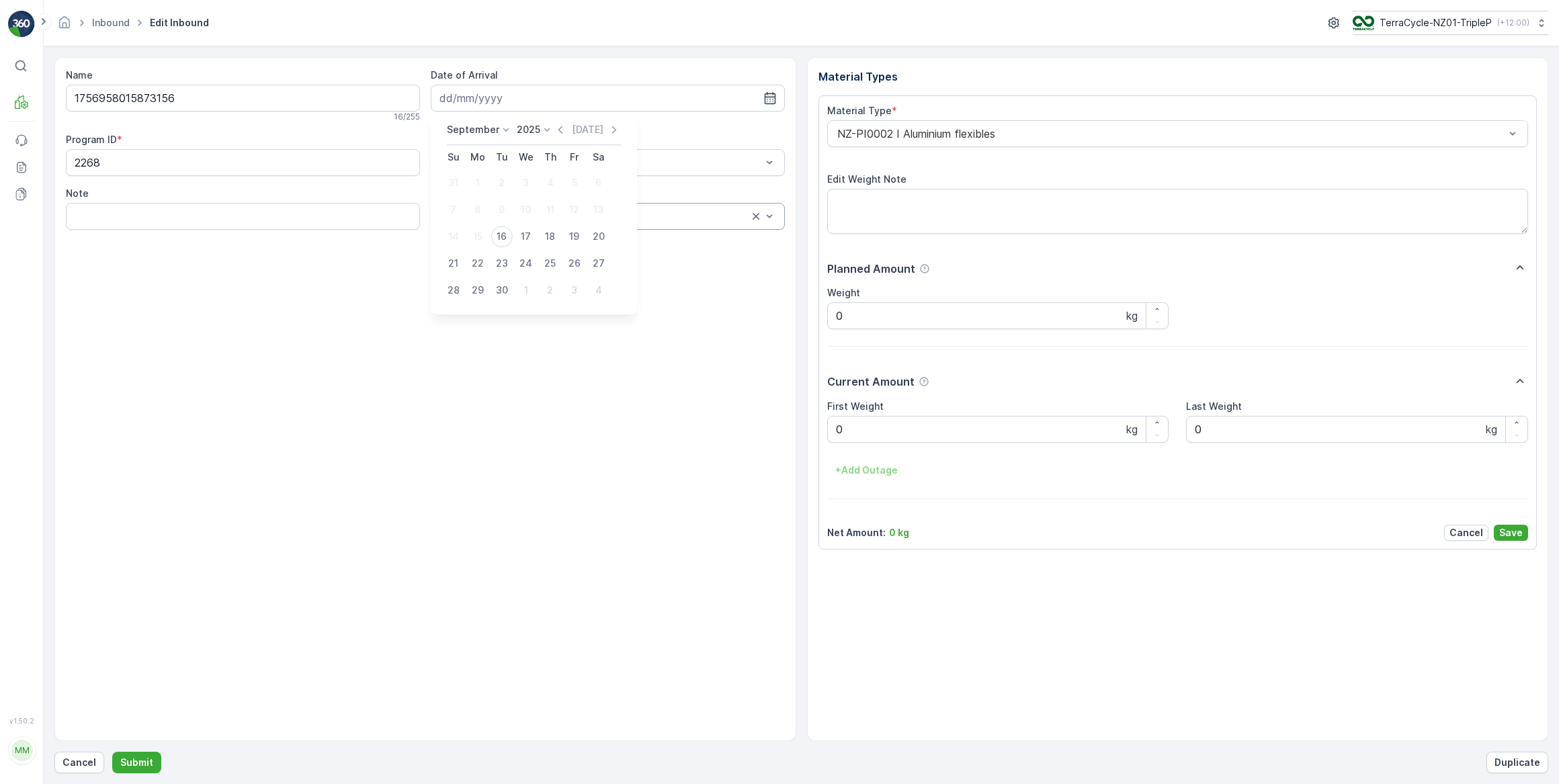
click at [504, 234] on div "16" at bounding box center [502, 237] width 22 height 22
type input "[DATE]"
click at [847, 427] on Weight "0" at bounding box center [998, 429] width 342 height 27
click at [113, 752] on button "Submit" at bounding box center [137, 762] width 49 height 22
click at [524, 97] on input at bounding box center [607, 97] width 354 height 27
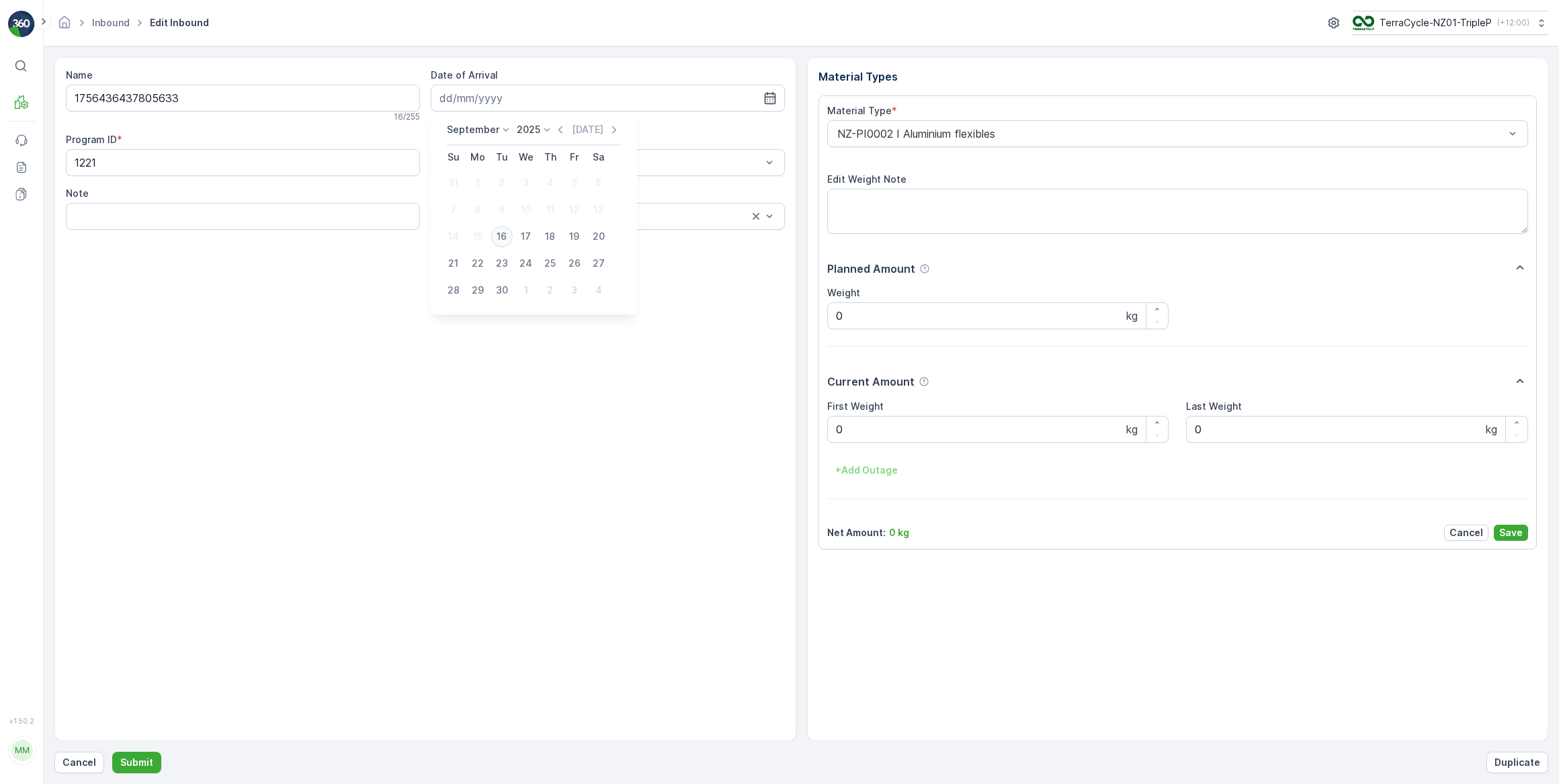
click at [495, 237] on div "16" at bounding box center [502, 237] width 22 height 22
type input "[DATE]"
drag, startPoint x: 860, startPoint y: 435, endPoint x: 825, endPoint y: 437, distance: 35.1
click at [857, 436] on Weight "0" at bounding box center [998, 429] width 342 height 27
click at [113, 752] on button "Submit" at bounding box center [137, 762] width 49 height 22
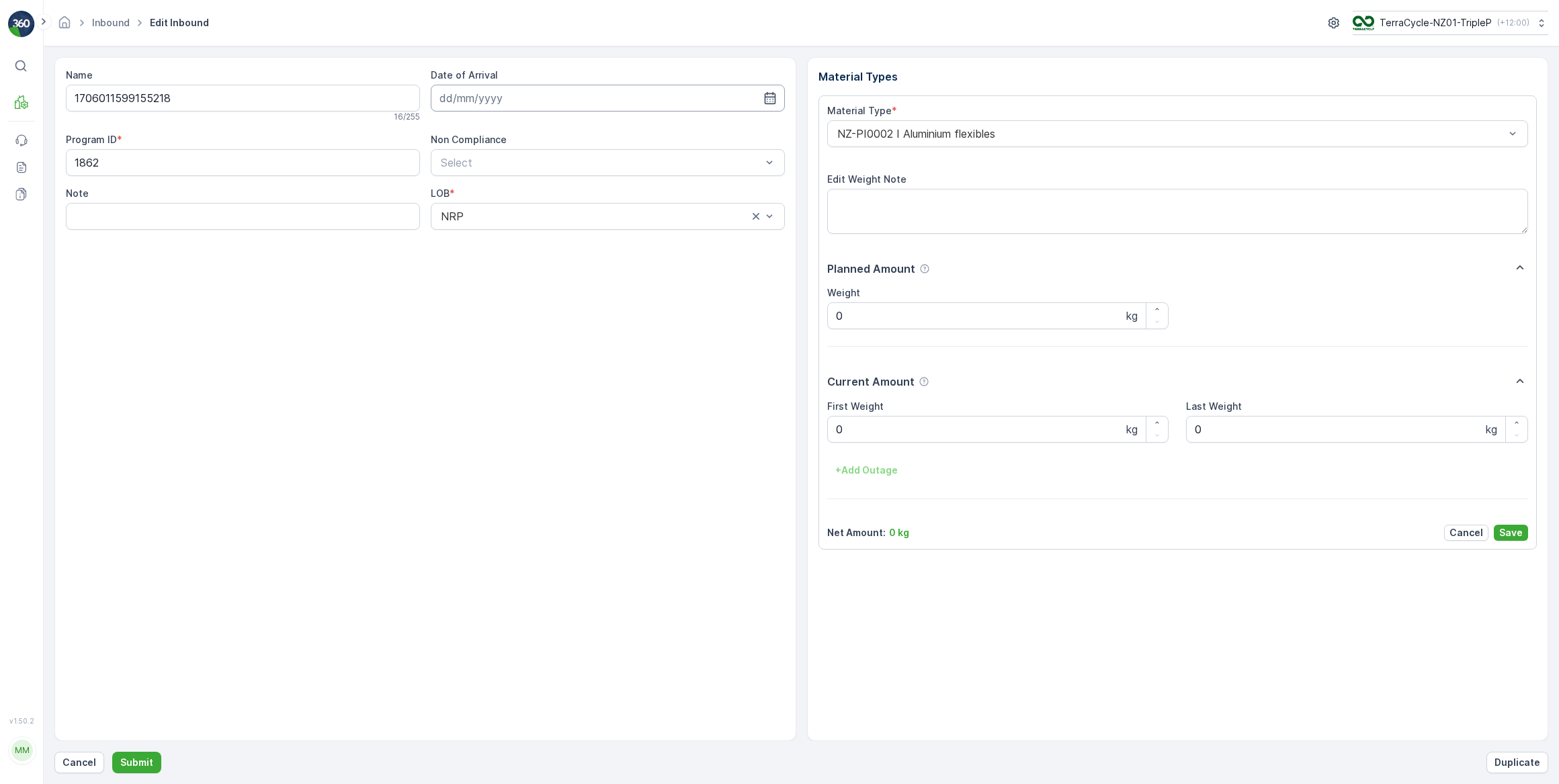
click at [498, 99] on input at bounding box center [607, 97] width 354 height 27
click at [501, 232] on div "16" at bounding box center [502, 237] width 22 height 22
type input "[DATE]"
drag, startPoint x: 867, startPoint y: 430, endPoint x: 732, endPoint y: 445, distance: 135.8
click at [867, 431] on Weight "0" at bounding box center [998, 429] width 342 height 27
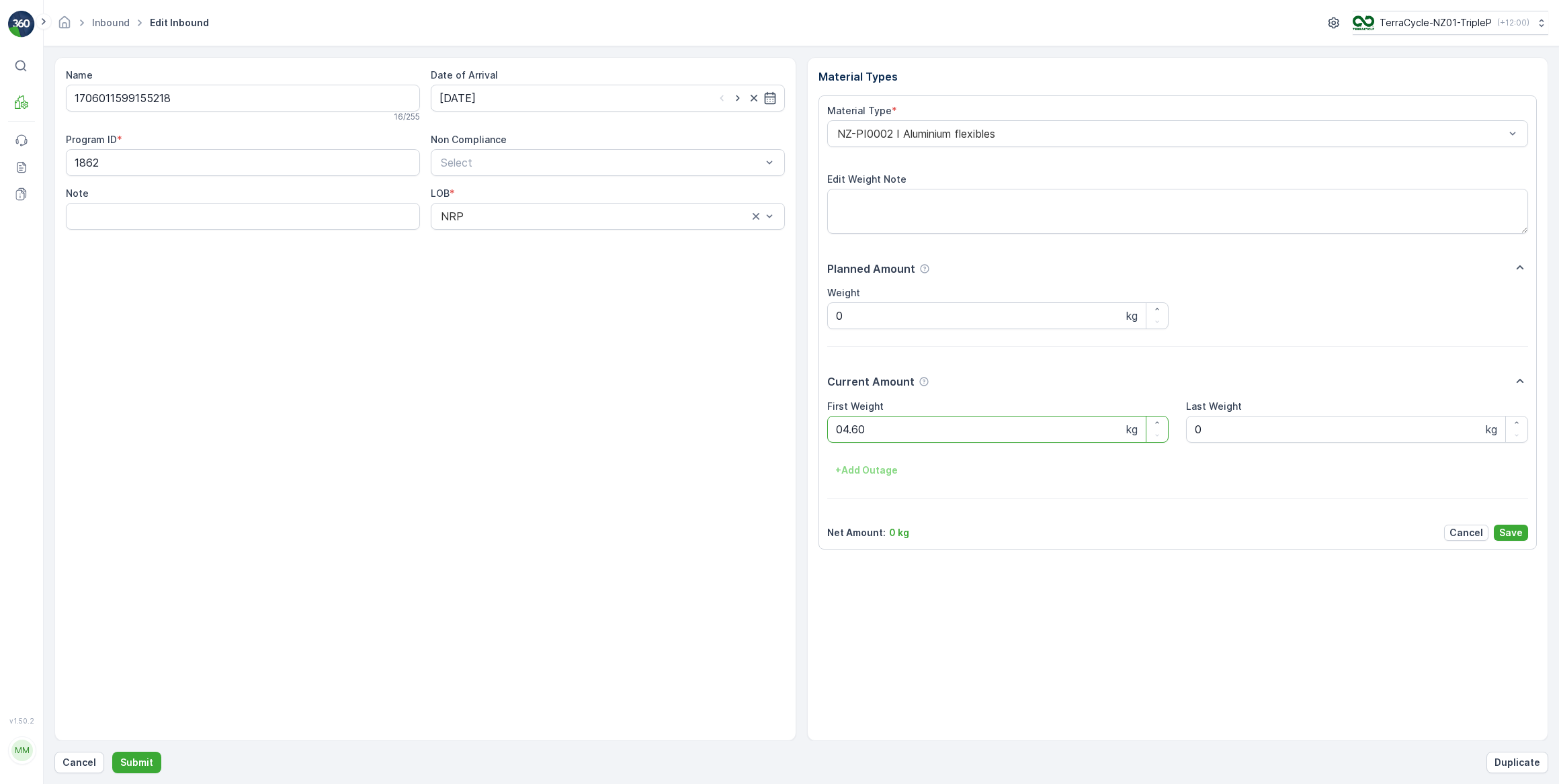
click at [113, 752] on button "Submit" at bounding box center [137, 762] width 49 height 22
click at [496, 102] on input at bounding box center [607, 97] width 354 height 27
click at [504, 238] on div "16" at bounding box center [502, 237] width 22 height 22
type input "[DATE]"
click at [853, 427] on Weight "0" at bounding box center [998, 429] width 342 height 27
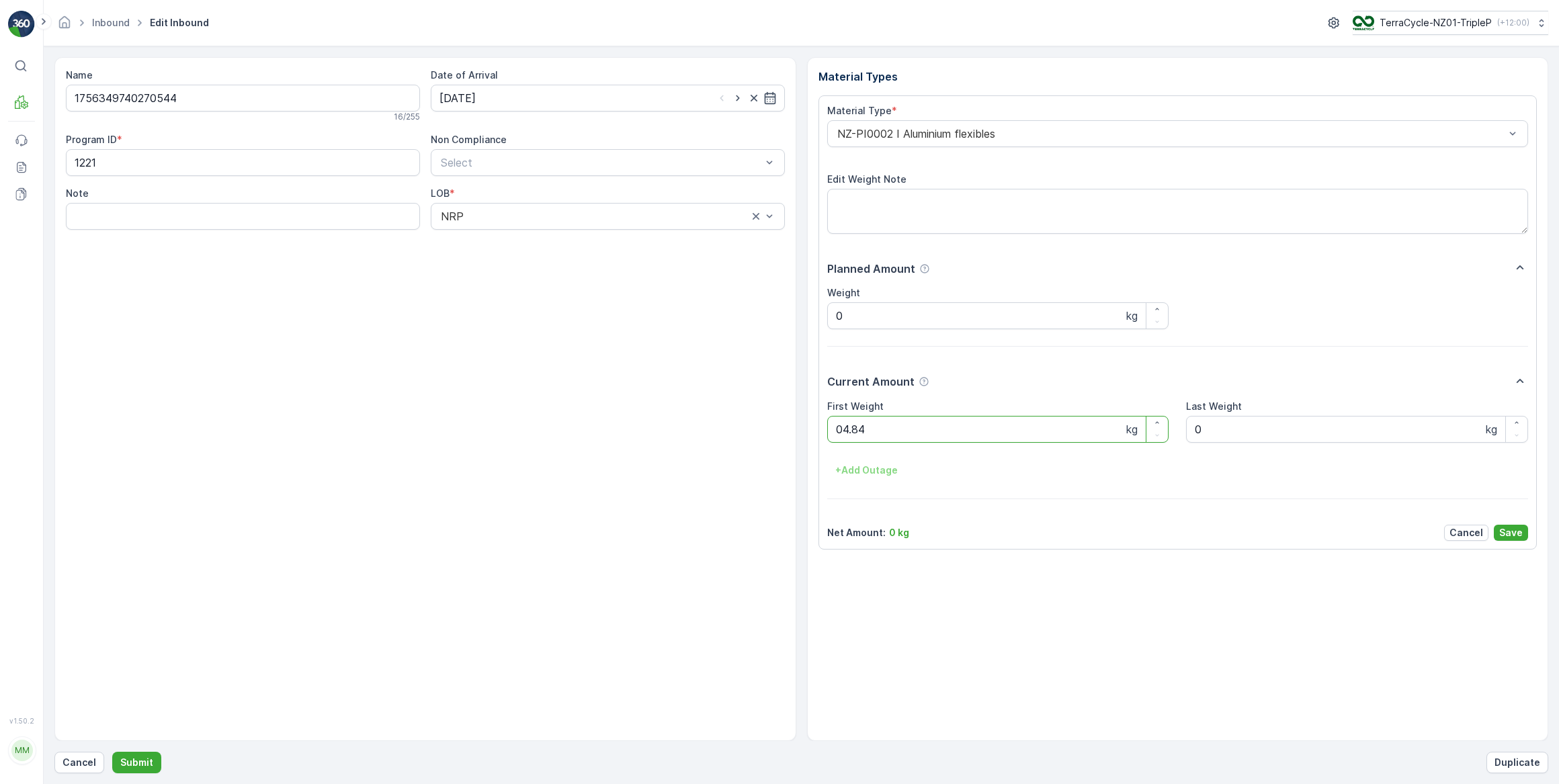
click at [113, 752] on button "Submit" at bounding box center [137, 762] width 49 height 22
click at [481, 100] on input at bounding box center [607, 97] width 354 height 27
click at [505, 239] on div "16" at bounding box center [502, 237] width 22 height 22
type input "[DATE]"
drag, startPoint x: 858, startPoint y: 426, endPoint x: 767, endPoint y: 450, distance: 94.1
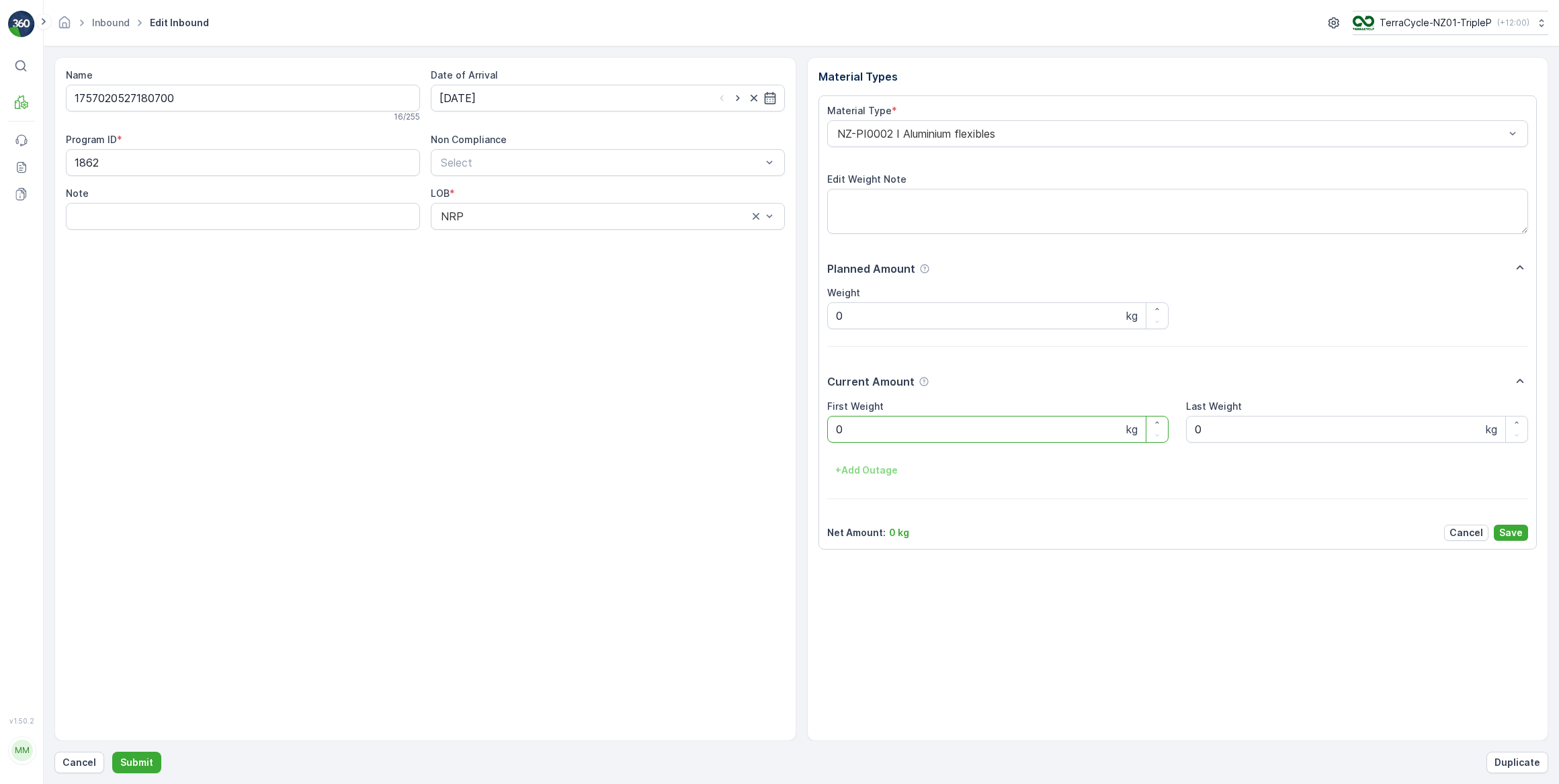
click at [835, 434] on Weight "0" at bounding box center [998, 429] width 342 height 27
click at [840, 428] on Weight "0" at bounding box center [998, 429] width 342 height 27
click at [113, 752] on button "Submit" at bounding box center [137, 762] width 49 height 22
click at [641, 102] on input at bounding box center [607, 97] width 354 height 27
click at [504, 235] on div "16" at bounding box center [502, 237] width 22 height 22
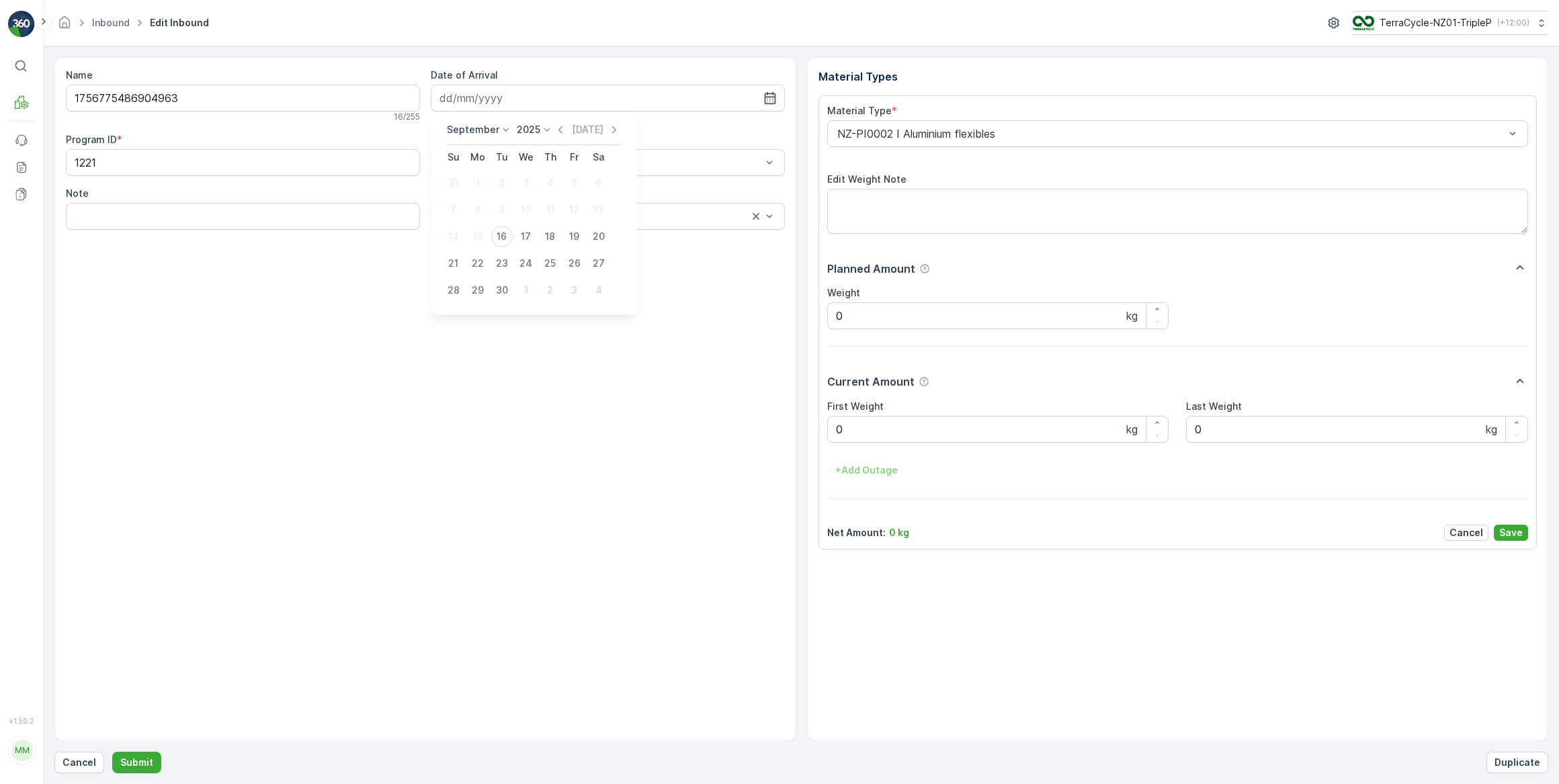
type input "[DATE]"
click at [861, 433] on Weight "0" at bounding box center [998, 429] width 342 height 27
click at [113, 752] on button "Submit" at bounding box center [137, 762] width 49 height 22
click at [494, 99] on input at bounding box center [607, 97] width 354 height 27
click at [504, 238] on div "16" at bounding box center [502, 237] width 22 height 22
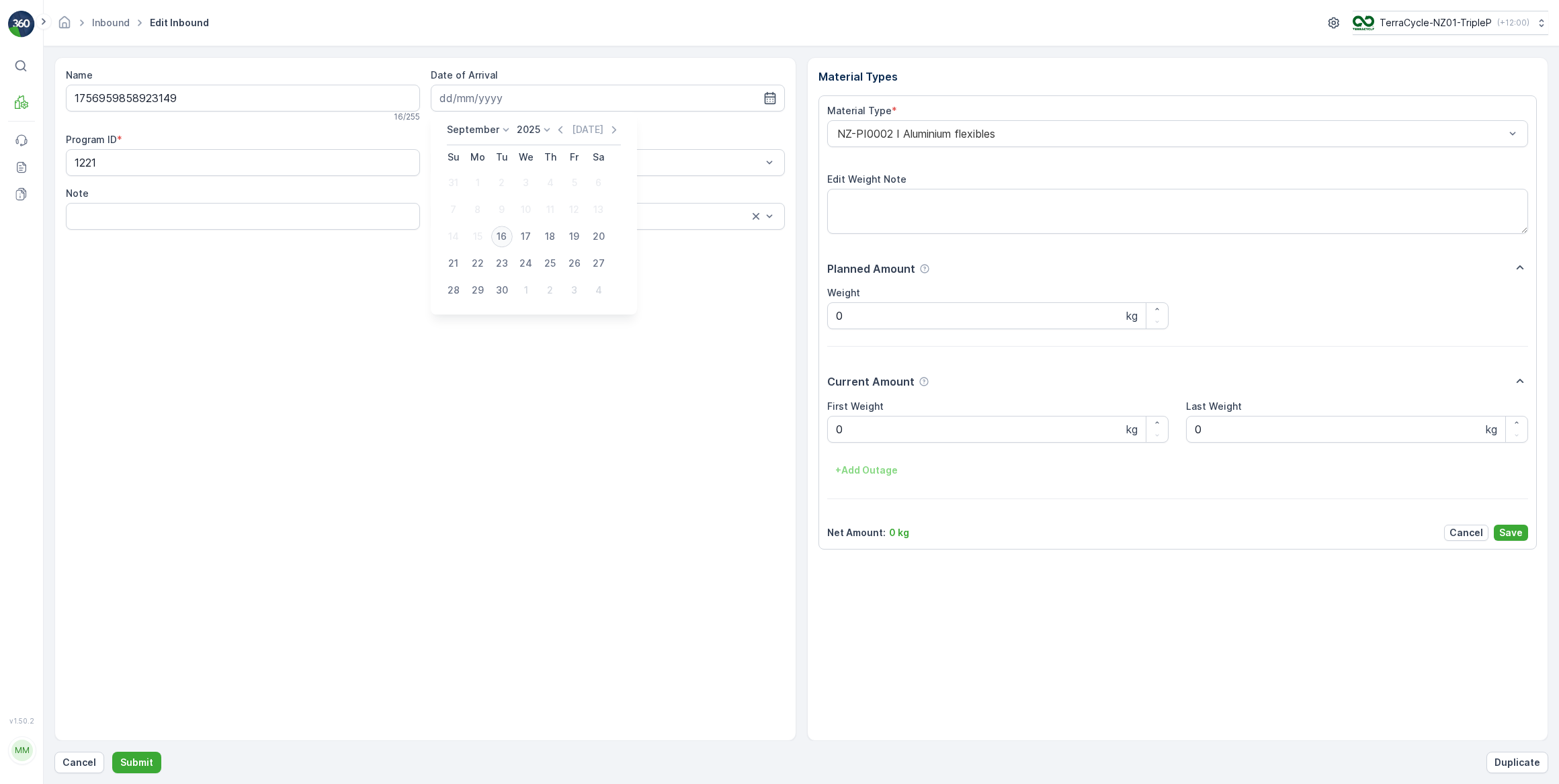
type input "[DATE]"
click at [866, 431] on Weight "0" at bounding box center [998, 429] width 342 height 27
click at [113, 752] on button "Submit" at bounding box center [137, 762] width 49 height 22
click at [503, 101] on input at bounding box center [607, 97] width 354 height 27
click at [501, 233] on div "16" at bounding box center [502, 237] width 22 height 22
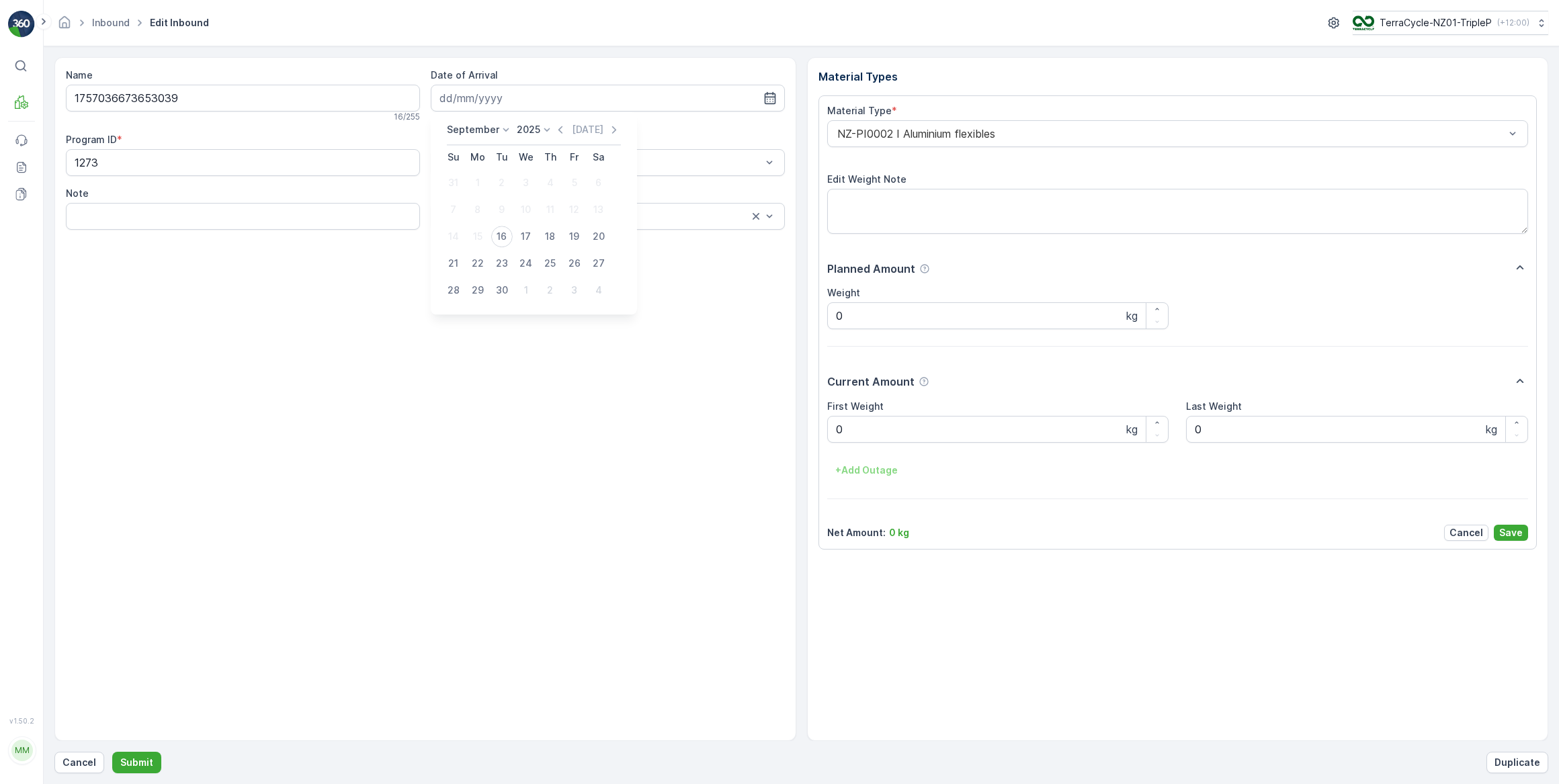
type input "[DATE]"
click at [856, 432] on Weight "0" at bounding box center [998, 429] width 342 height 27
click at [113, 752] on button "Submit" at bounding box center [137, 762] width 49 height 22
click at [492, 98] on input at bounding box center [607, 97] width 354 height 27
drag, startPoint x: 504, startPoint y: 237, endPoint x: 527, endPoint y: 246, distance: 24.7
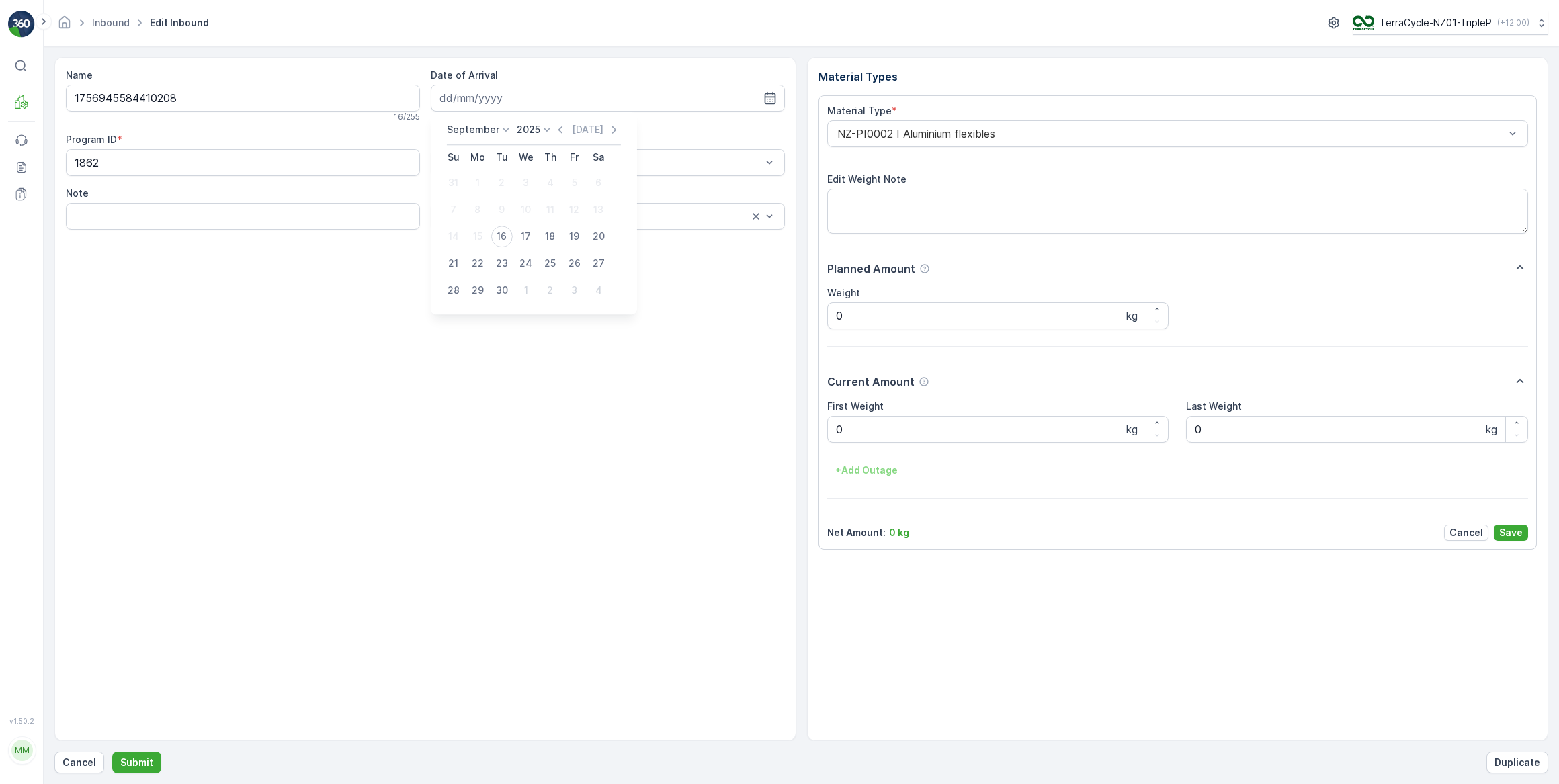
click at [504, 236] on div "16" at bounding box center [502, 237] width 22 height 22
type input "[DATE]"
click at [856, 428] on Weight "0" at bounding box center [998, 429] width 342 height 27
click at [113, 752] on button "Submit" at bounding box center [137, 762] width 49 height 22
click at [529, 101] on input at bounding box center [607, 97] width 354 height 27
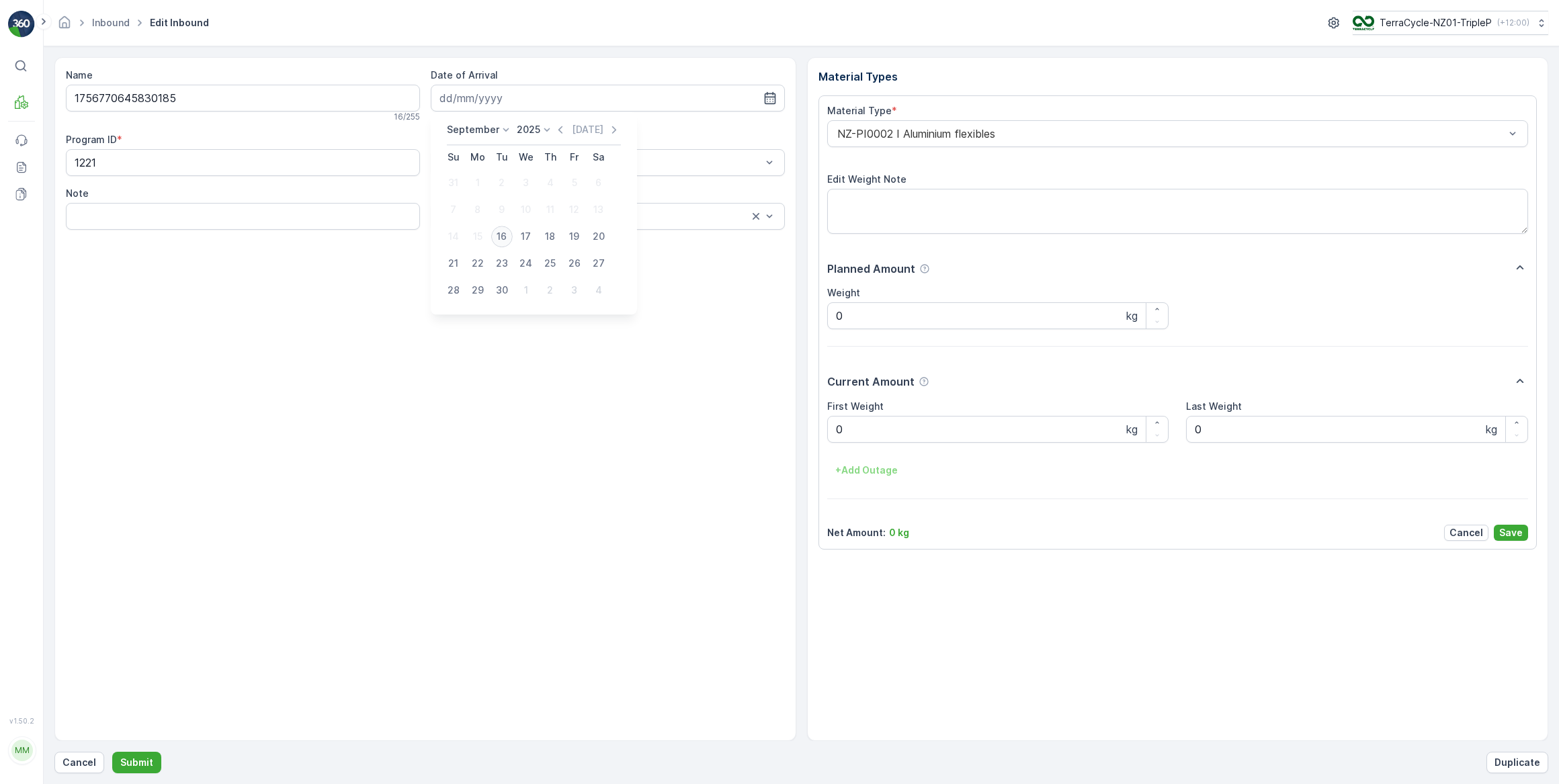
click at [504, 240] on div "16" at bounding box center [502, 237] width 22 height 22
type input "[DATE]"
click at [877, 430] on Weight "0" at bounding box center [998, 429] width 342 height 27
click at [113, 752] on button "Submit" at bounding box center [137, 762] width 49 height 22
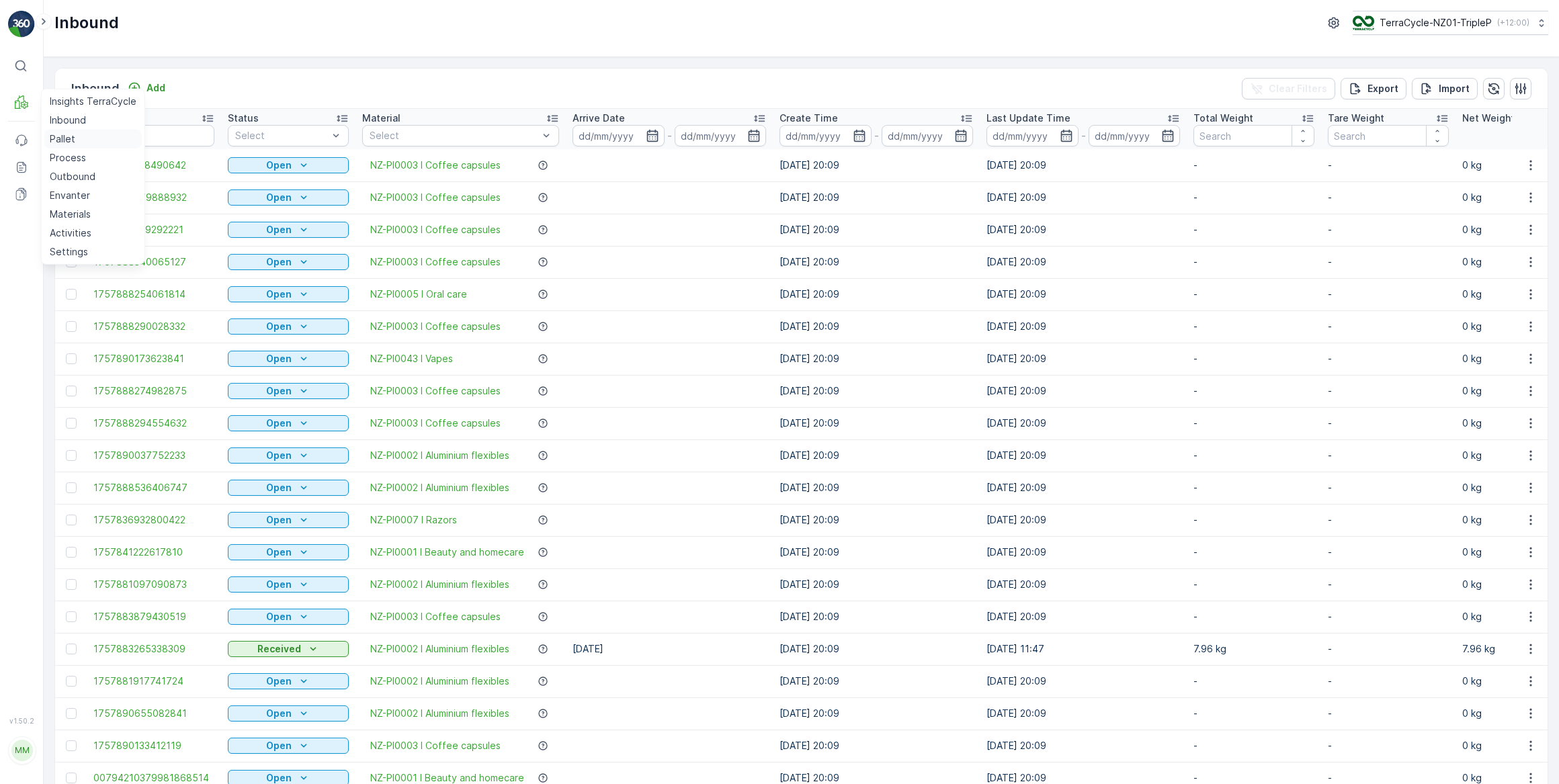
click at [61, 141] on p "Pallet" at bounding box center [62, 138] width 25 height 14
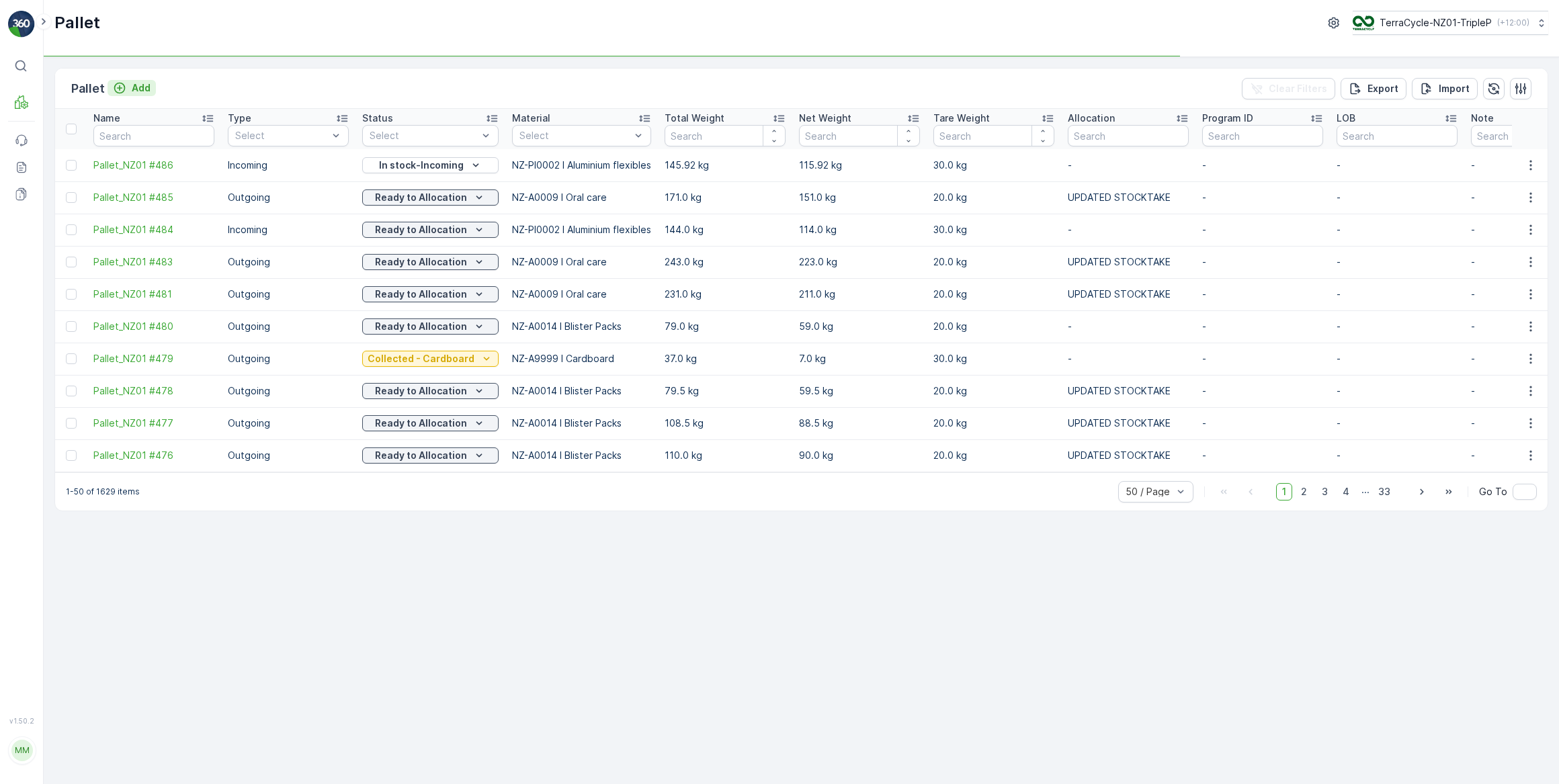
click at [142, 84] on p "Add" at bounding box center [141, 88] width 19 height 14
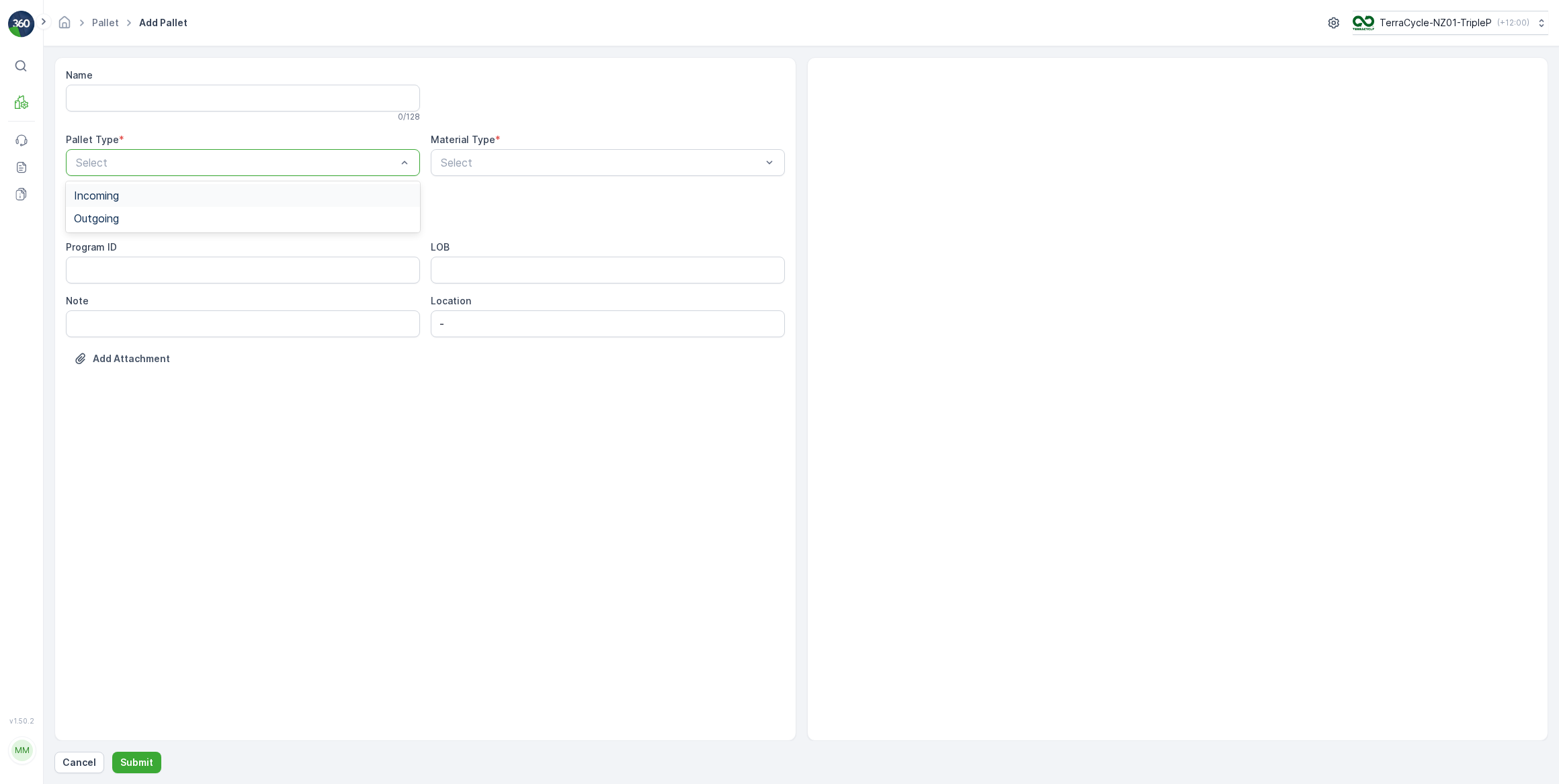
click at [107, 198] on span "Incoming" at bounding box center [96, 195] width 45 height 12
click at [93, 320] on span "Pallet" at bounding box center [87, 317] width 28 height 12
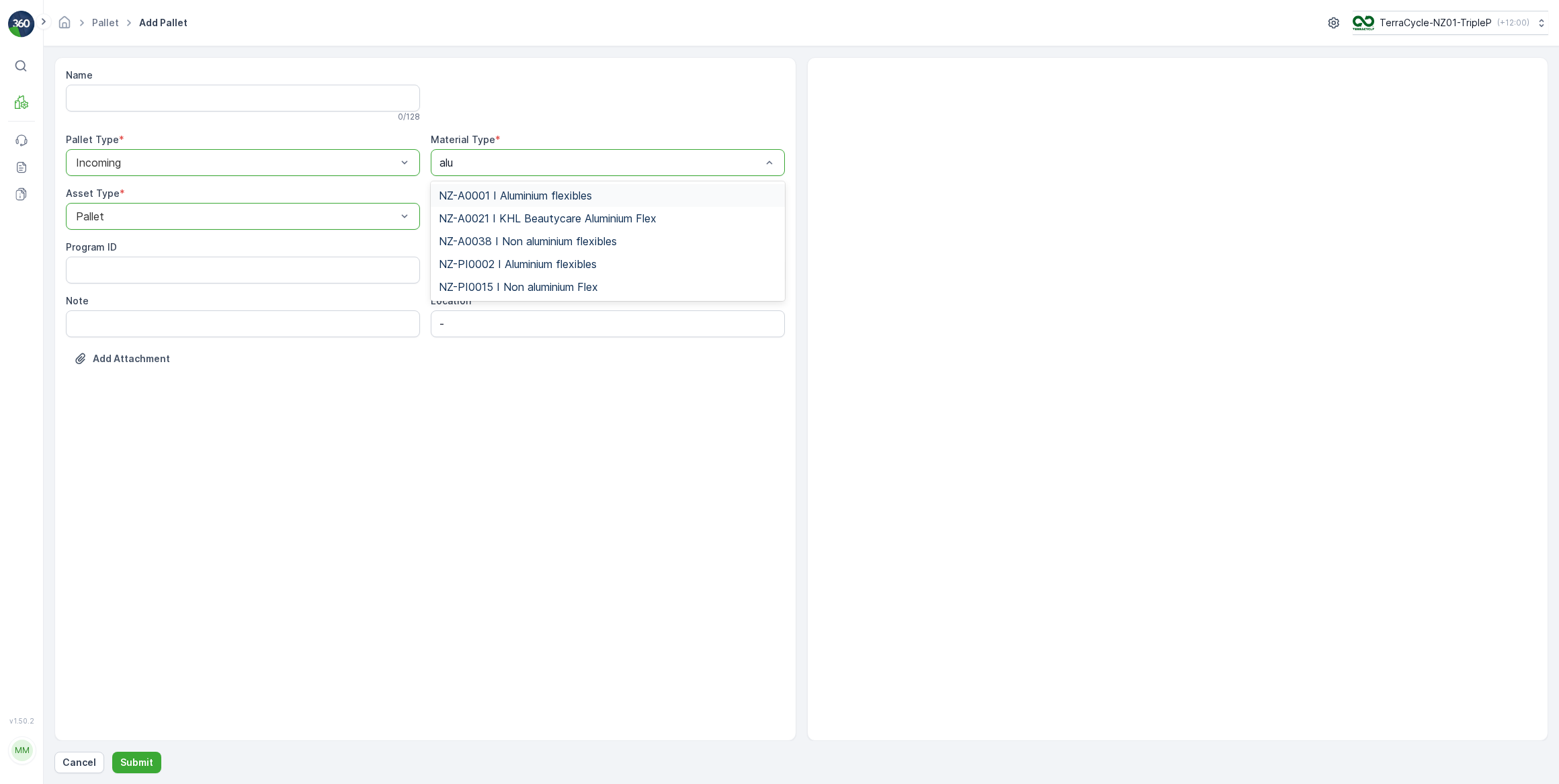
type input "alum"
click at [535, 265] on span "NZ-PI0002 I Aluminium flexibles" at bounding box center [517, 264] width 158 height 12
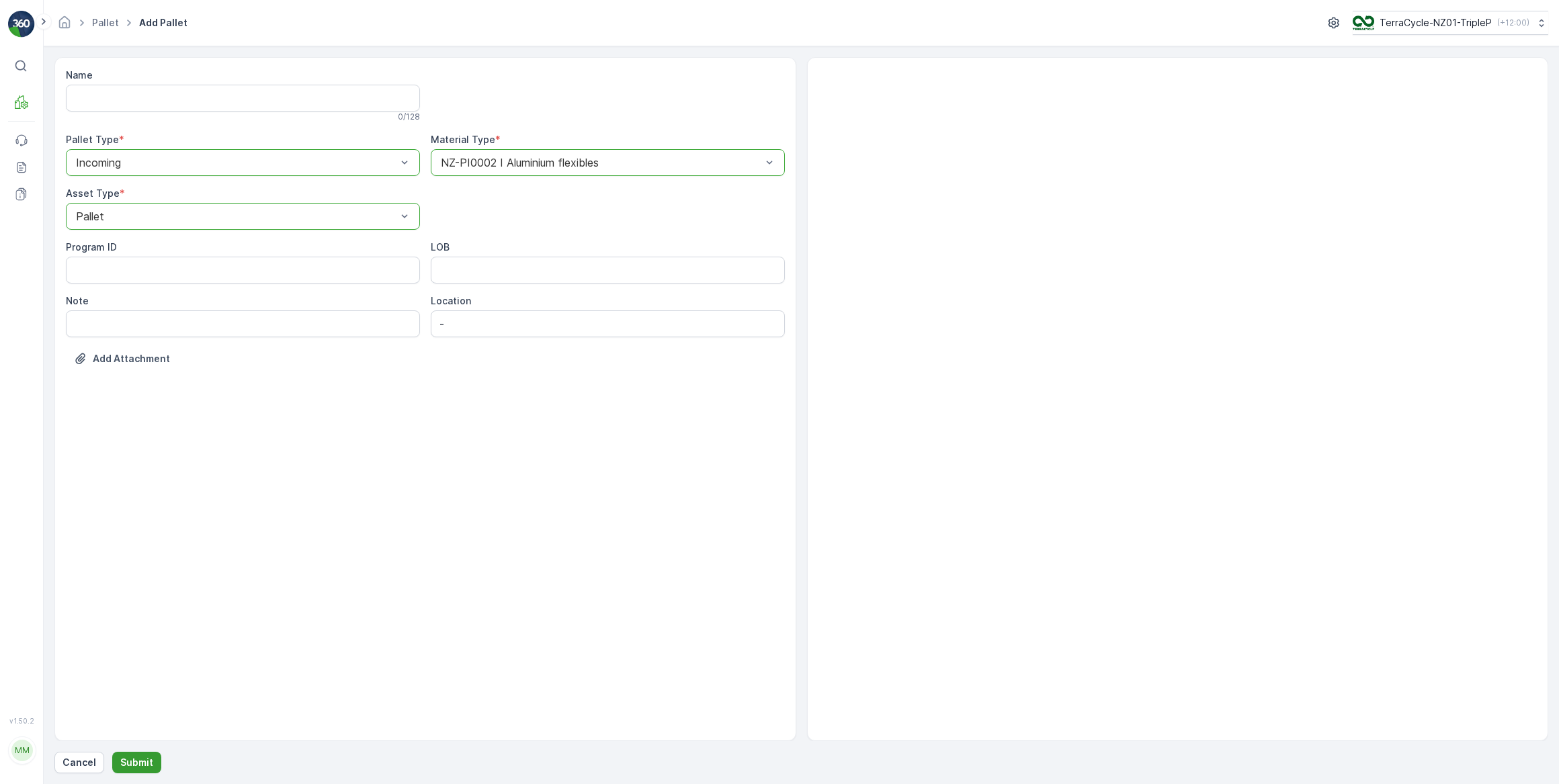
click at [140, 760] on p "Submit" at bounding box center [137, 762] width 33 height 14
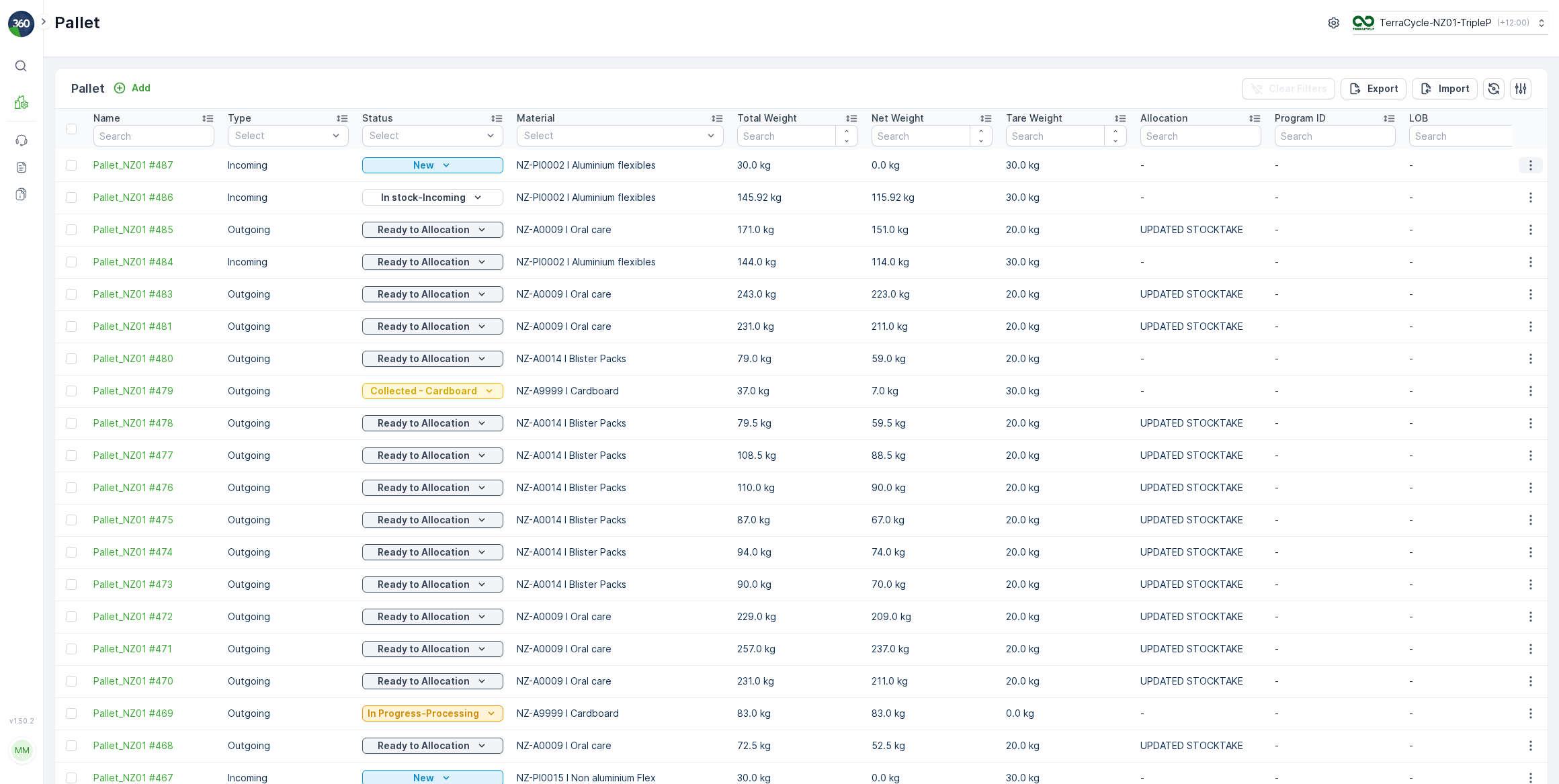
click at [1529, 161] on icon "button" at bounding box center [1530, 165] width 2 height 10
click at [1507, 261] on span "Print QR" at bounding box center [1493, 260] width 37 height 14
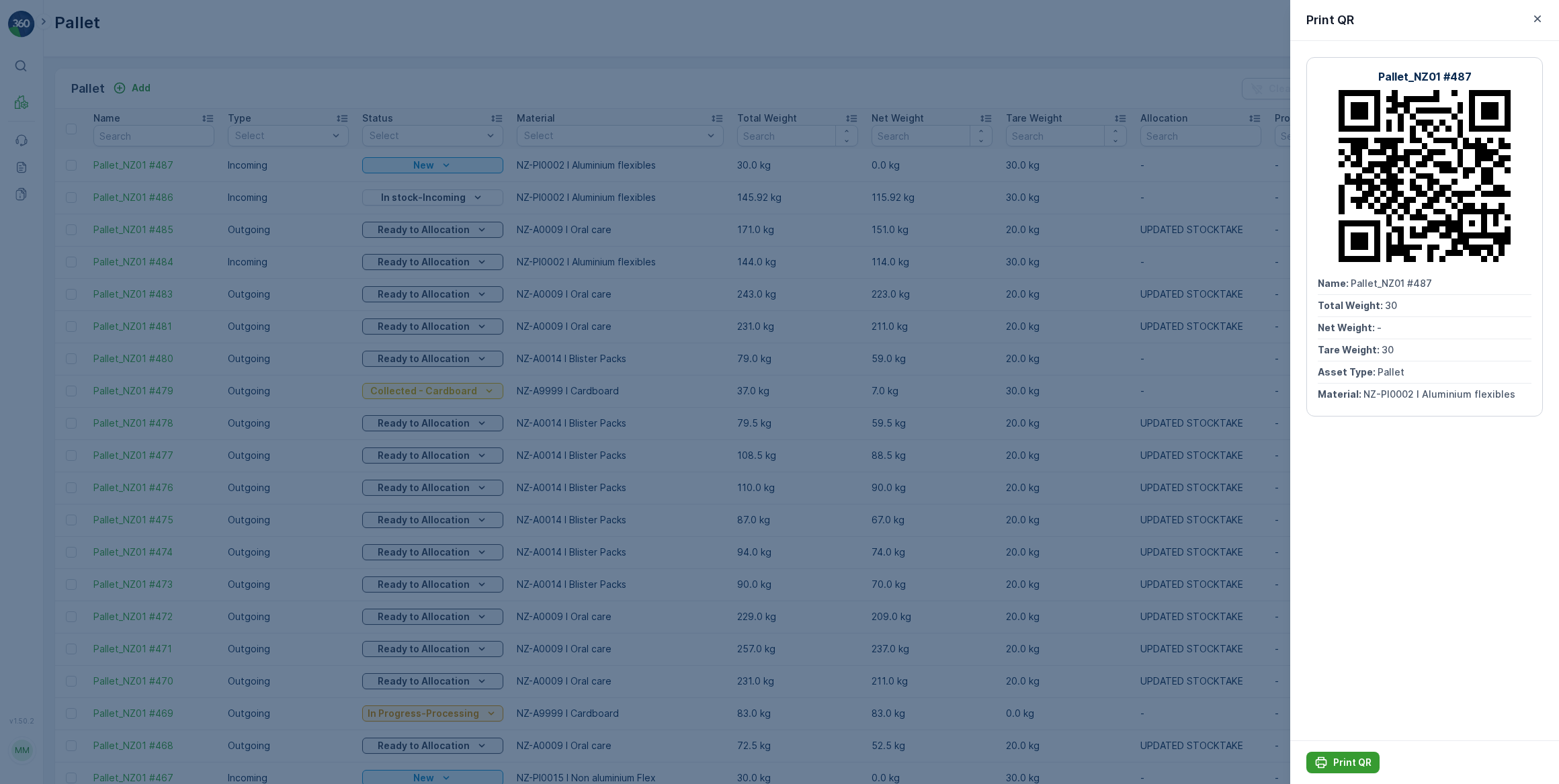
click at [1356, 763] on p "Print QR" at bounding box center [1352, 762] width 38 height 14
click at [1537, 18] on icon "button" at bounding box center [1537, 18] width 6 height 6
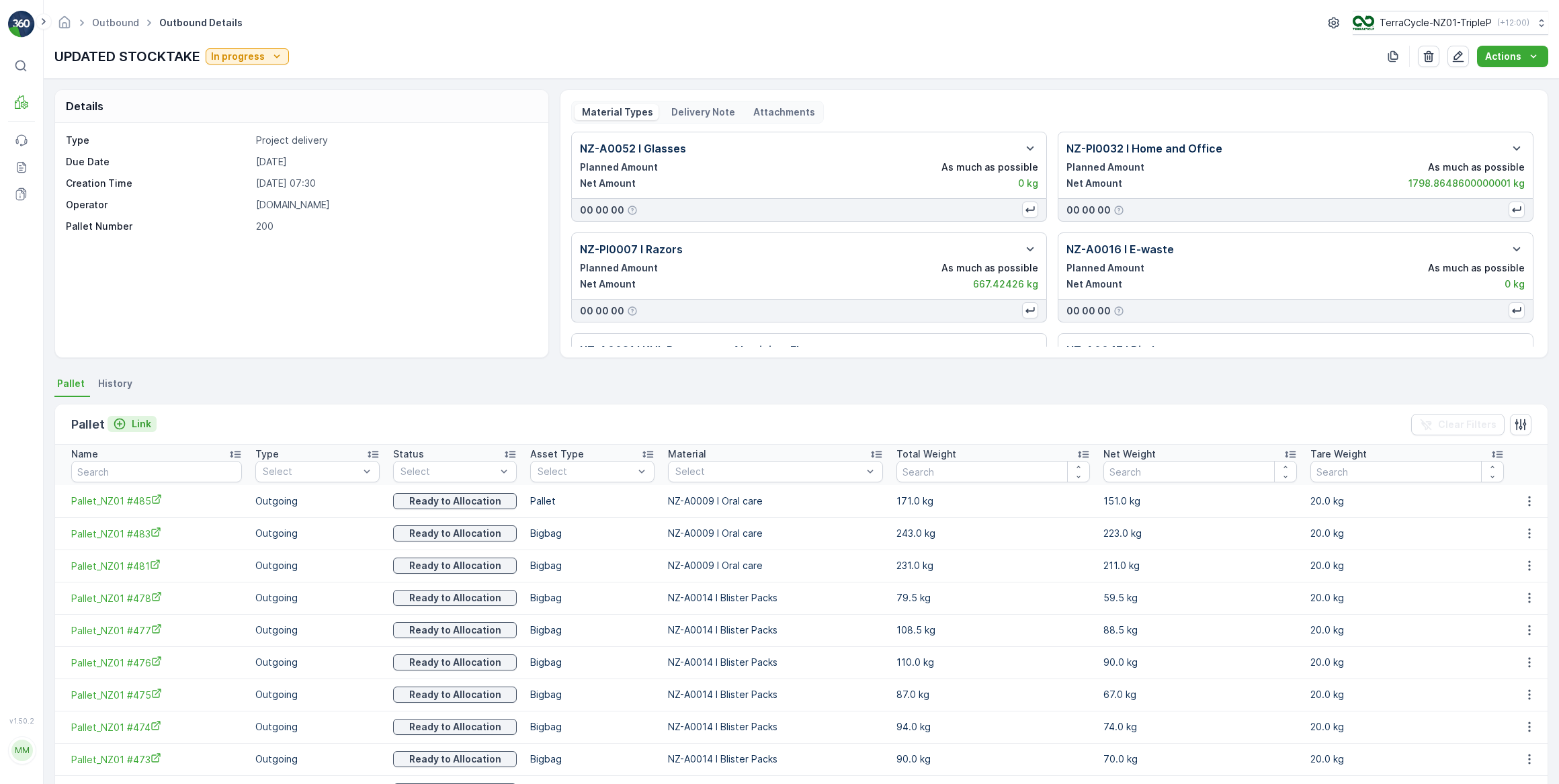
click at [149, 429] on p "Link" at bounding box center [141, 423] width 19 height 14
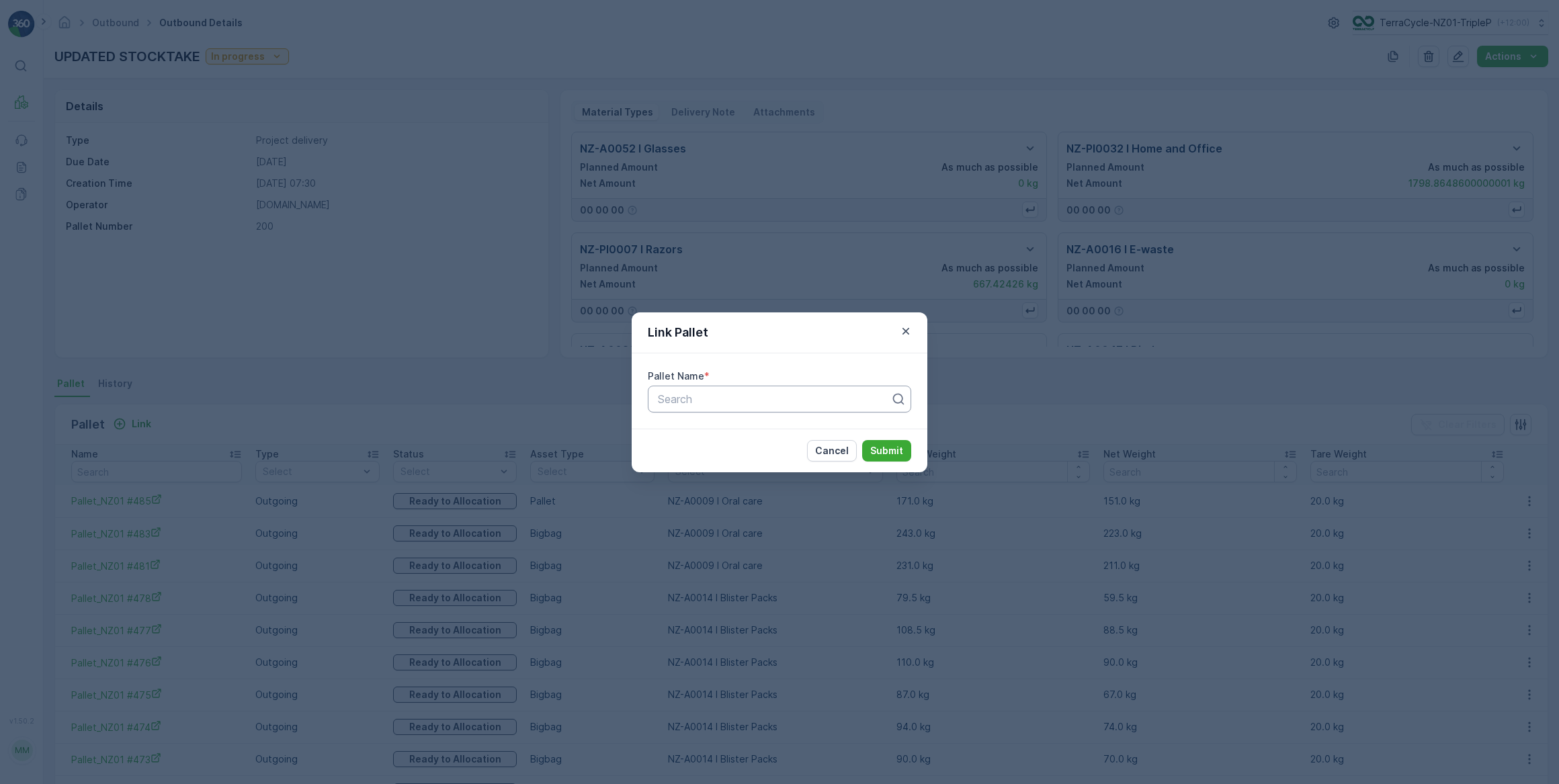
click at [688, 400] on div at bounding box center [774, 399] width 235 height 12
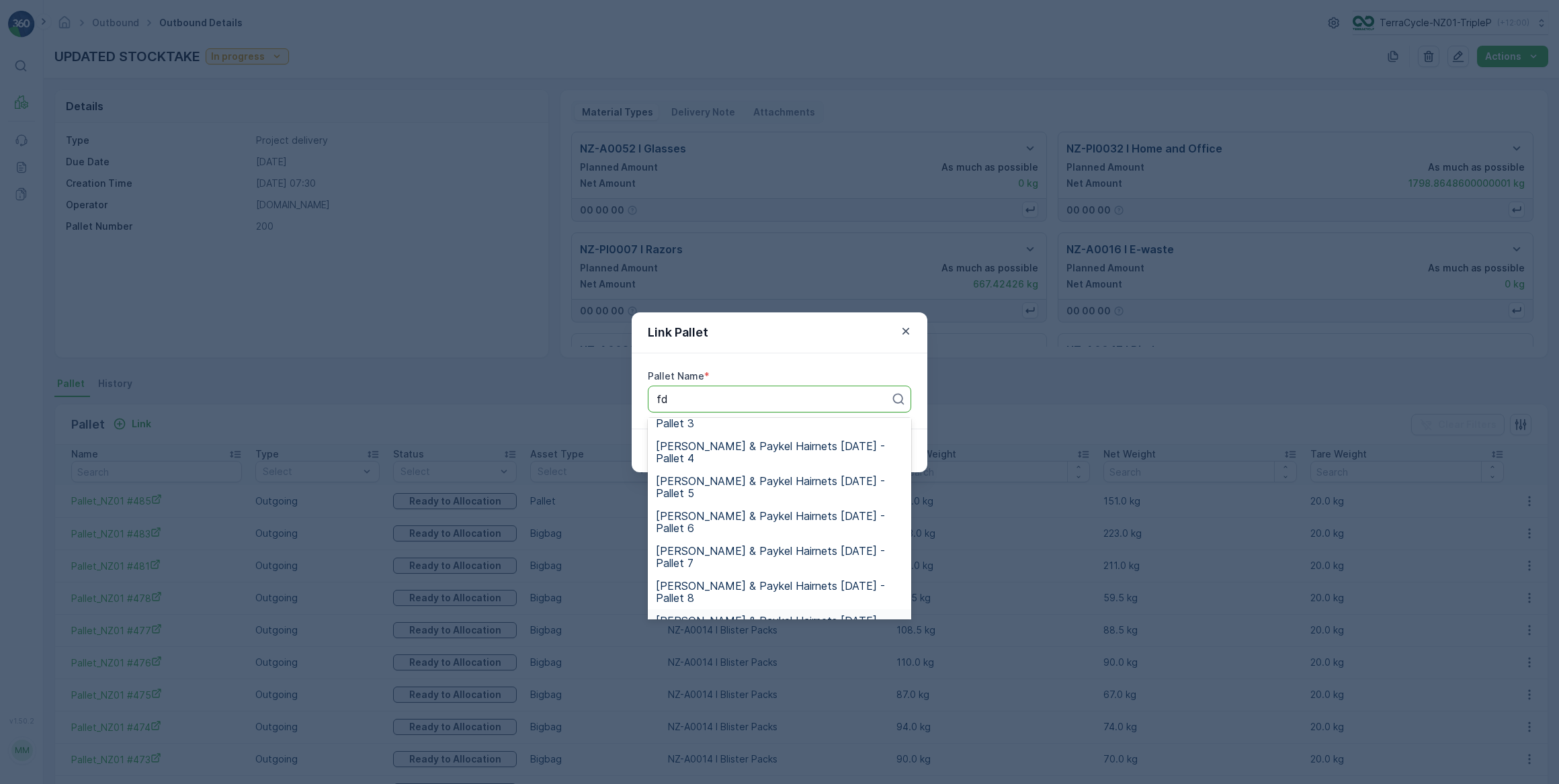
scroll to position [216, 0]
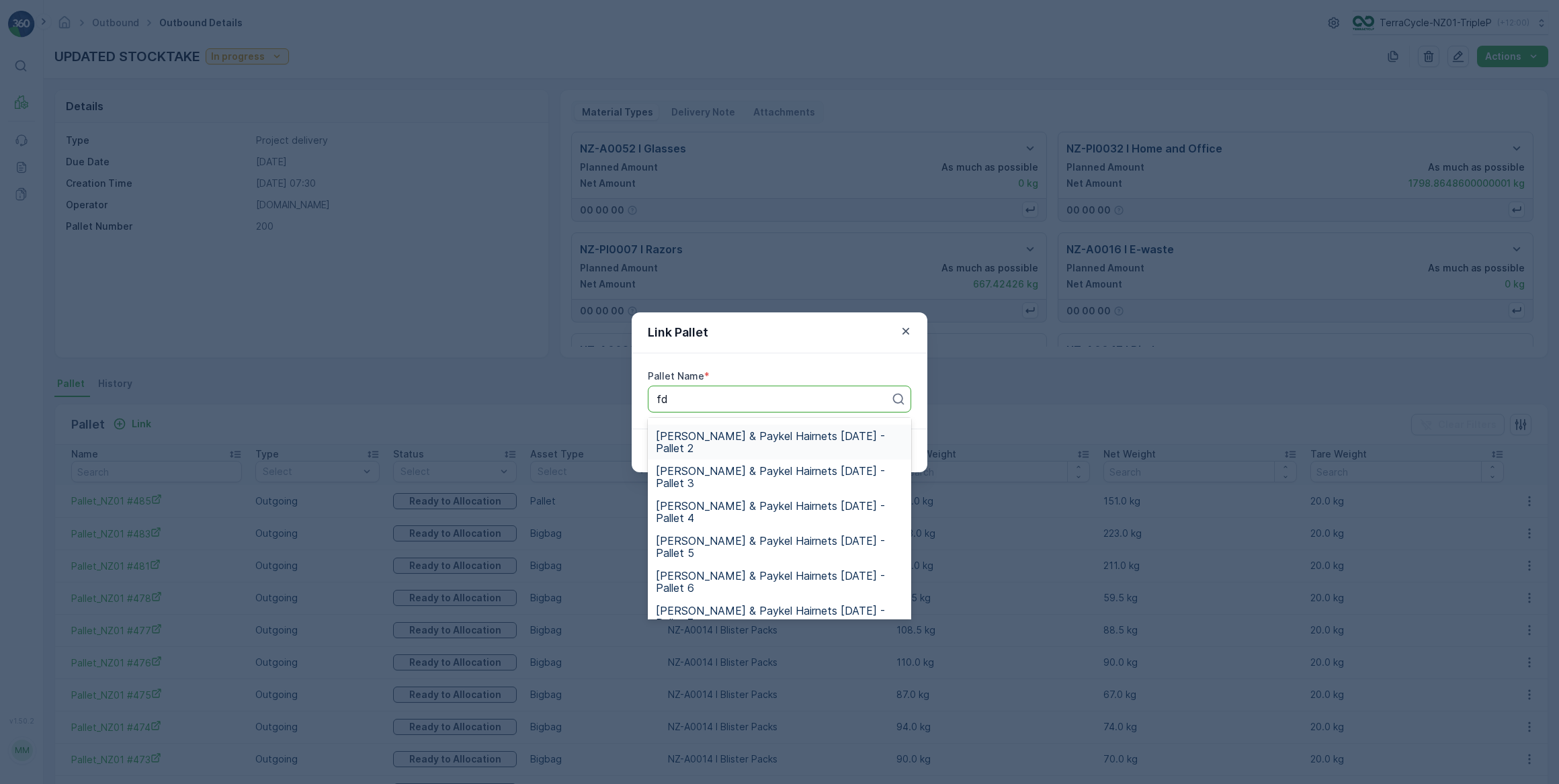
type input "fd"
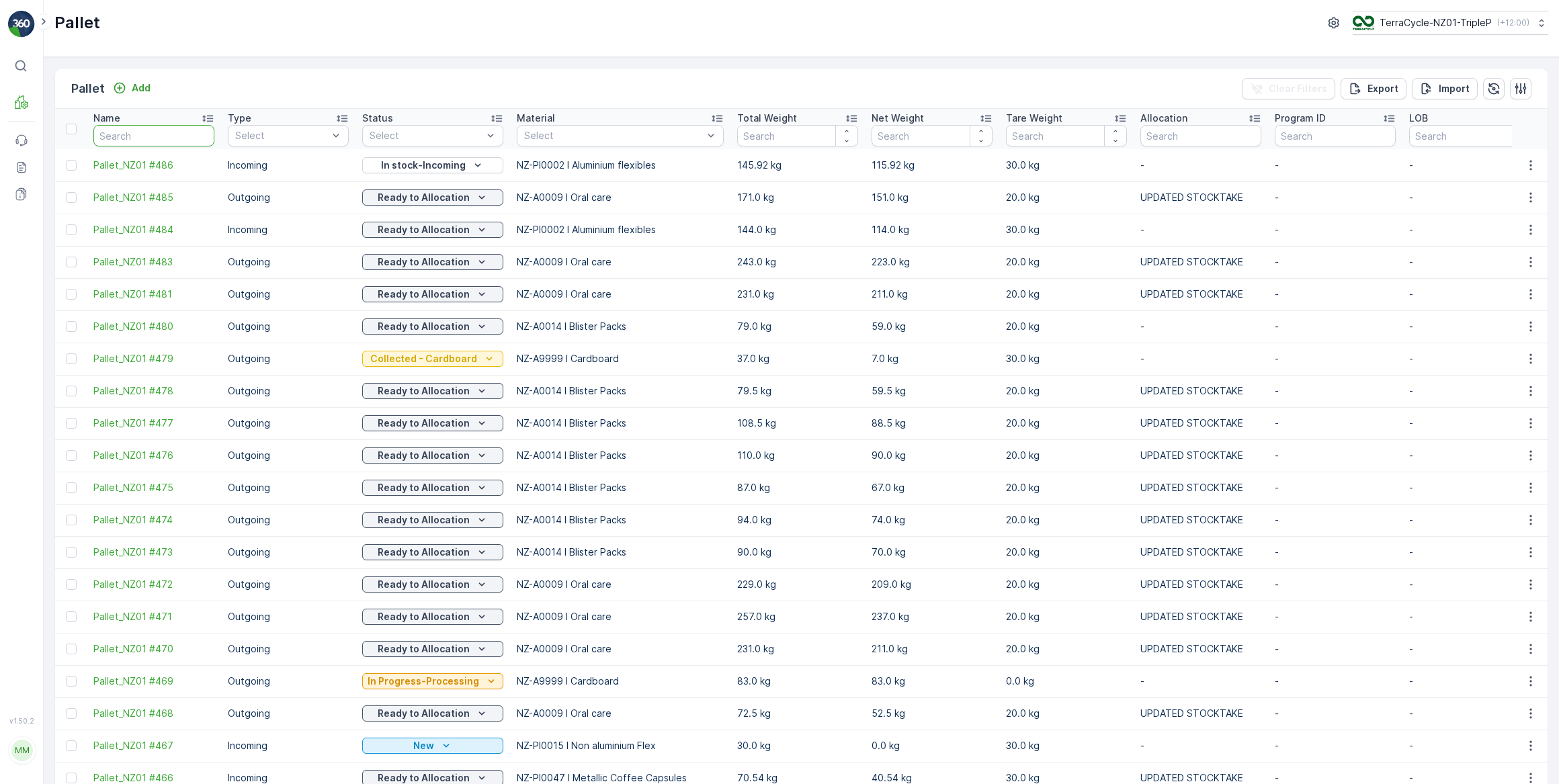
click at [187, 142] on input "text" at bounding box center [154, 136] width 121 height 22
type input "fd"
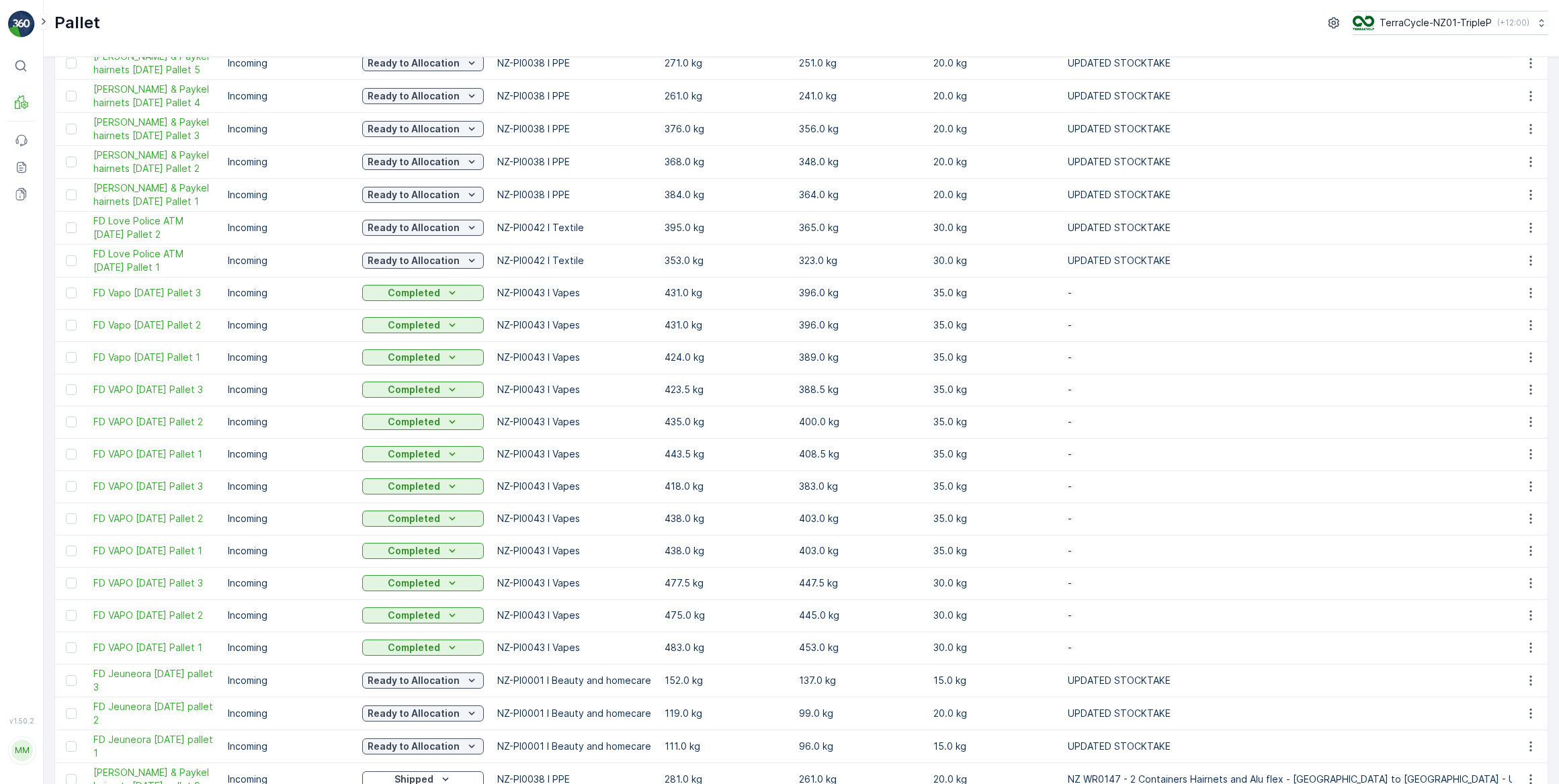
scroll to position [408, 0]
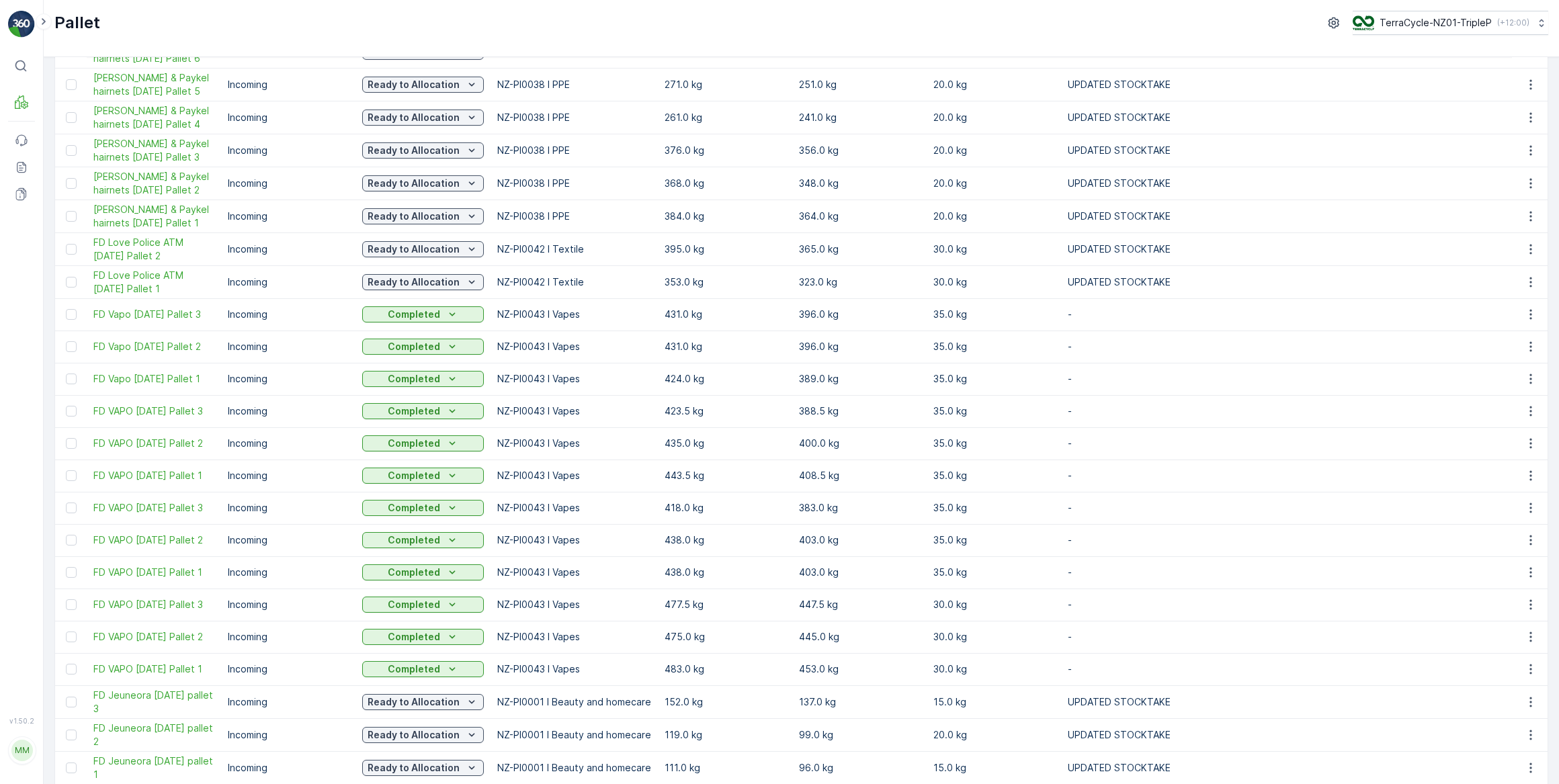
drag, startPoint x: 219, startPoint y: 318, endPoint x: 264, endPoint y: 317, distance: 45.0
click at [266, 317] on tr "FD Vapo [DATE] Pallet 3 Incoming Completed NZ-PI0043 I Vapes 431.0 kg 396.0 kg …" at bounding box center [1343, 314] width 2577 height 32
click at [286, 40] on div "Pallet TerraCycle-NZ01-TripleP ( +12:00 )" at bounding box center [802, 28] width 1515 height 57
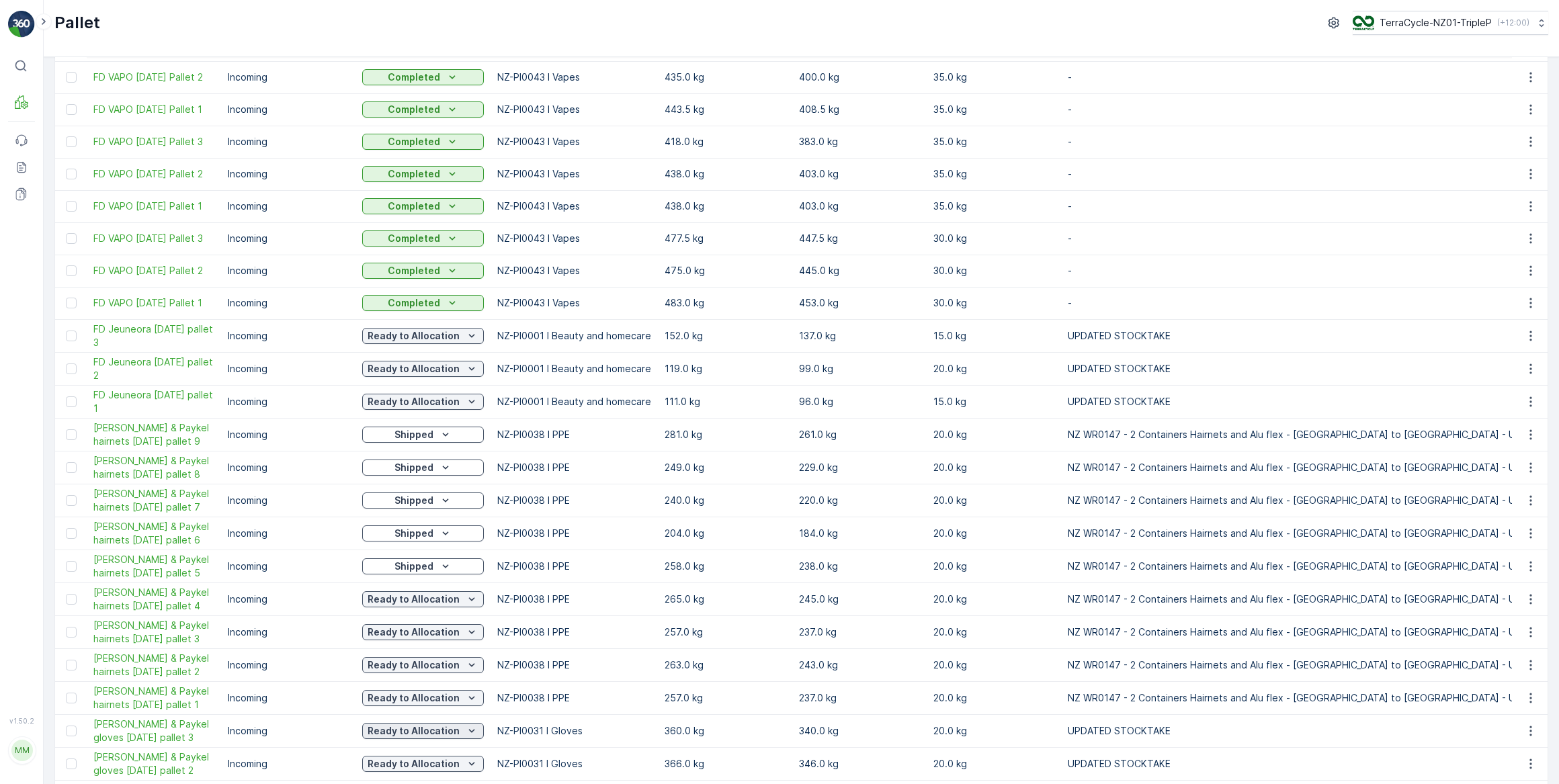
scroll to position [1074, 0]
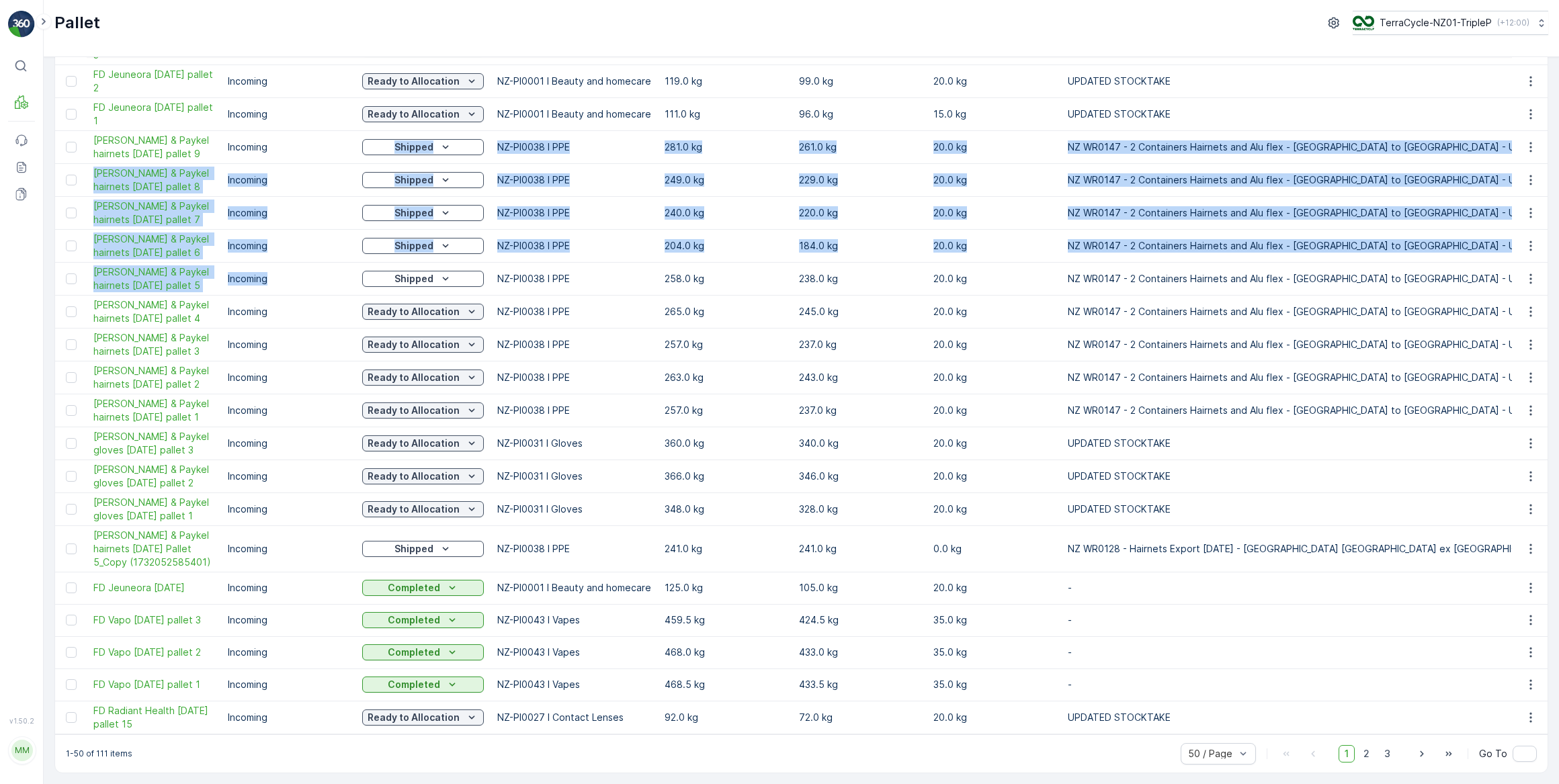
drag, startPoint x: 315, startPoint y: 146, endPoint x: 304, endPoint y: 276, distance: 130.5
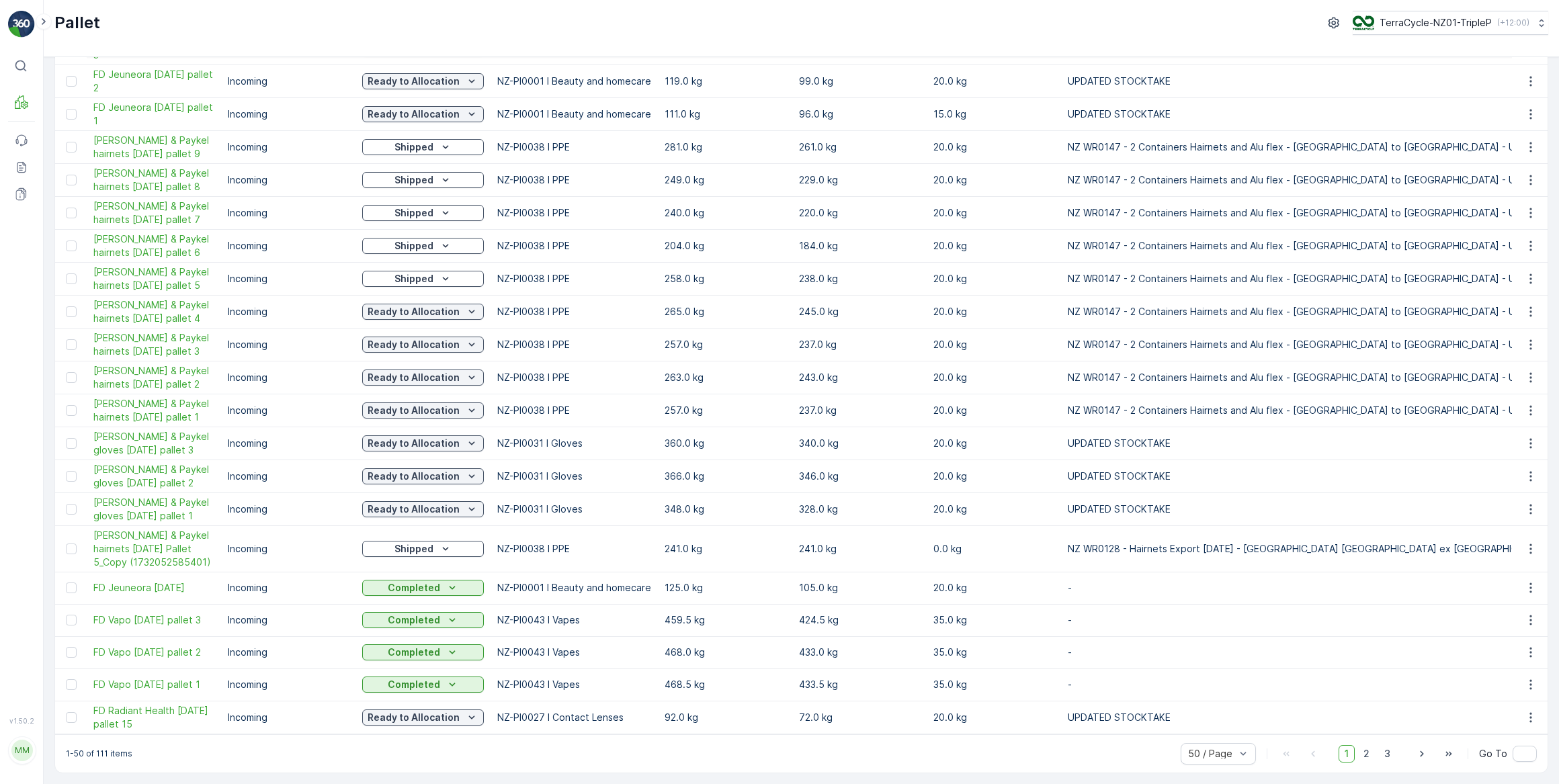
click at [298, 547] on p "Incoming" at bounding box center [289, 549] width 121 height 14
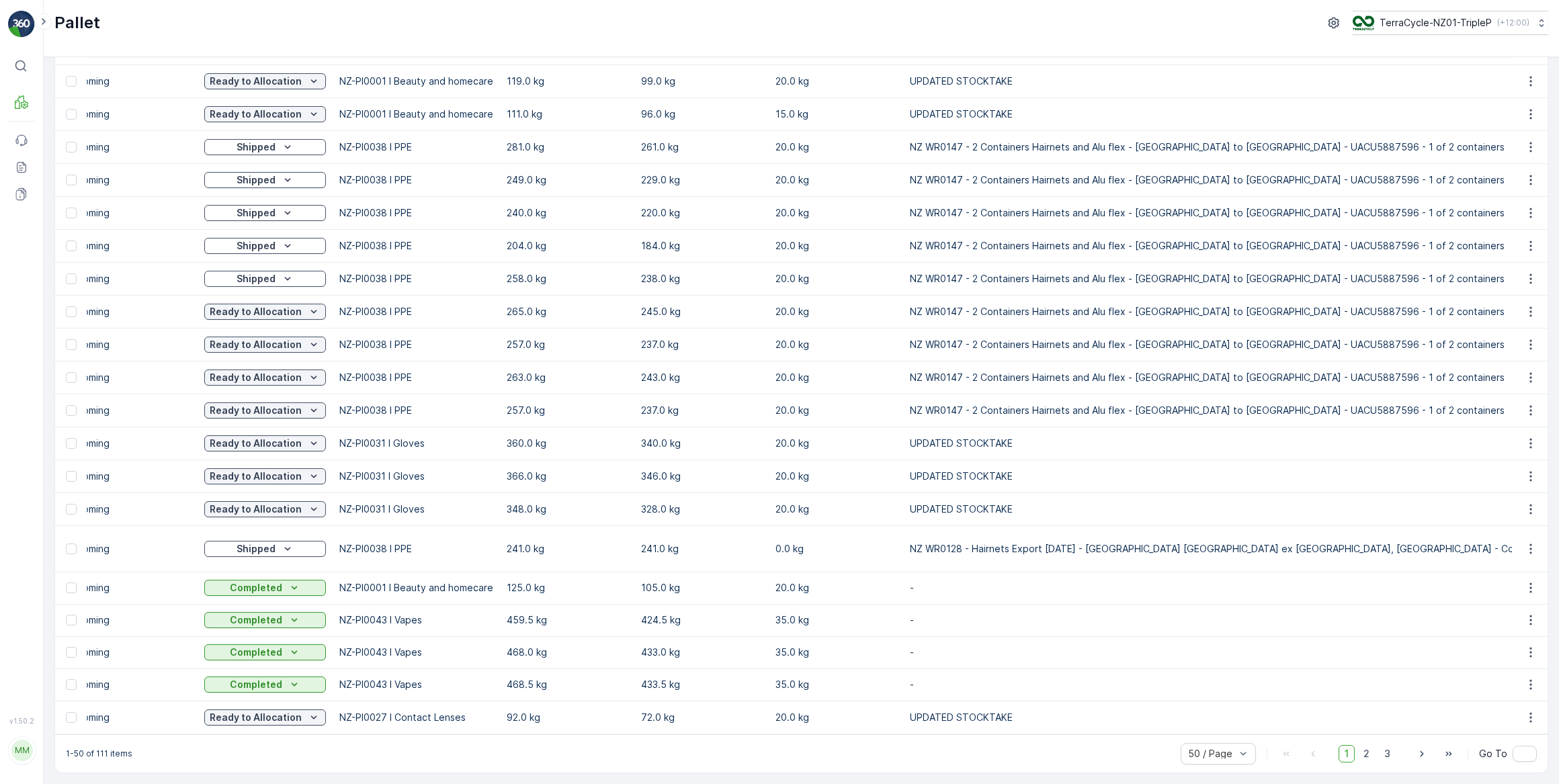
scroll to position [0, 0]
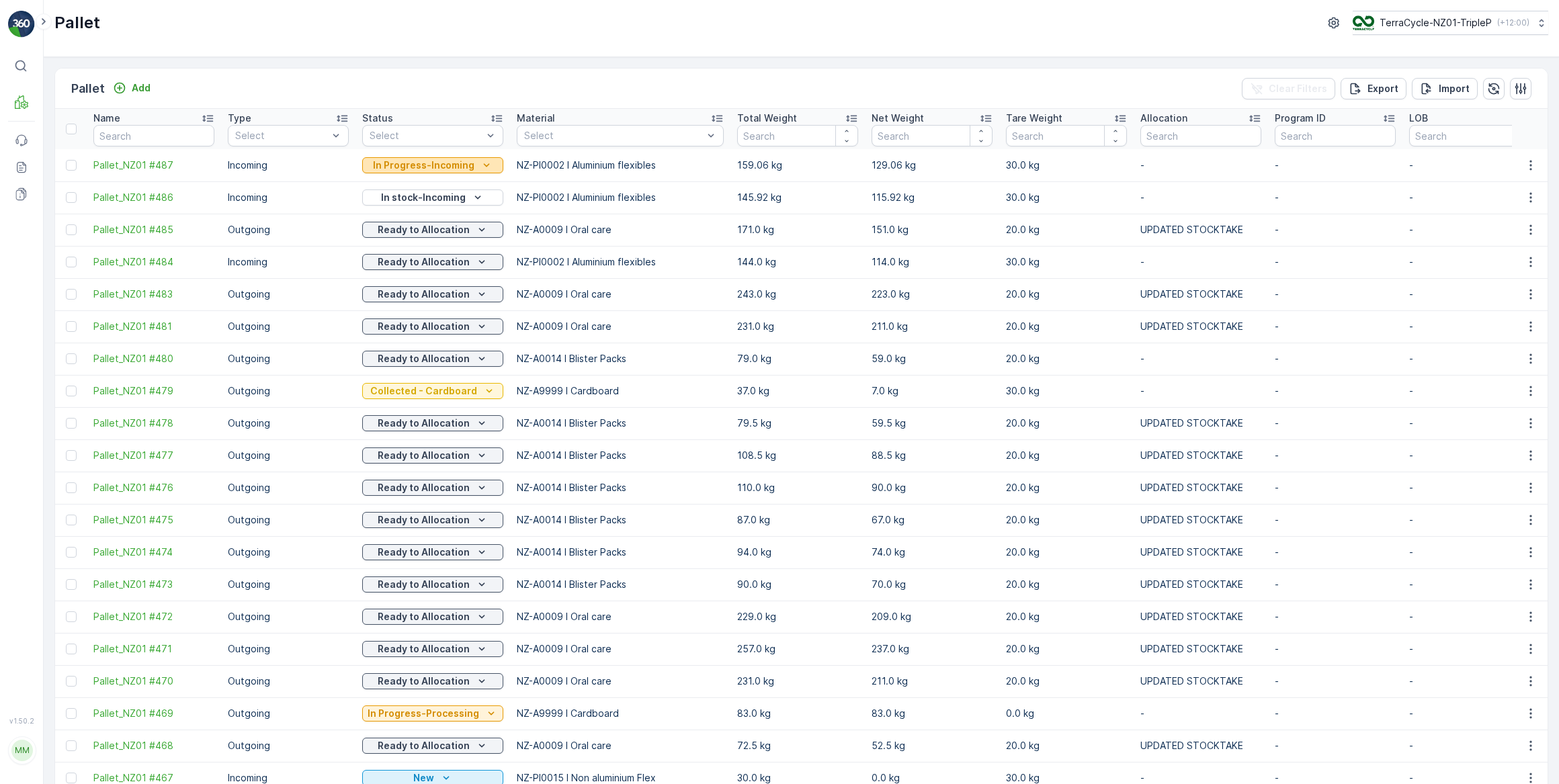
click at [440, 167] on p "In Progress-Incoming" at bounding box center [423, 165] width 102 height 14
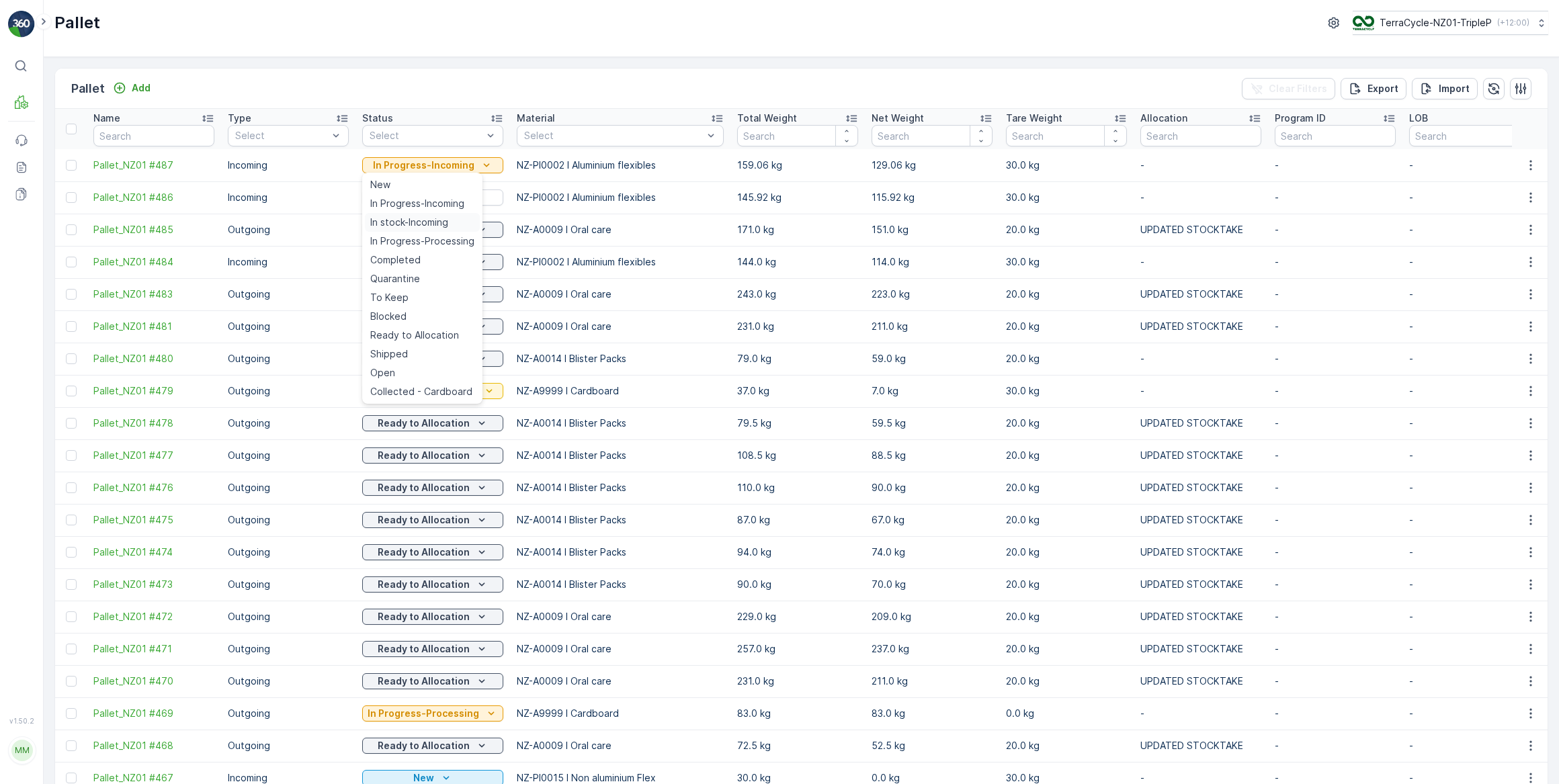
click at [413, 224] on span "In stock-Incoming" at bounding box center [409, 222] width 78 height 14
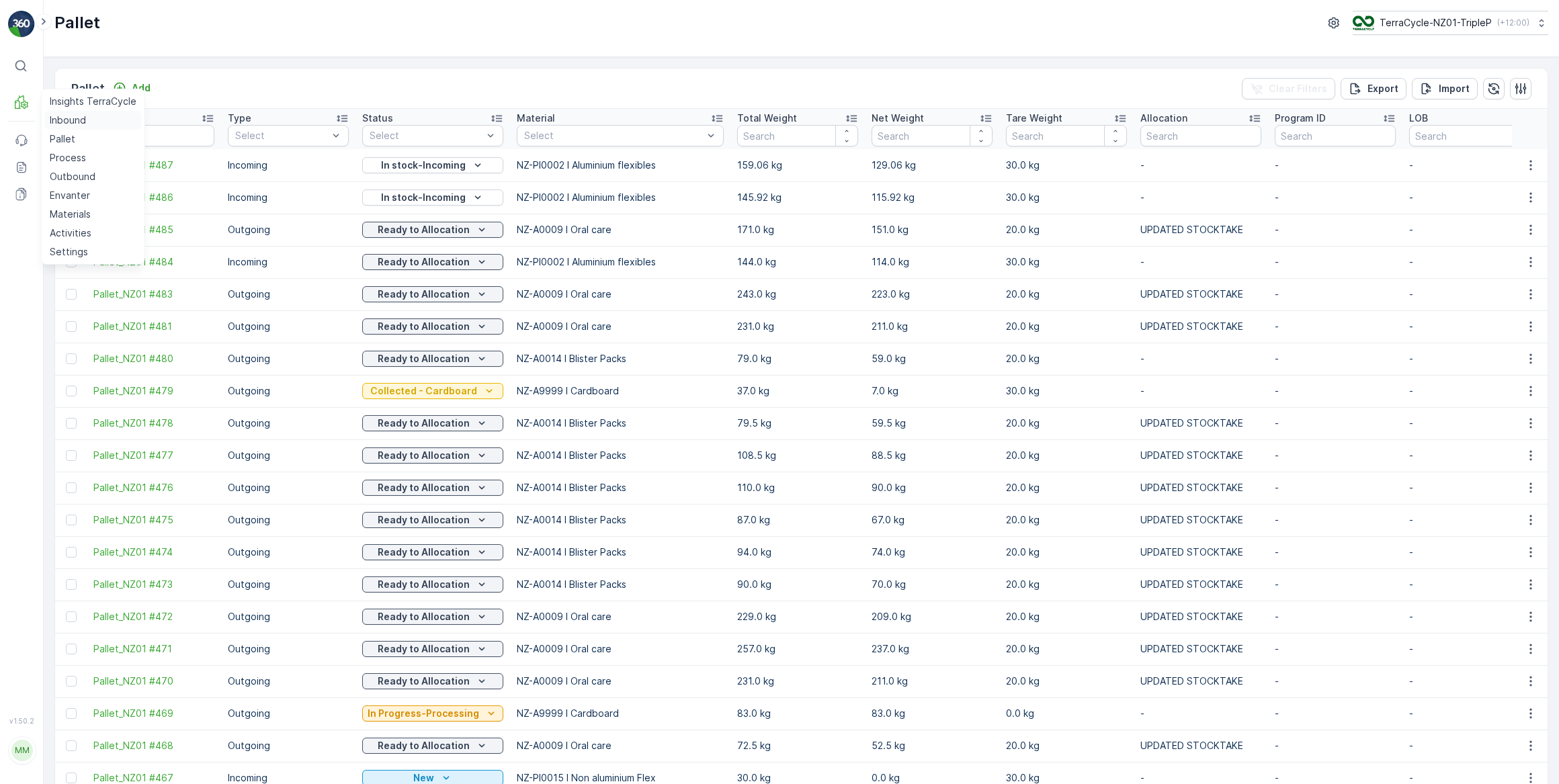
click at [71, 122] on p "Inbound" at bounding box center [68, 120] width 36 height 14
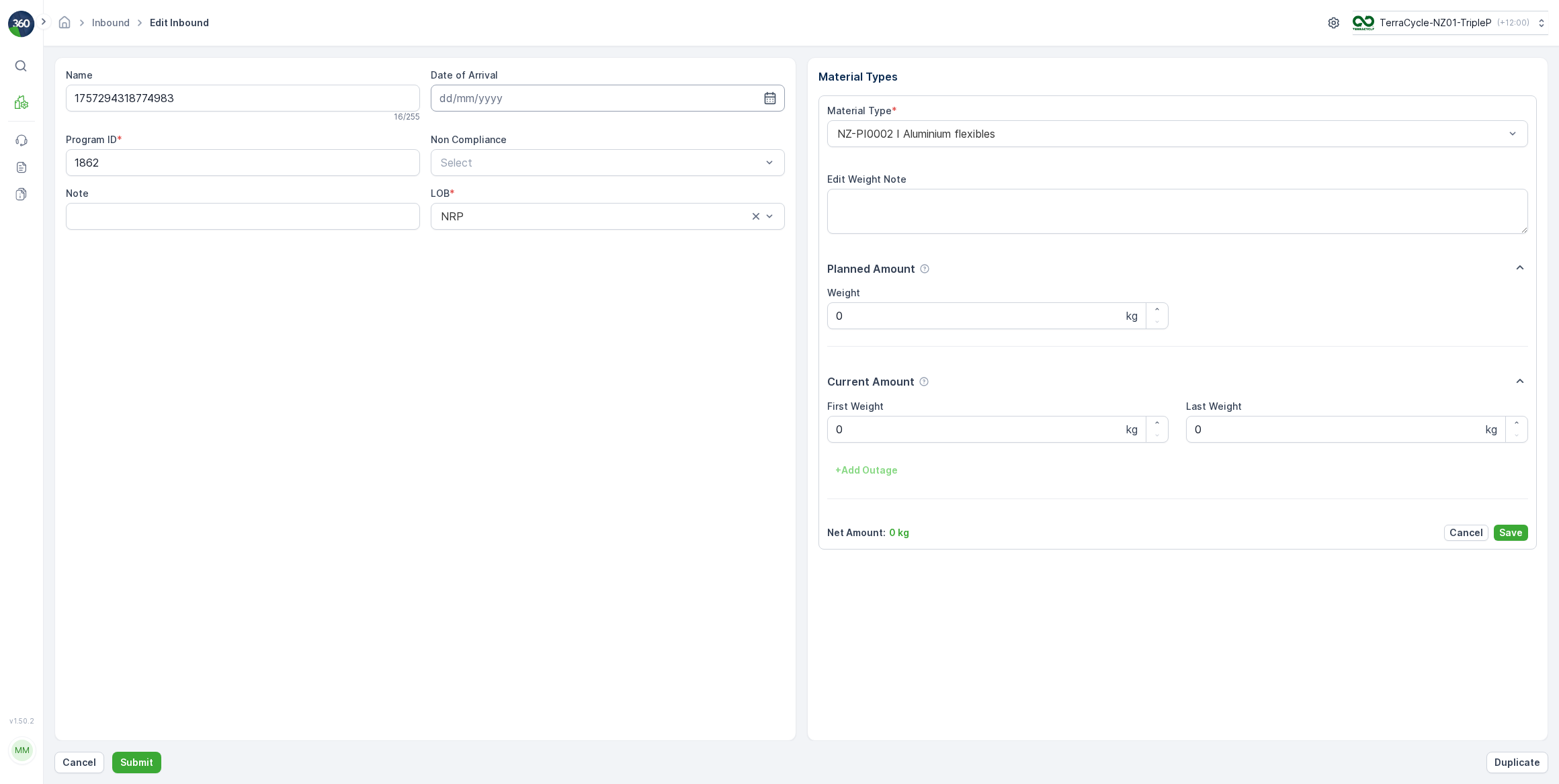
click at [475, 102] on input at bounding box center [607, 97] width 354 height 27
click at [505, 238] on div "16" at bounding box center [502, 237] width 22 height 22
type input "[DATE]"
click at [853, 428] on Weight "0" at bounding box center [998, 429] width 342 height 27
click at [113, 752] on button "Submit" at bounding box center [137, 762] width 49 height 22
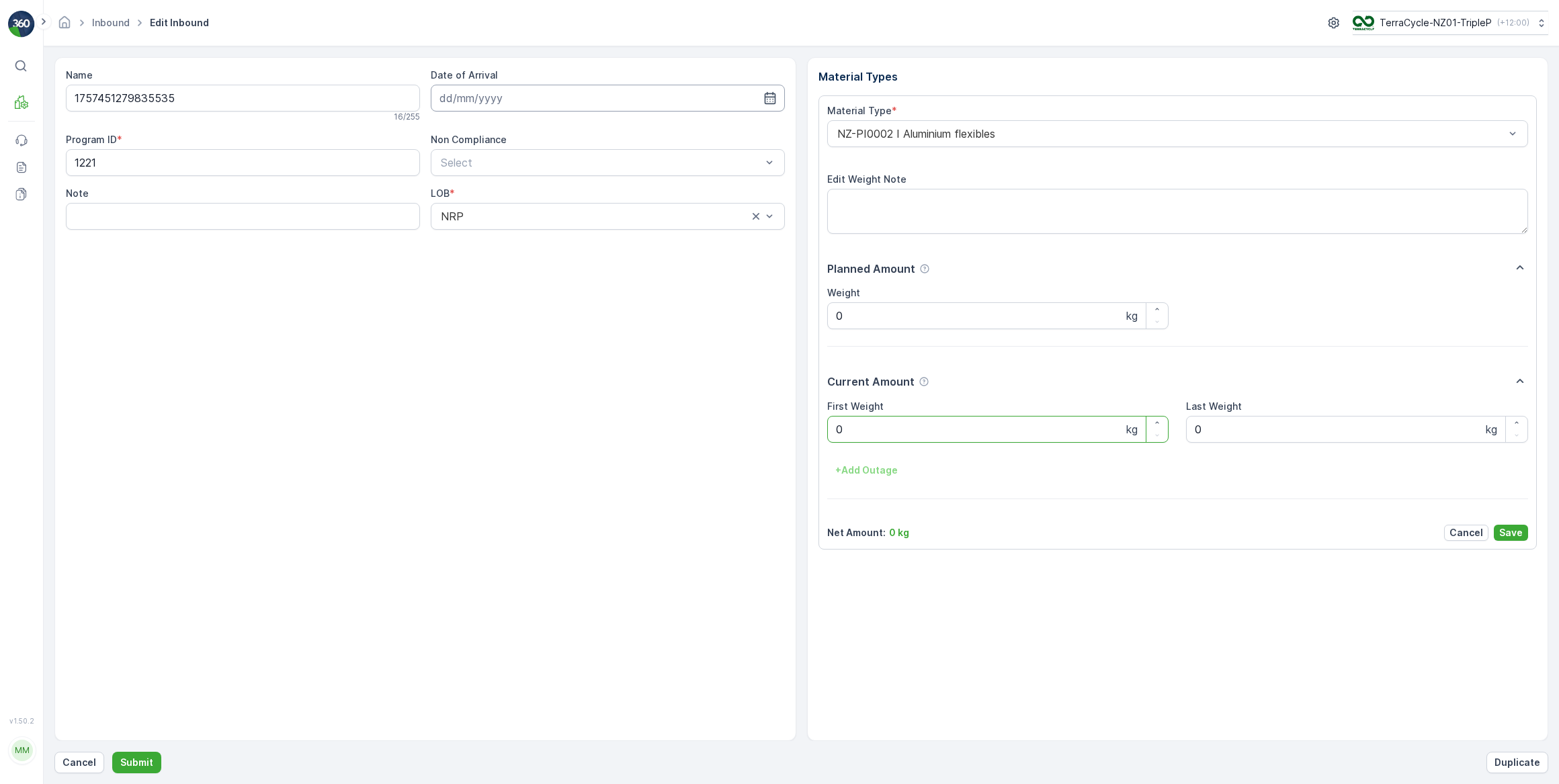
click at [502, 101] on input at bounding box center [607, 97] width 354 height 27
click at [507, 237] on div "16" at bounding box center [502, 237] width 22 height 22
type input "[DATE]"
click at [914, 423] on Weight "0" at bounding box center [998, 429] width 342 height 27
click at [113, 752] on button "Submit" at bounding box center [137, 762] width 49 height 22
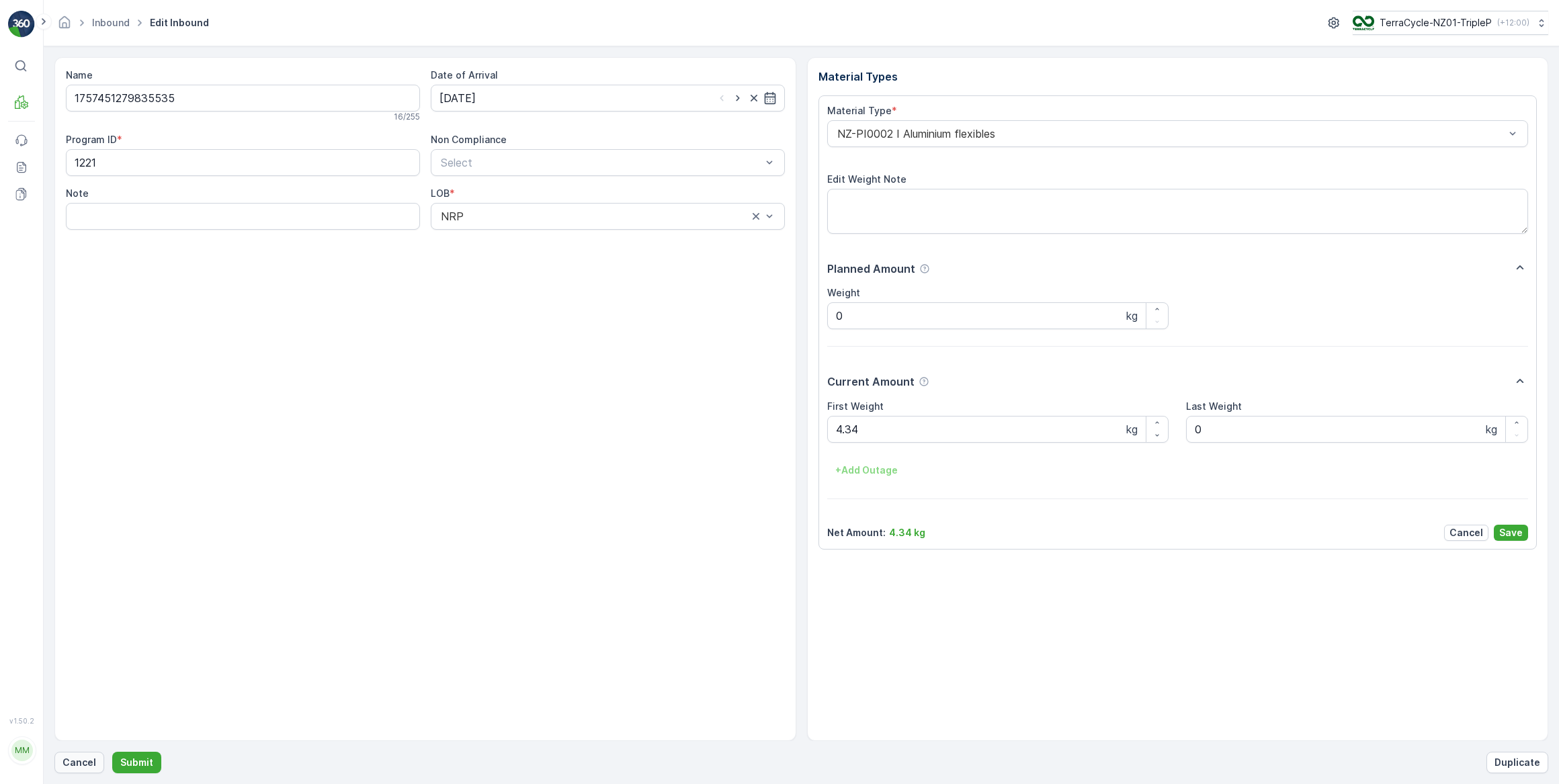
click at [78, 765] on p "Cancel" at bounding box center [79, 762] width 34 height 14
click at [652, 93] on input at bounding box center [607, 97] width 354 height 27
click at [504, 234] on div "16" at bounding box center [502, 237] width 22 height 22
type input "[DATE]"
click at [866, 431] on Weight "0" at bounding box center [998, 429] width 342 height 27
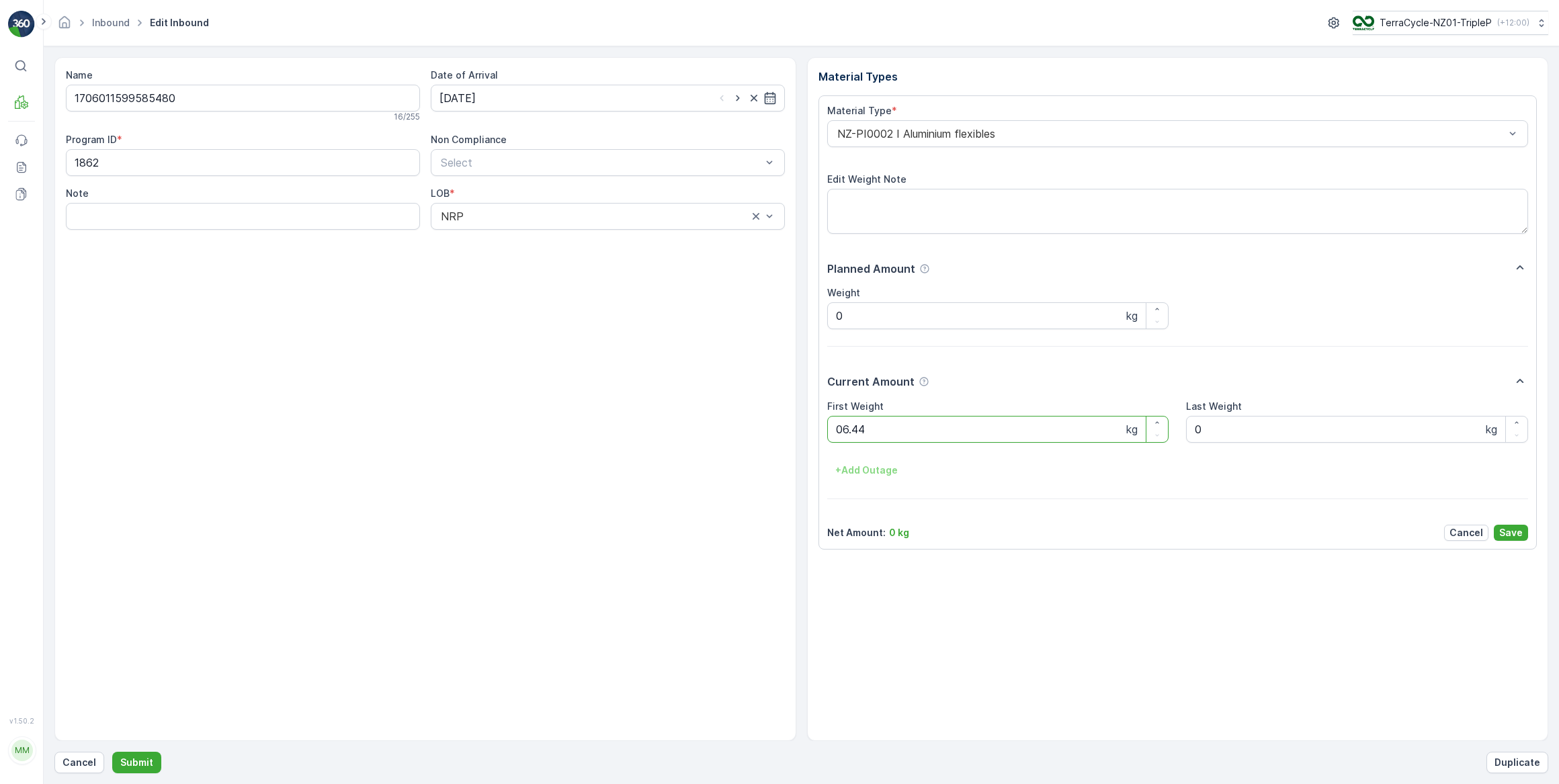
click at [113, 752] on button "Submit" at bounding box center [137, 762] width 49 height 22
click at [522, 93] on input at bounding box center [607, 97] width 354 height 27
click at [505, 239] on div "16" at bounding box center [502, 237] width 22 height 22
type input "[DATE]"
click at [882, 432] on Weight "0" at bounding box center [998, 429] width 342 height 27
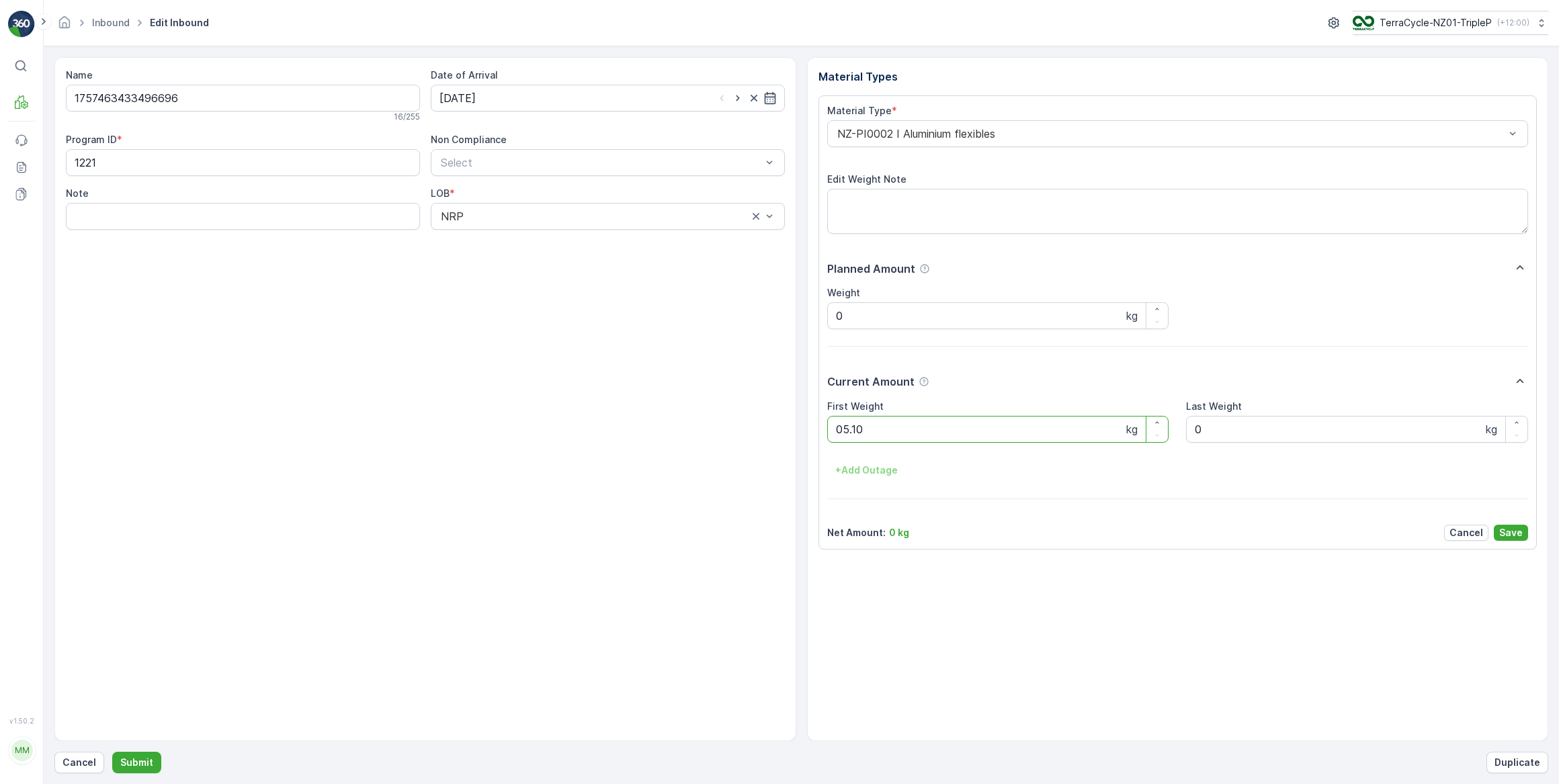
click at [113, 752] on button "Submit" at bounding box center [137, 762] width 49 height 22
click at [501, 102] on input at bounding box center [607, 97] width 354 height 27
click at [506, 239] on div "16" at bounding box center [502, 237] width 22 height 22
type input "[DATE]"
click at [849, 432] on Weight "0" at bounding box center [998, 429] width 342 height 27
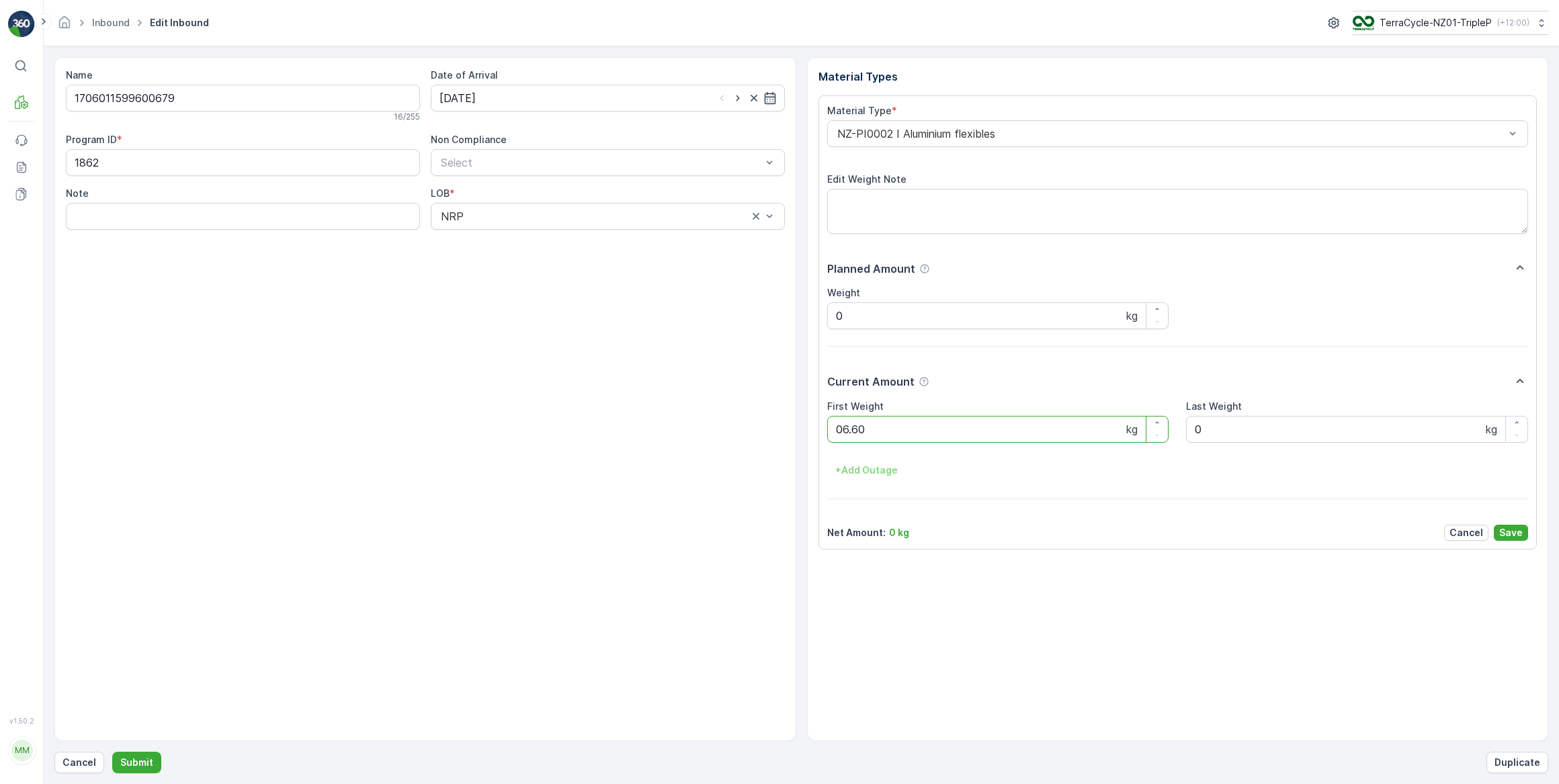
click at [113, 752] on button "Submit" at bounding box center [137, 762] width 49 height 22
click at [542, 100] on input at bounding box center [607, 97] width 354 height 27
click at [504, 239] on div "16" at bounding box center [502, 237] width 22 height 22
type input "[DATE]"
drag, startPoint x: 862, startPoint y: 436, endPoint x: 804, endPoint y: 464, distance: 64.4
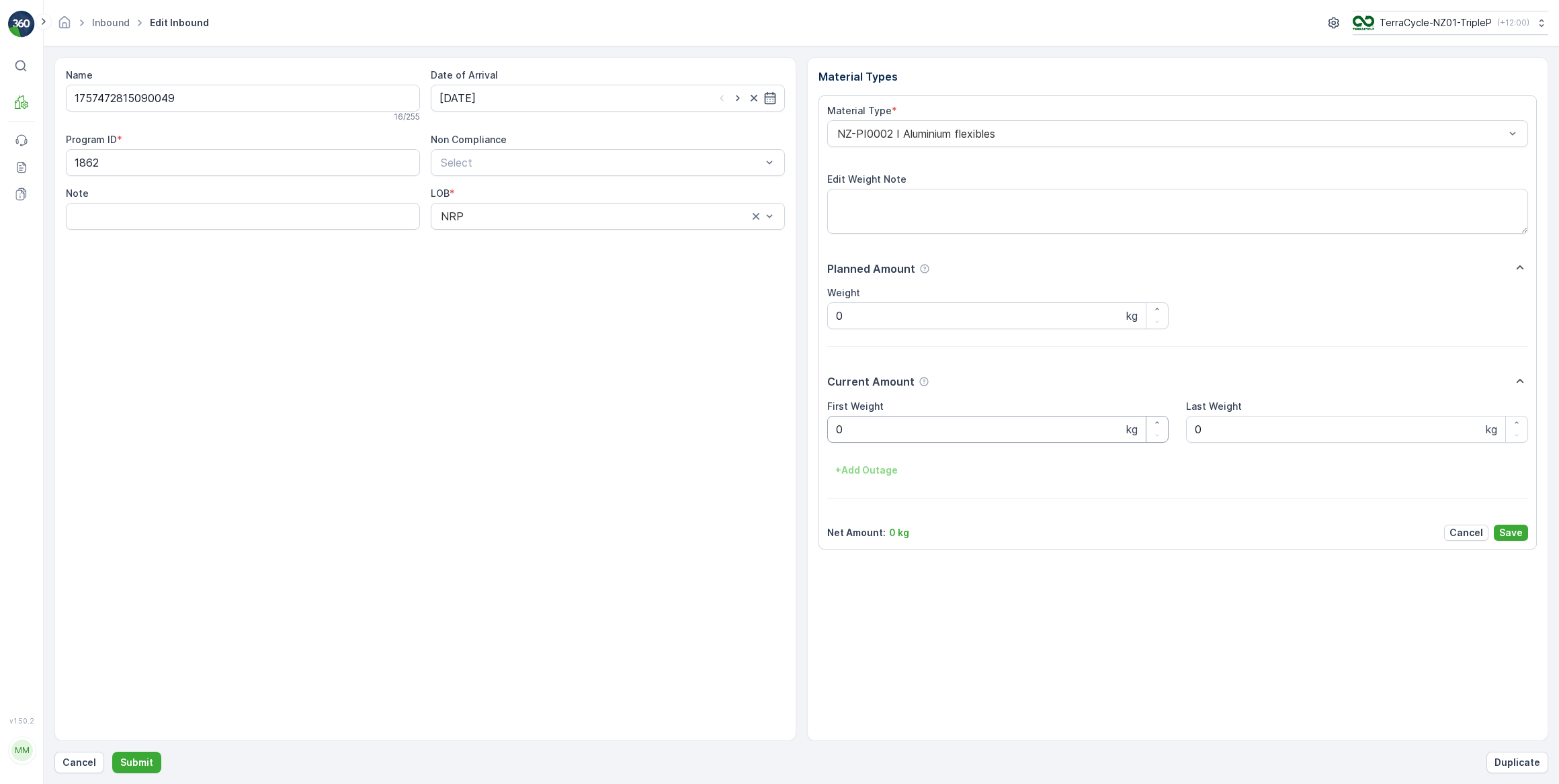
click at [849, 445] on div "First Weight 0 kg Last Weight 0 kg + Add Outage" at bounding box center [1178, 441] width 701 height 82
click at [113, 752] on button "Submit" at bounding box center [137, 762] width 49 height 22
click at [454, 99] on input at bounding box center [607, 97] width 354 height 27
click at [498, 239] on div "16" at bounding box center [502, 237] width 22 height 22
type input "[DATE]"
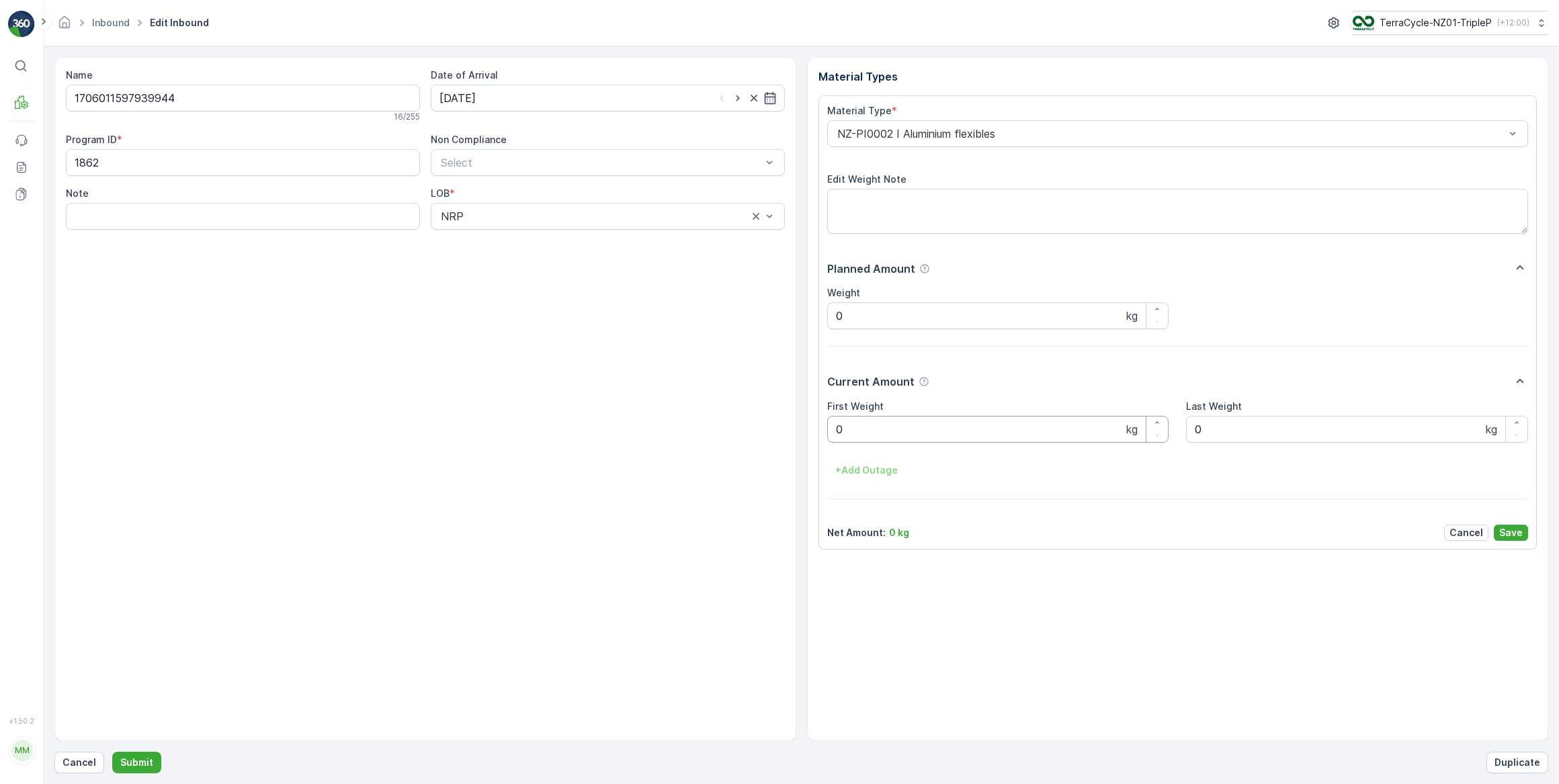
drag, startPoint x: 878, startPoint y: 431, endPoint x: 716, endPoint y: 436, distance: 162.1
click at [822, 435] on div "Material Type * NZ-PI0002 I Aluminium flexibles Edit Weight Note Planned Amount…" at bounding box center [1177, 322] width 719 height 454
click at [843, 431] on Weight "0" at bounding box center [998, 429] width 342 height 27
click at [113, 752] on button "Submit" at bounding box center [137, 762] width 49 height 22
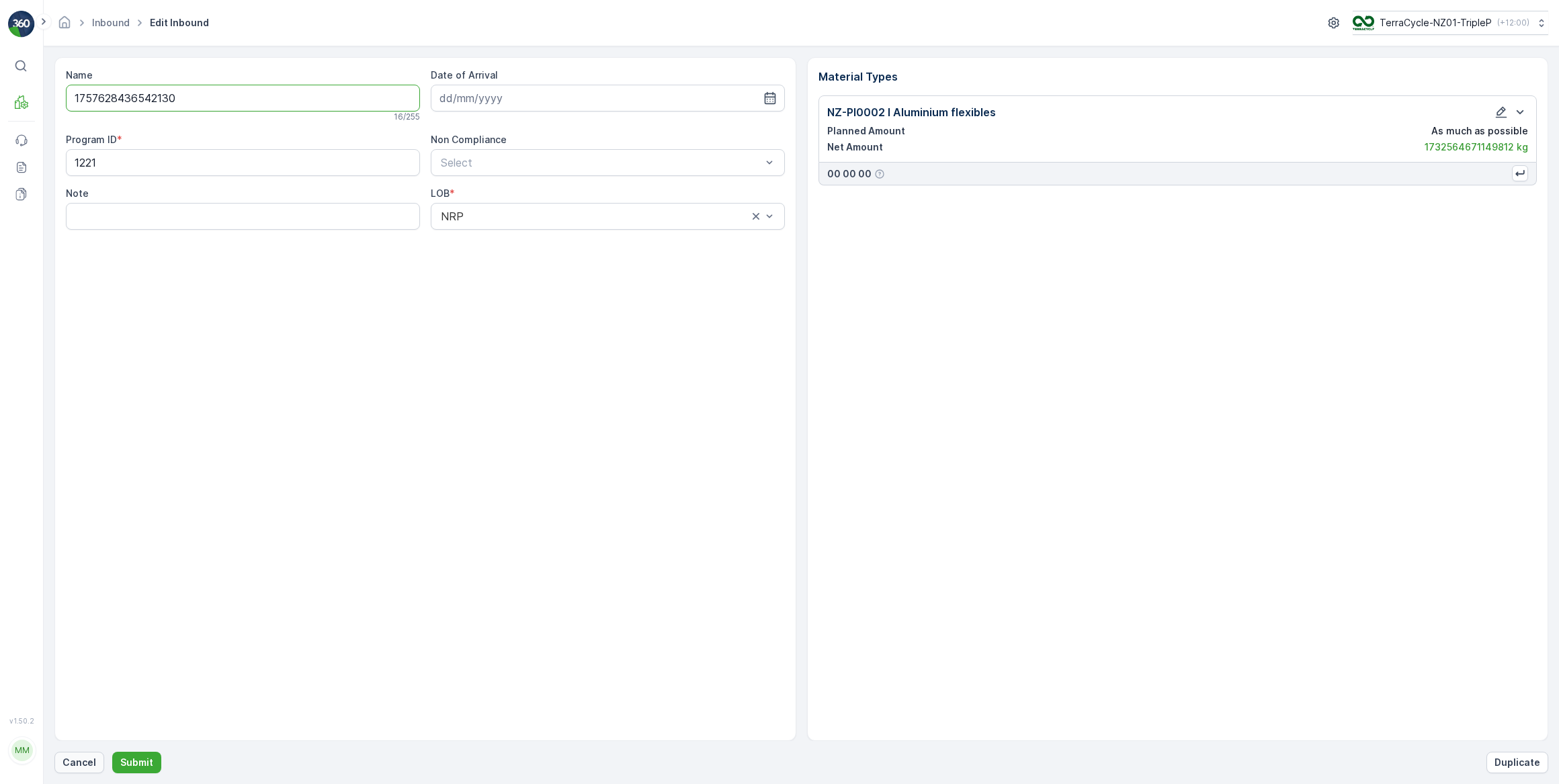
click at [66, 765] on p "Cancel" at bounding box center [79, 762] width 34 height 14
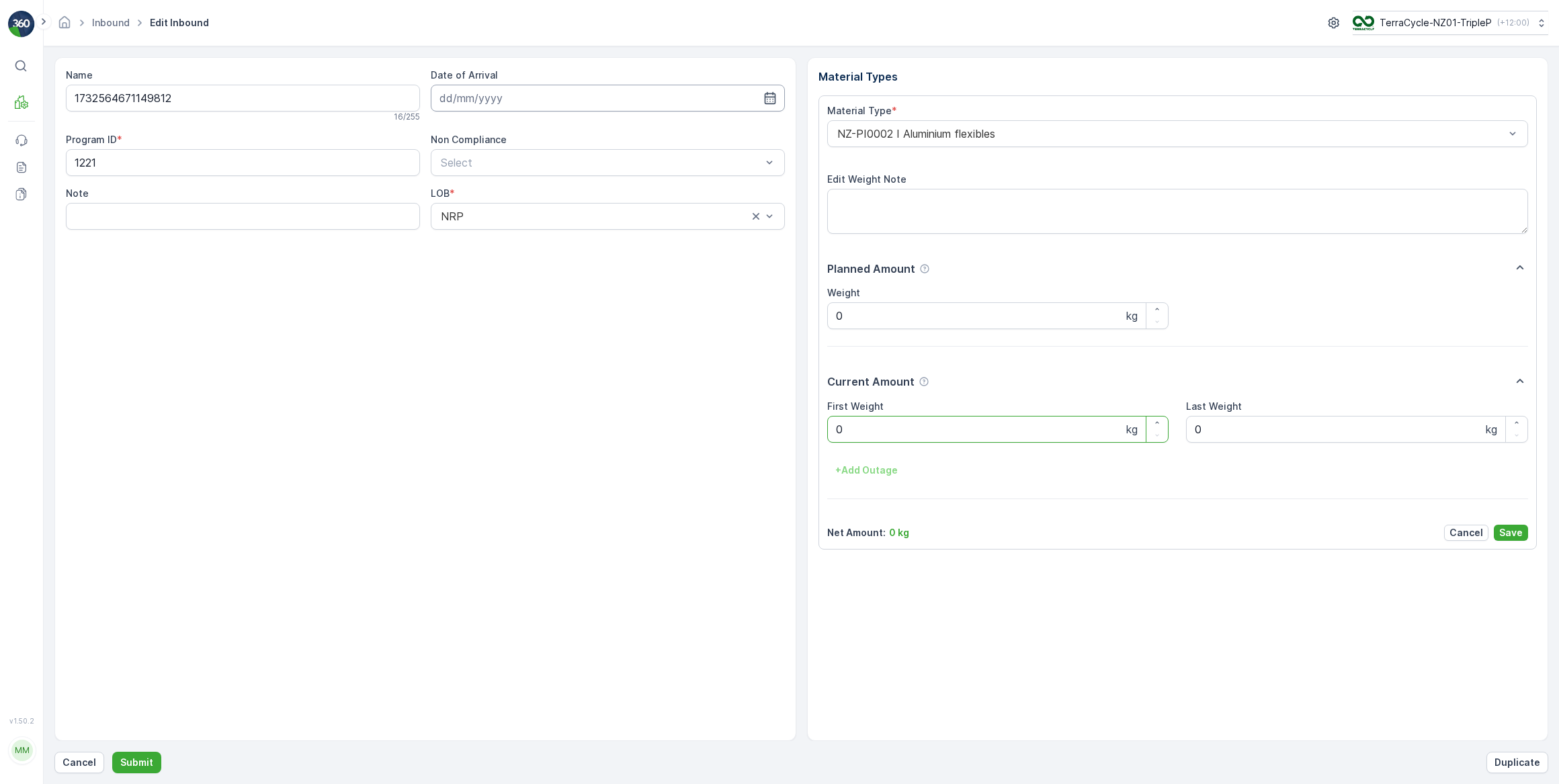
click at [499, 100] on input at bounding box center [607, 97] width 354 height 27
click at [501, 240] on div "16" at bounding box center [502, 237] width 22 height 22
type input "[DATE]"
drag, startPoint x: 864, startPoint y: 416, endPoint x: 755, endPoint y: 419, distance: 109.0
click at [858, 416] on div "First Weight 0 kg" at bounding box center [998, 421] width 342 height 43
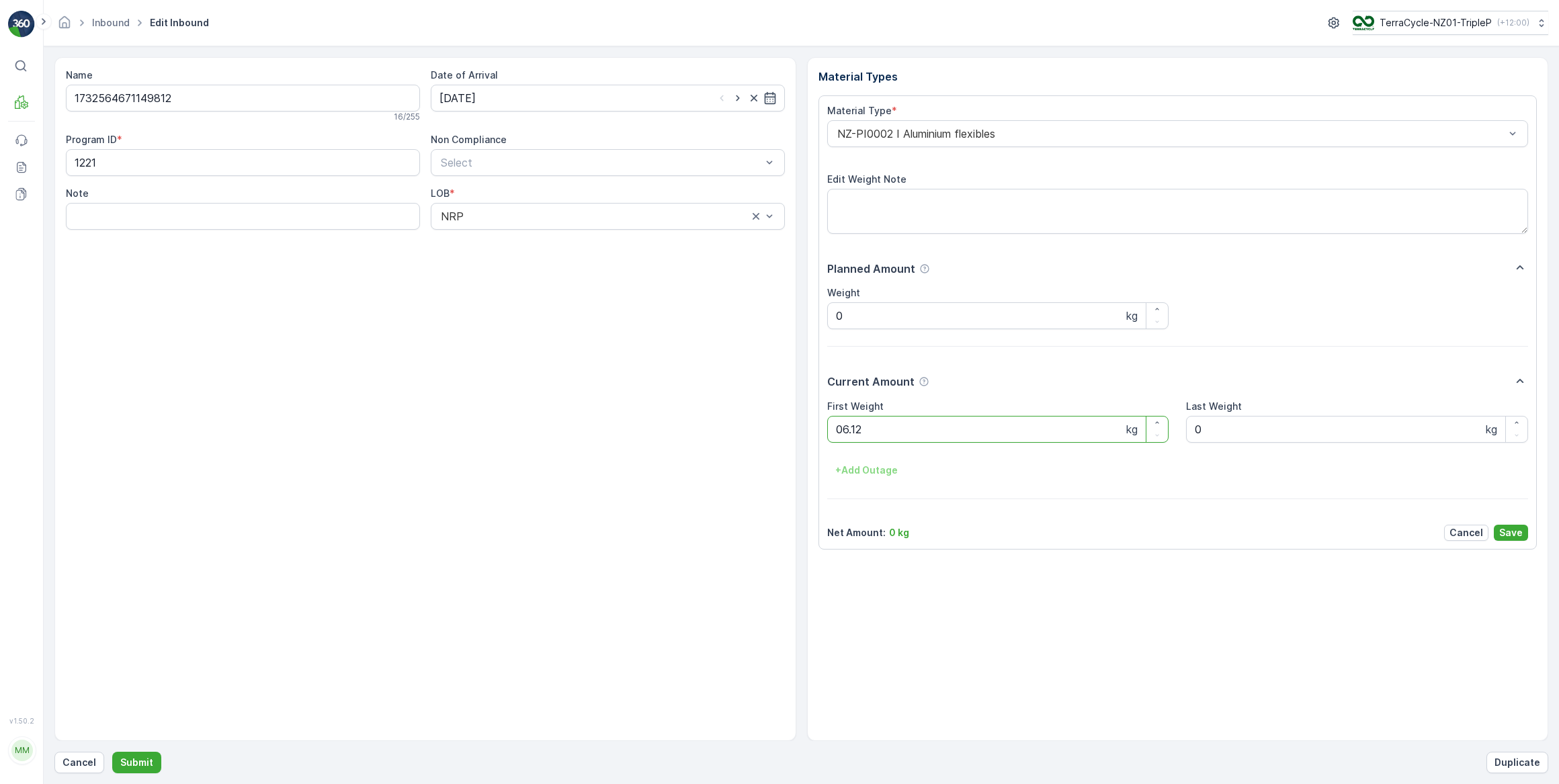
click at [113, 752] on button "Submit" at bounding box center [137, 762] width 49 height 22
click at [509, 102] on input at bounding box center [607, 97] width 354 height 27
click at [499, 239] on div "16" at bounding box center [502, 237] width 22 height 22
type input "[DATE]"
click at [852, 431] on Weight "0" at bounding box center [998, 429] width 342 height 27
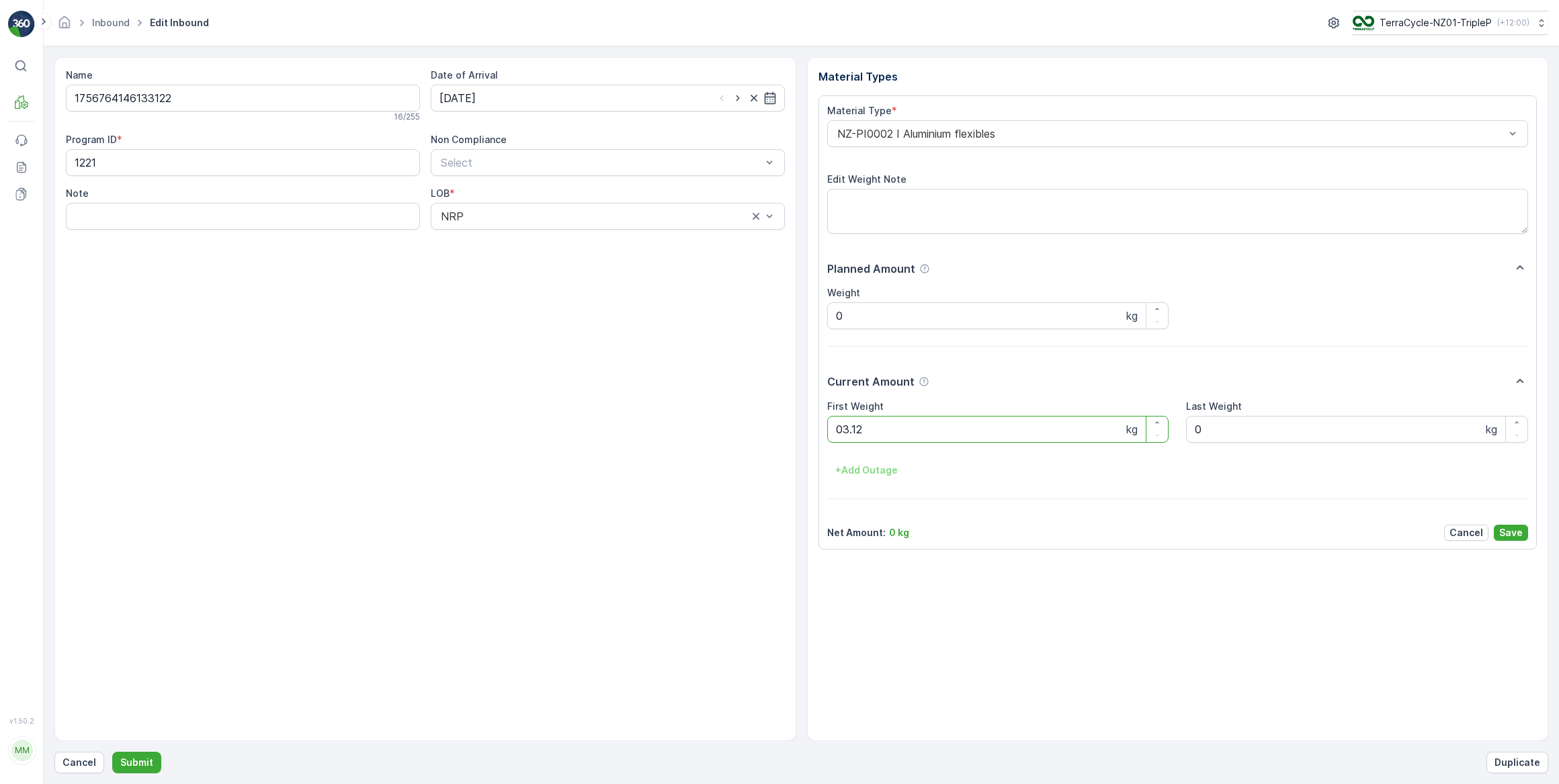
click at [113, 752] on button "Submit" at bounding box center [137, 762] width 49 height 22
click at [515, 94] on input at bounding box center [607, 97] width 354 height 27
click at [504, 232] on div "16" at bounding box center [502, 237] width 22 height 22
type input "[DATE]"
click at [856, 435] on Weight "0" at bounding box center [998, 429] width 342 height 27
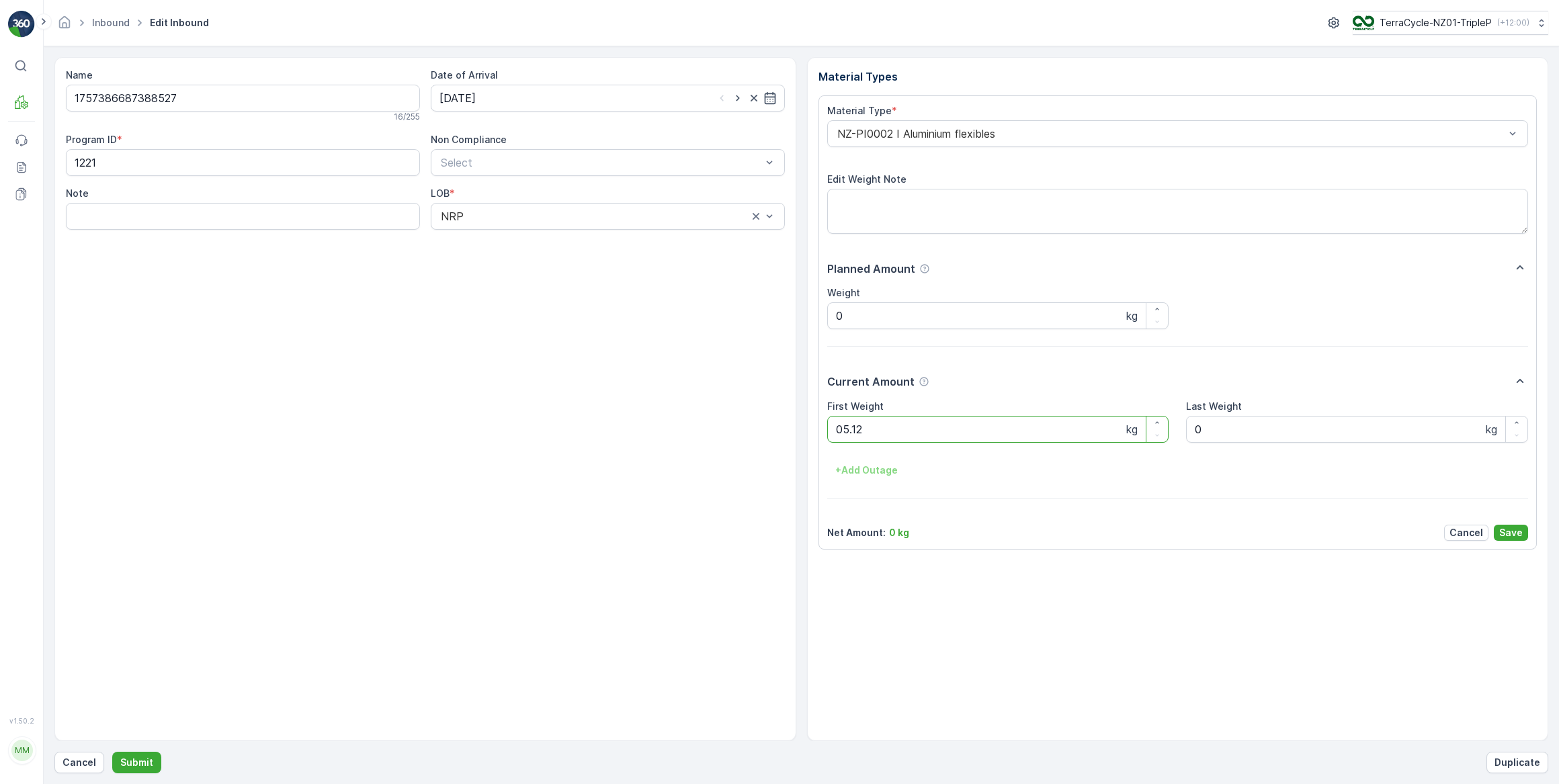
click at [113, 752] on button "Submit" at bounding box center [137, 762] width 49 height 22
